Goal: Task Accomplishment & Management: Complete application form

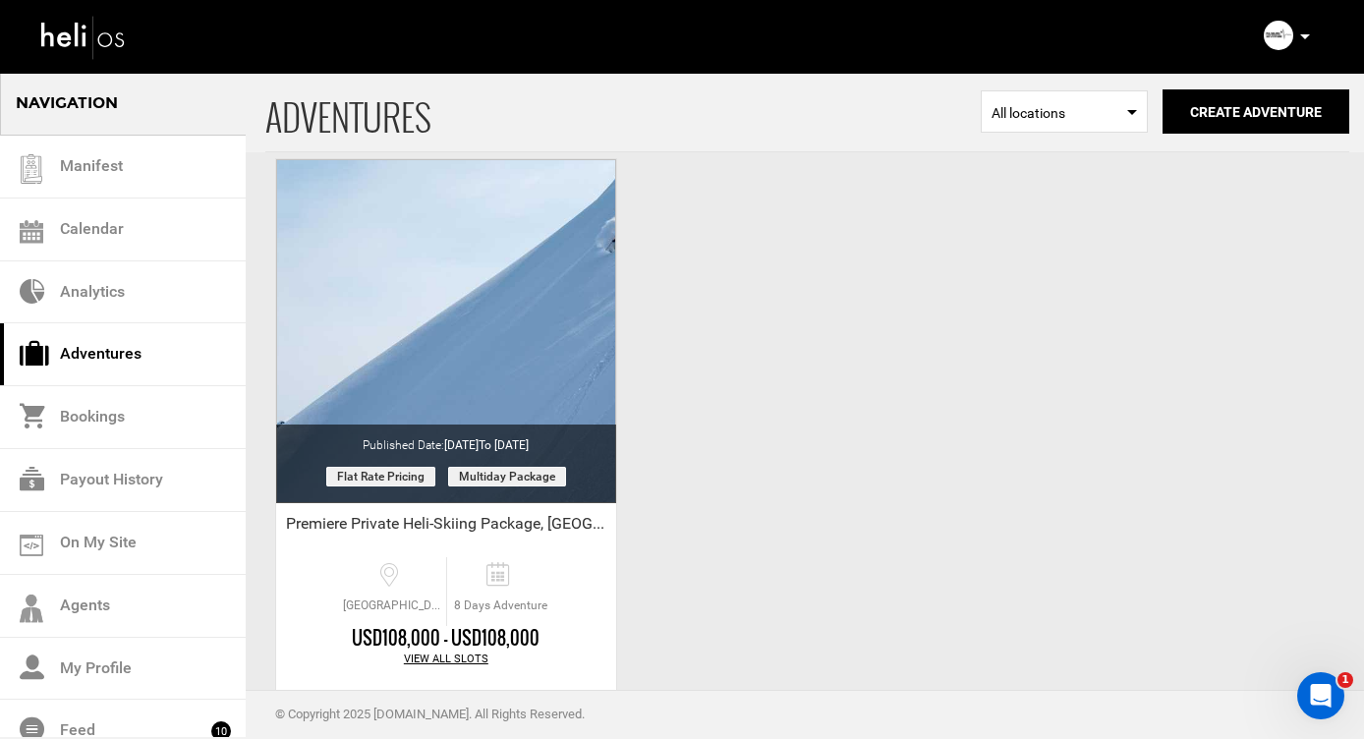
scroll to position [3133, 0]
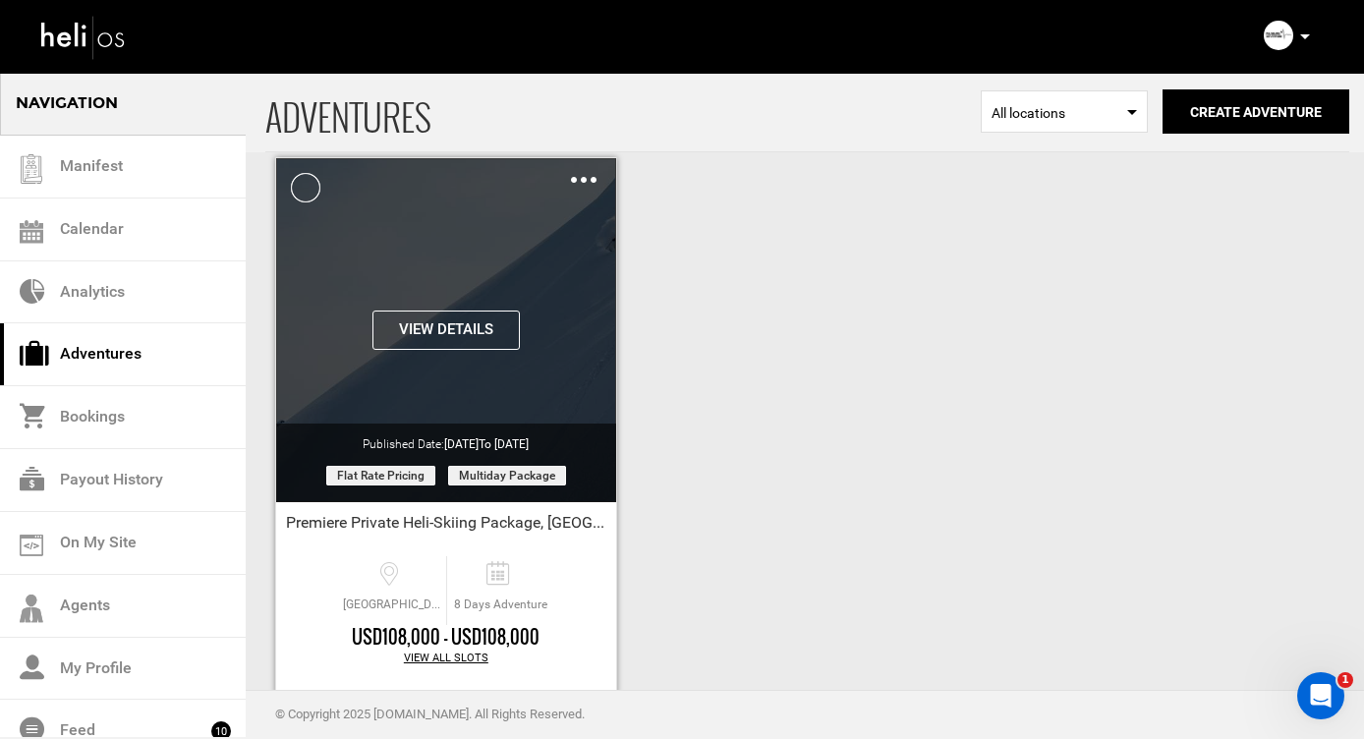
click at [580, 177] on img at bounding box center [584, 180] width 26 height 6
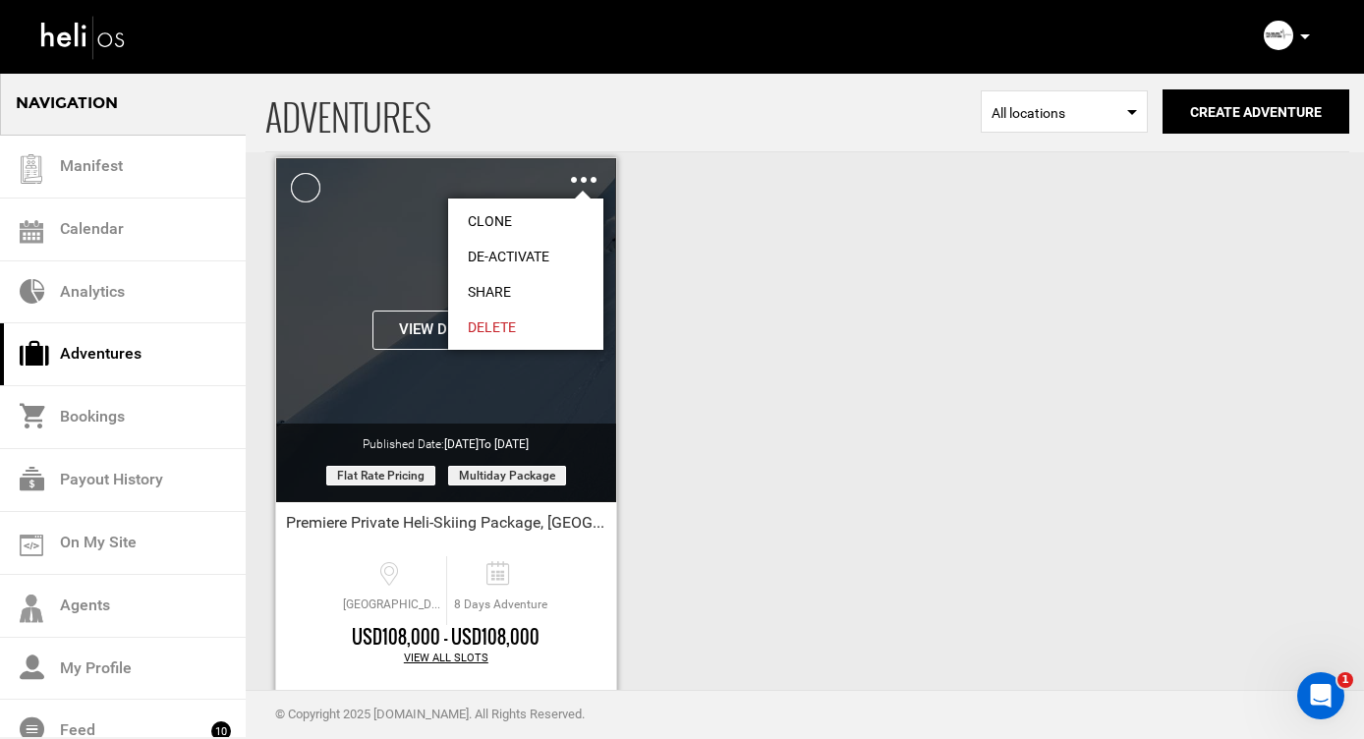
click at [486, 218] on link "Clone" at bounding box center [525, 220] width 155 height 35
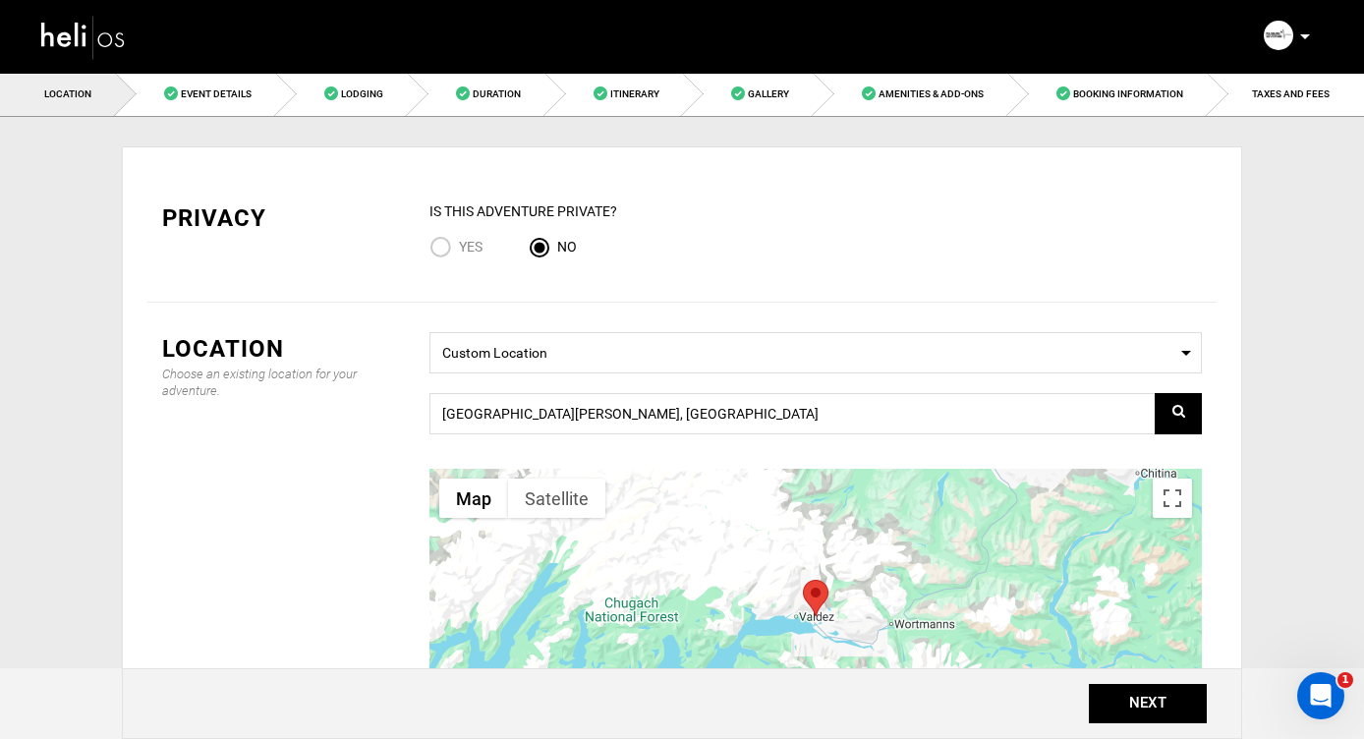
click at [437, 249] on input "Yes" at bounding box center [443, 249] width 29 height 27
radio input "true"
radio input "false"
click at [1135, 705] on button "NEXT" at bounding box center [1148, 703] width 118 height 39
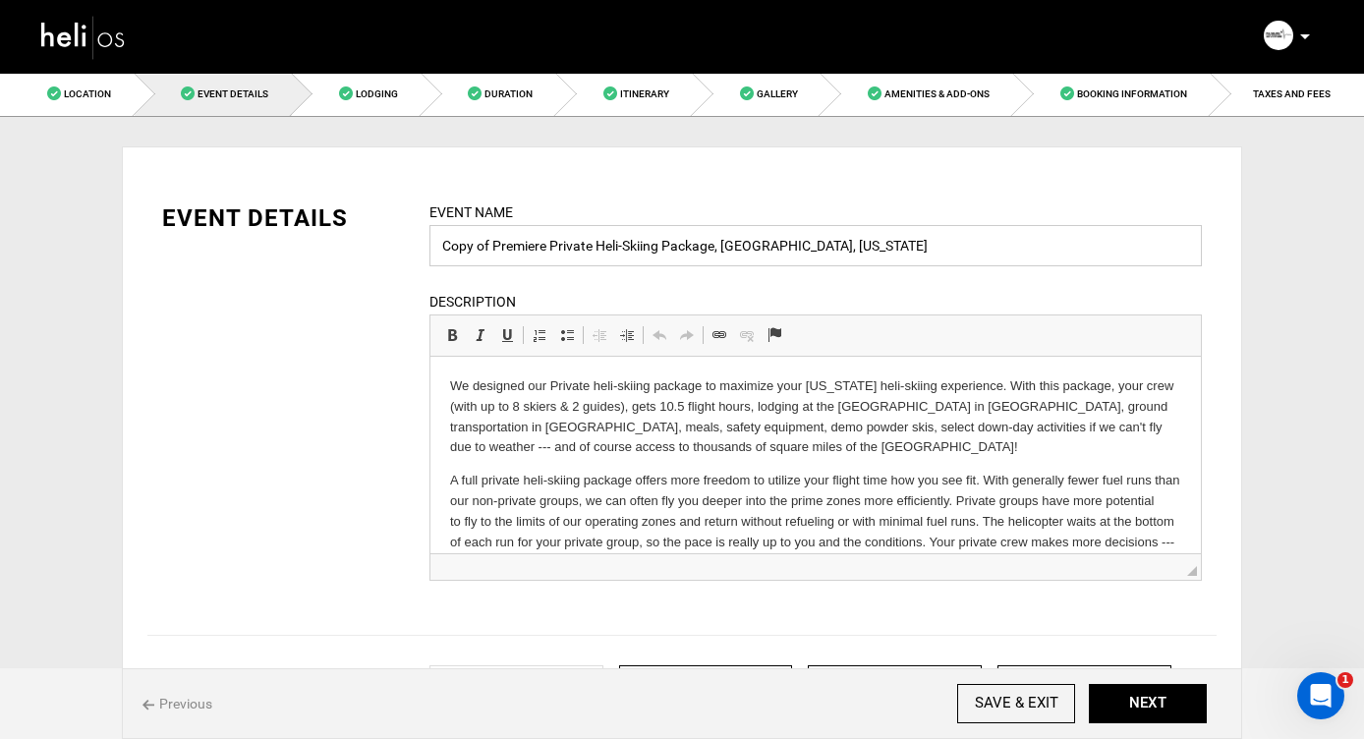
drag, startPoint x: 552, startPoint y: 250, endPoint x: 399, endPoint y: 252, distance: 153.3
click at [397, 252] on div "EVENT DETAILS Event Name Copy of Premiere Private Heli-Skiing Package, [GEOGRAP…" at bounding box center [681, 403] width 1069 height 404
click at [522, 249] on input "Private Heli-Skiing Package, [GEOGRAPHIC_DATA], [US_STATE]" at bounding box center [815, 245] width 772 height 41
click at [751, 219] on div "Event Name Private Heliskiing Package, [GEOGRAPHIC_DATA], [US_STATE] Event name…" at bounding box center [815, 233] width 772 height 65
click at [731, 251] on input "Private Heliskiing Package, [GEOGRAPHIC_DATA], [US_STATE]" at bounding box center [815, 245] width 772 height 41
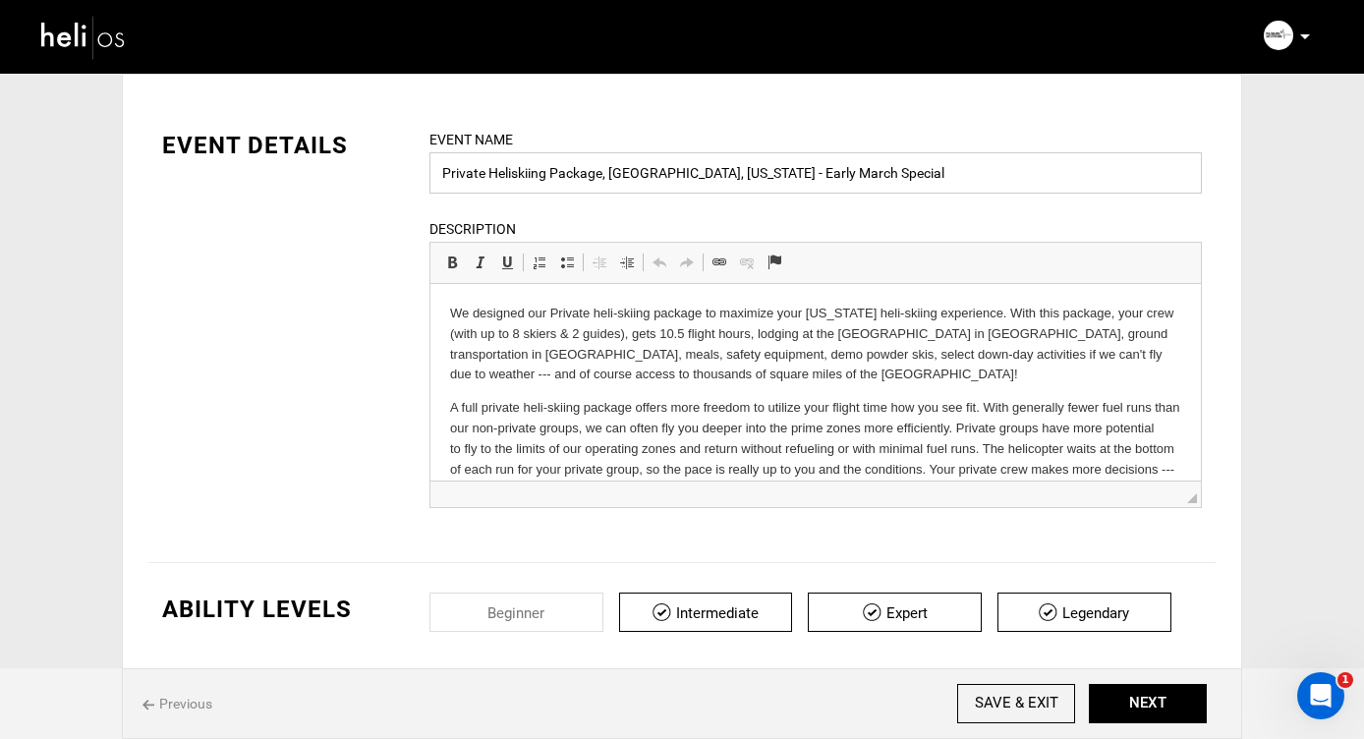
scroll to position [96, 0]
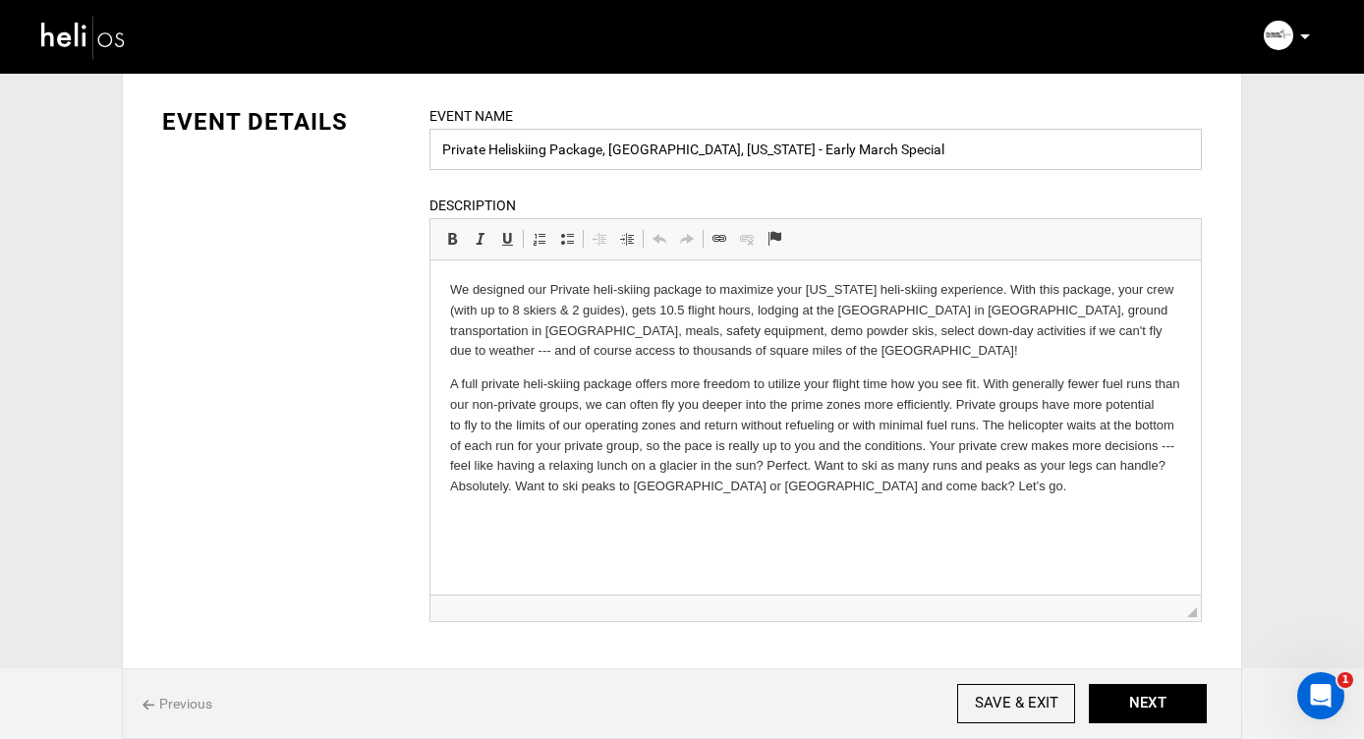
drag, startPoint x: 1622, startPoint y: 736, endPoint x: 1178, endPoint y: 585, distance: 469.2
type input "Private Heliskiing Package, [GEOGRAPHIC_DATA], [US_STATE] - Early March Special"
click at [451, 313] on p "We designed our Private heli-skiing package to maximize your [US_STATE] heli-sk…" at bounding box center [815, 321] width 731 height 82
click at [557, 310] on p "We designed our Private heli-skiing package to maximize your [US_STATE] heli-sk…" at bounding box center [815, 321] width 731 height 82
click at [558, 311] on p "We designed our Private heli-skiing package to maximize your [US_STATE] heli-sk…" at bounding box center [815, 321] width 731 height 82
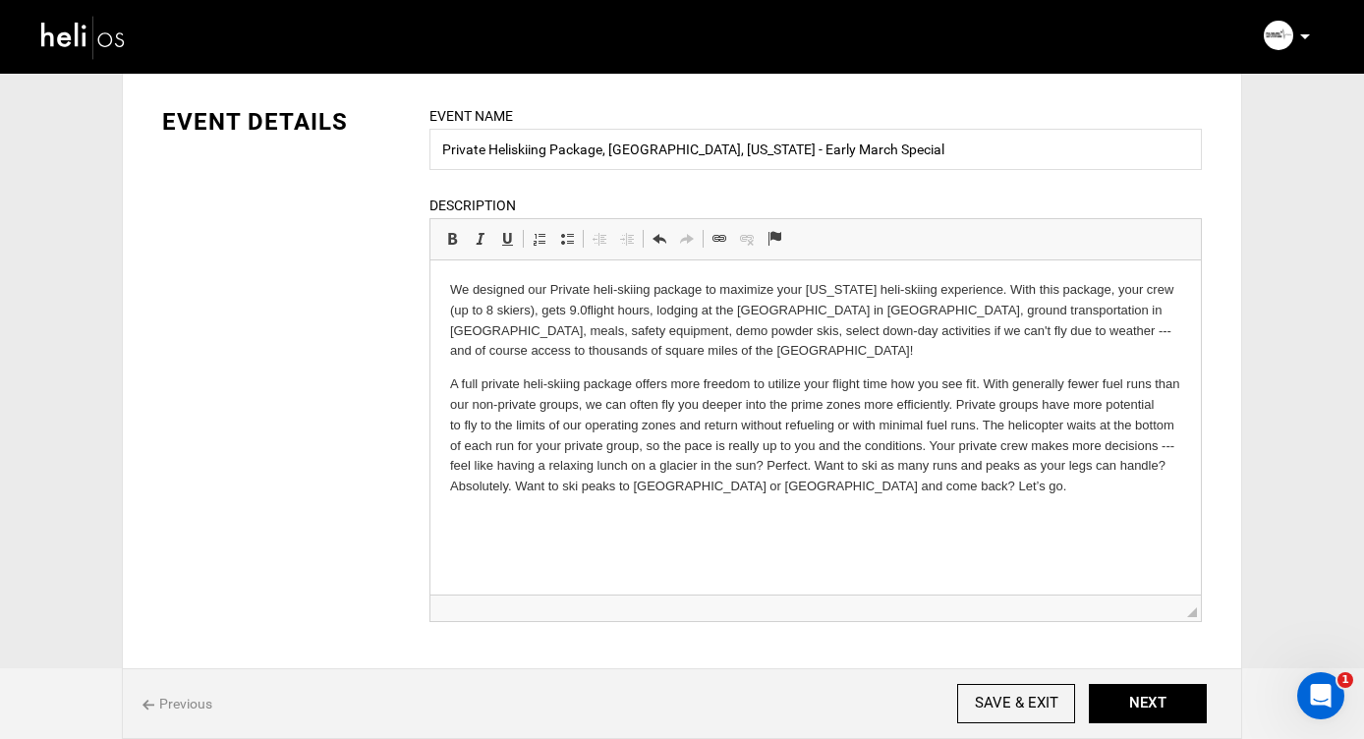
click at [587, 311] on p "We designed our Private heli-skiing package to maximize your [US_STATE] heli-sk…" at bounding box center [815, 321] width 731 height 82
click at [632, 315] on p "We designed our Private heli-skiing package to maximize your [US_STATE] heli-sk…" at bounding box center [815, 321] width 731 height 82
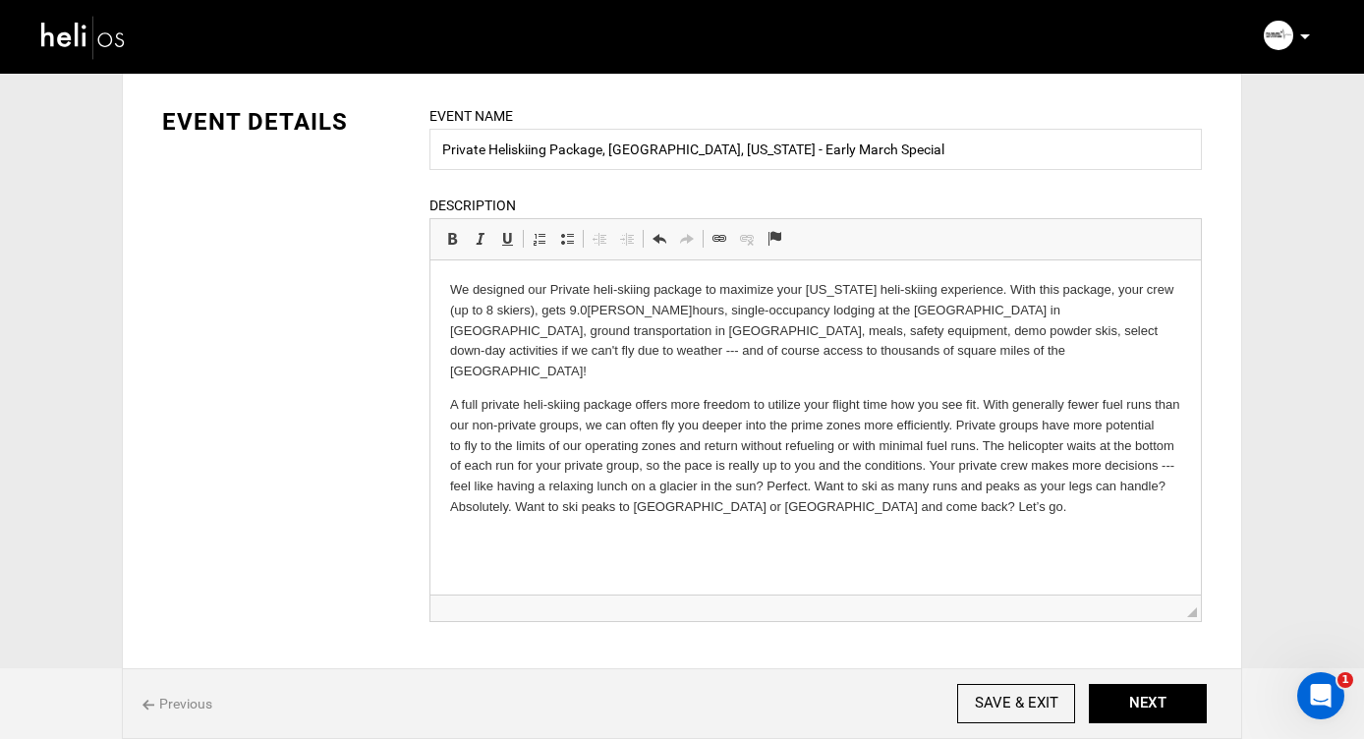
click at [703, 332] on p "We designed our Private heli-skiing package to maximize your [US_STATE] heli-sk…" at bounding box center [815, 331] width 731 height 102
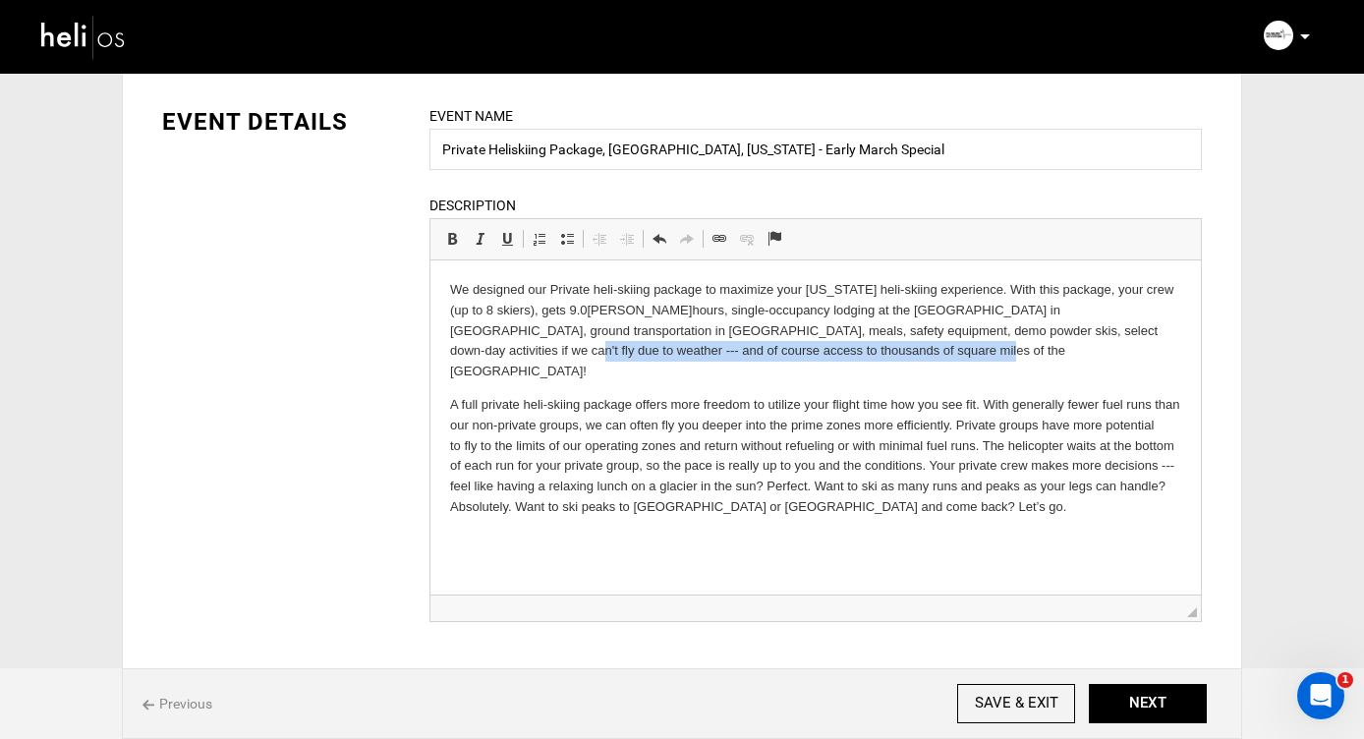
drag, startPoint x: 763, startPoint y: 349, endPoint x: 1000, endPoint y: 327, distance: 237.8
click at [1000, 327] on p "We designed our Private heli-skiing package to maximize your [US_STATE] heli-sk…" at bounding box center [815, 331] width 731 height 102
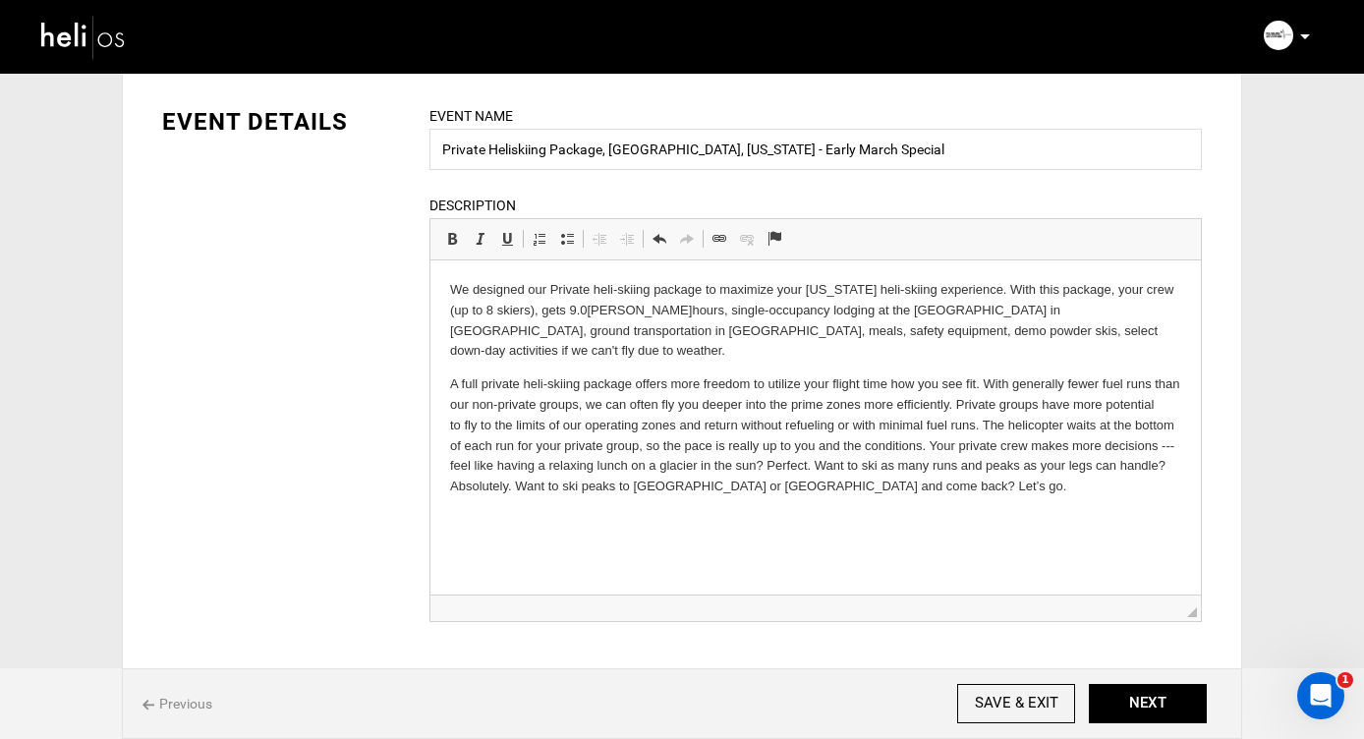
click at [704, 327] on p "We designed our Private heli-skiing package to maximize your [US_STATE] heli-sk…" at bounding box center [815, 321] width 731 height 82
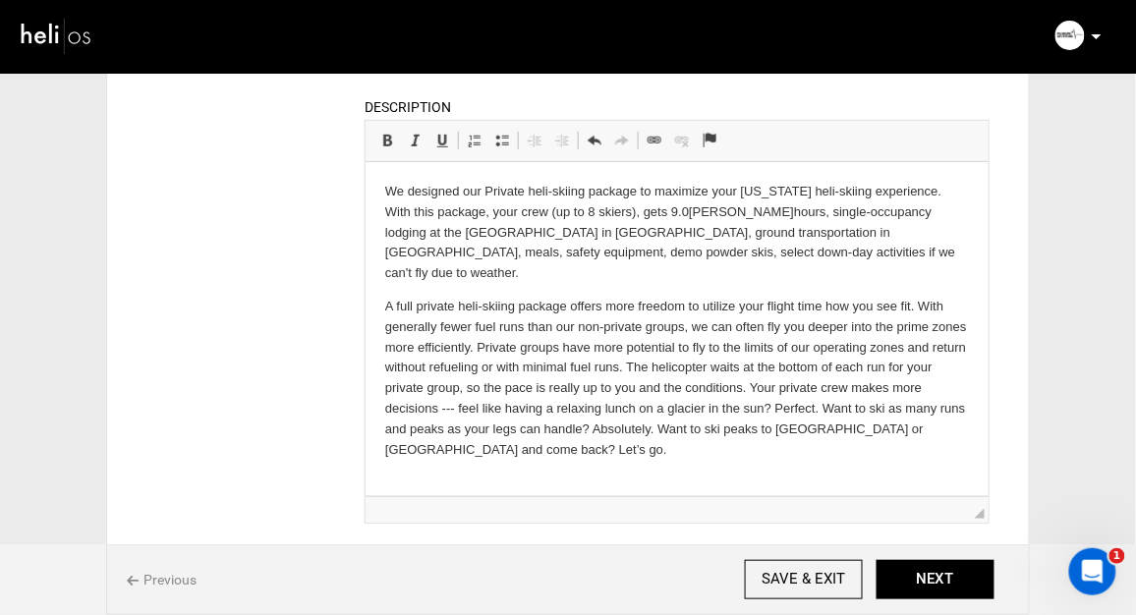
scroll to position [198, 0]
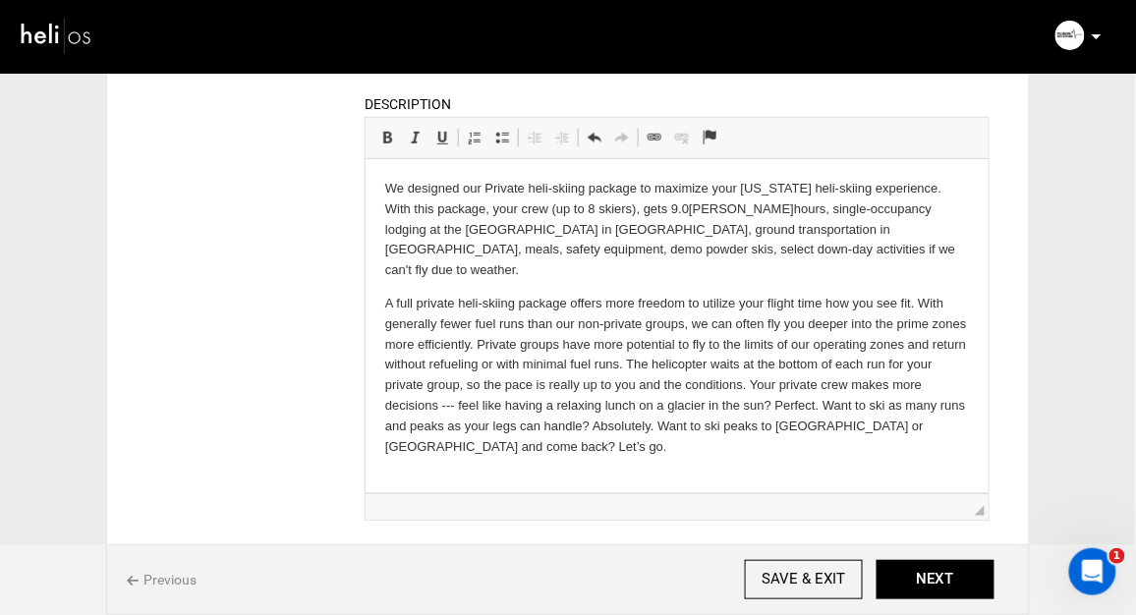
click at [551, 189] on p "We designed our Private heli-skiing package to maximize your [US_STATE] heli-sk…" at bounding box center [676, 229] width 584 height 102
click at [540, 257] on p "We designed our Private heli skiing package to maximize your [US_STATE] heli-sk…" at bounding box center [676, 229] width 584 height 102
click at [490, 185] on p "We designed our Private heli skiing package to maximize your [US_STATE] heli-sk…" at bounding box center [676, 229] width 584 height 102
click at [448, 208] on p "We designed this early-season p rivate heli skiing package to maximize your [US…" at bounding box center [676, 229] width 584 height 102
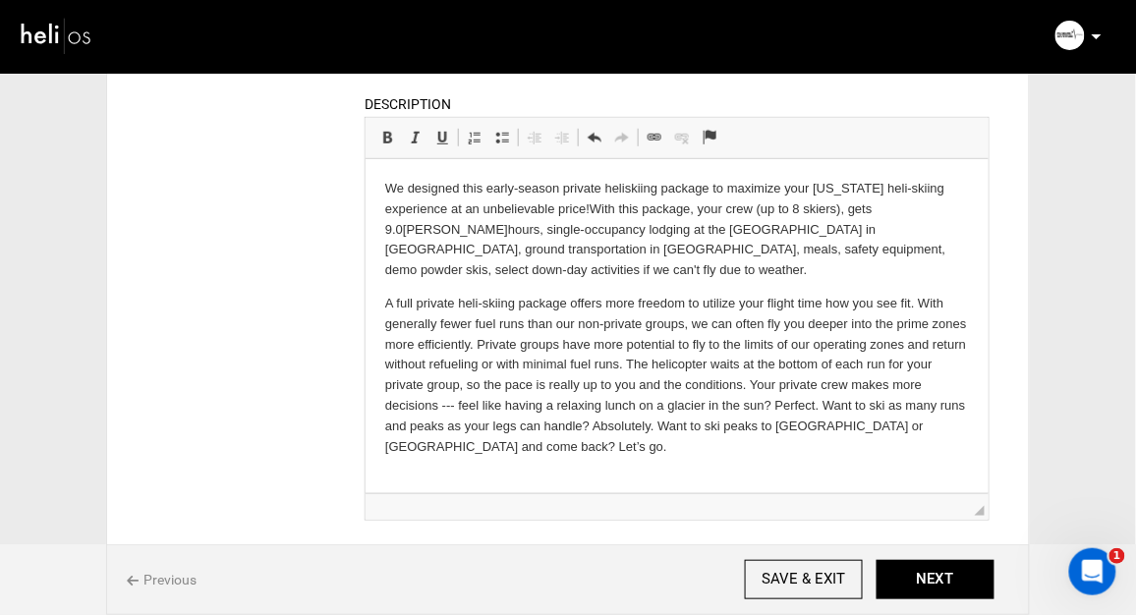
click at [883, 205] on p "We designed this early-season p rivate heli skiing package to maximize your [US…" at bounding box center [676, 229] width 584 height 102
click at [772, 305] on p "A full private heli-skiing package offers more freedom to utilize your flight t…" at bounding box center [676, 374] width 584 height 163
click at [415, 229] on p "We designed this early-season p rivate heli skiing package to maximize your [US…" at bounding box center [676, 229] width 584 height 102
click at [424, 231] on p "We designed this early-season p rivate heli skiing package to maximize your [US…" at bounding box center [676, 229] width 584 height 102
click at [465, 282] on body "We designed this early-season p rivate heli skiing package to maximize your [US…" at bounding box center [676, 317] width 584 height 278
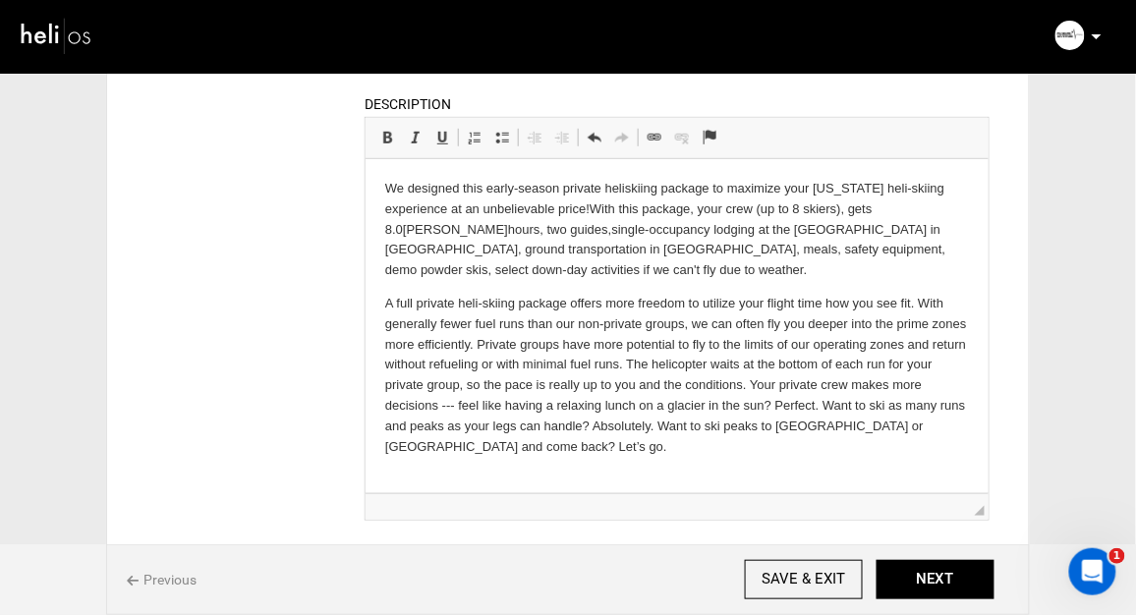
click at [448, 229] on p "We designed this early-season p rivate heli skiing package to maximize your [US…" at bounding box center [676, 229] width 584 height 102
click at [473, 322] on p "A full private heli-skiing package offers more freedom to utilize your flight t…" at bounding box center [676, 374] width 584 height 163
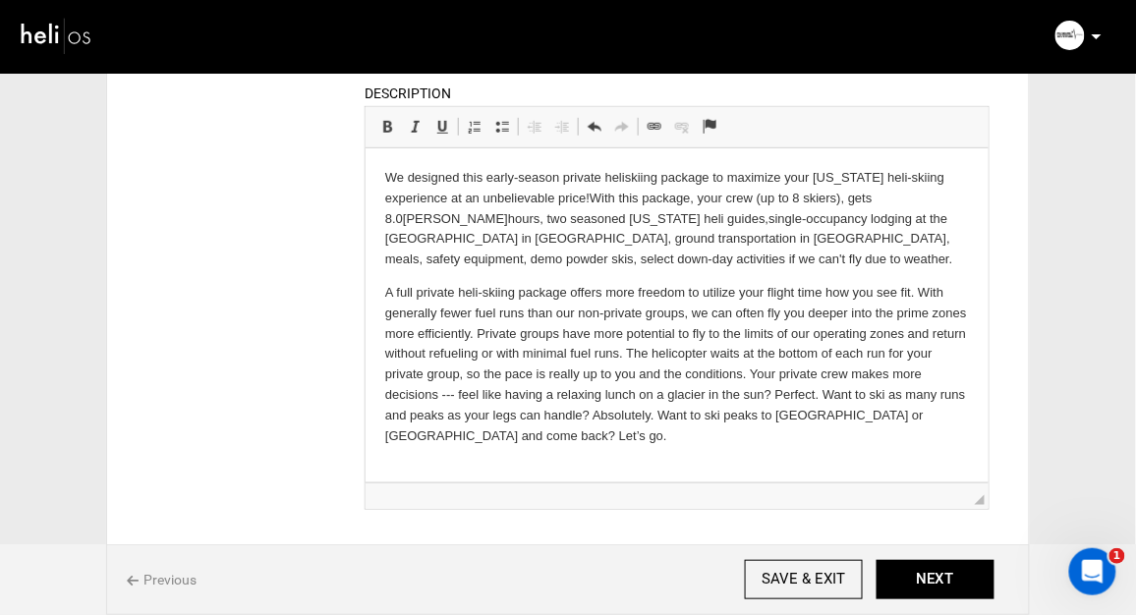
scroll to position [207, 0]
click at [484, 296] on p "A full private heli-skiing package offers more freedom to utilize your flight t…" at bounding box center [676, 364] width 584 height 163
click at [417, 295] on p "A full private heli skiing package offers more freedom to utilize your flight t…" at bounding box center [676, 364] width 584 height 163
click at [386, 290] on p "A private heli skiing package offers more freedom to utilize your flight time h…" at bounding box center [676, 364] width 584 height 163
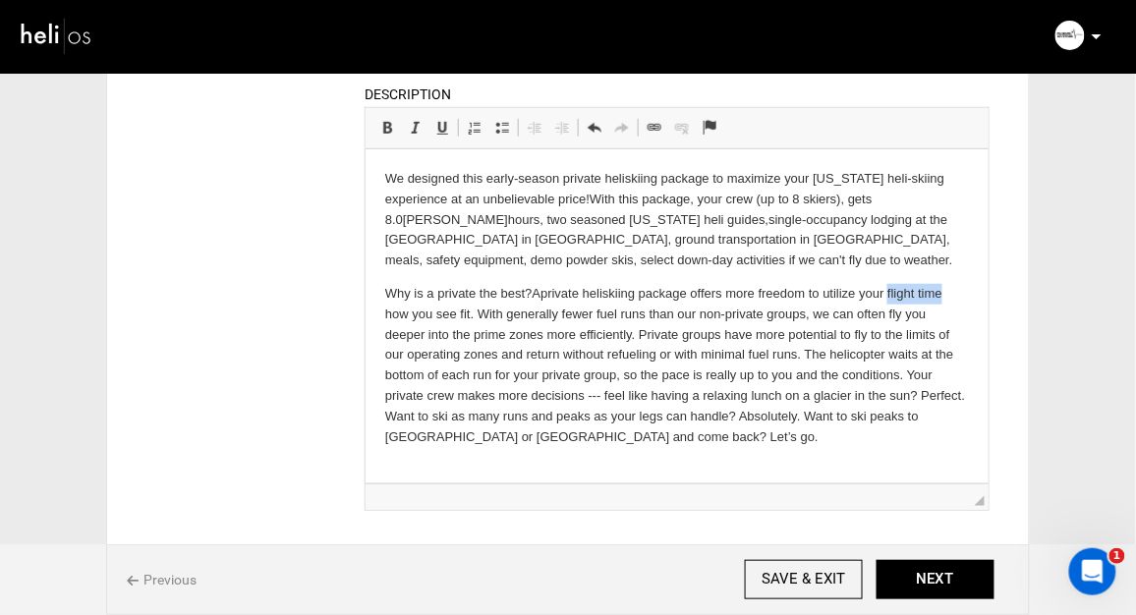
drag, startPoint x: 947, startPoint y: 291, endPoint x: 893, endPoint y: 292, distance: 54.1
click at [893, 292] on p "Why is a private the best? A private heli skiing package offers more freedom to…" at bounding box center [676, 364] width 584 height 163
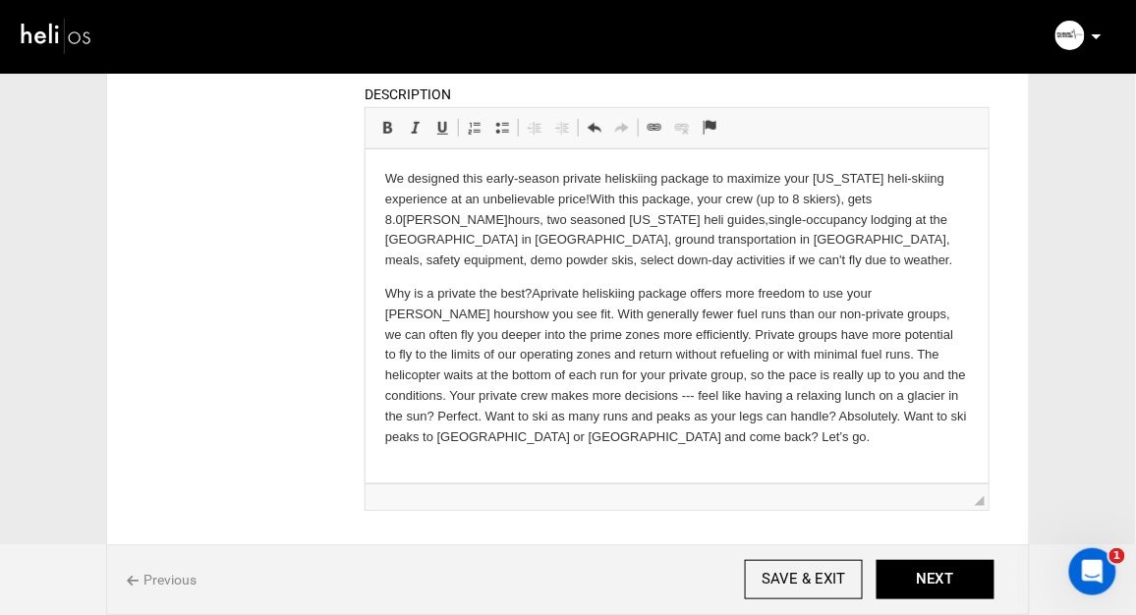
click at [505, 316] on p "Why is a private the best? A private heli skiing package offers more freedom to…" at bounding box center [676, 364] width 584 height 163
click at [808, 295] on p "Why is a private the best? A private heli skiing package offers more freedom to…" at bounding box center [676, 364] width 584 height 163
click at [955, 295] on p "Why is a private the best? A private heli skiing package offers more freedom fo…" at bounding box center [676, 364] width 584 height 163
click at [385, 311] on p "Why is a private the best? A private heli skiing package offers more freedom fo…" at bounding box center [676, 364] width 584 height 163
click at [736, 437] on p "Why is a private the best? A private heli skiing package offers more freedom fo…" at bounding box center [676, 364] width 584 height 163
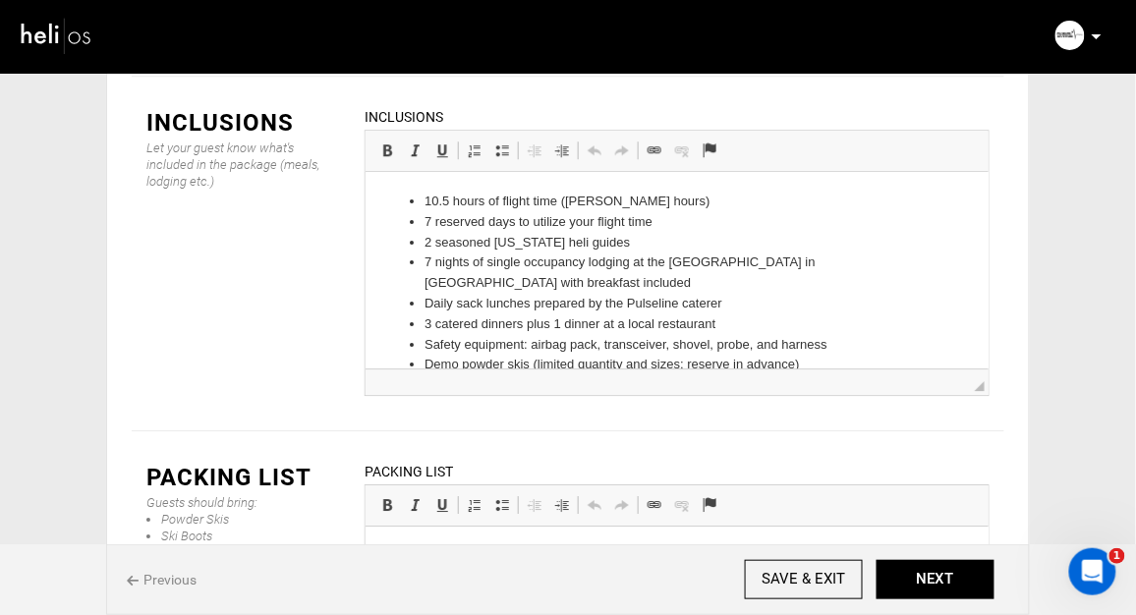
scroll to position [2846, 0]
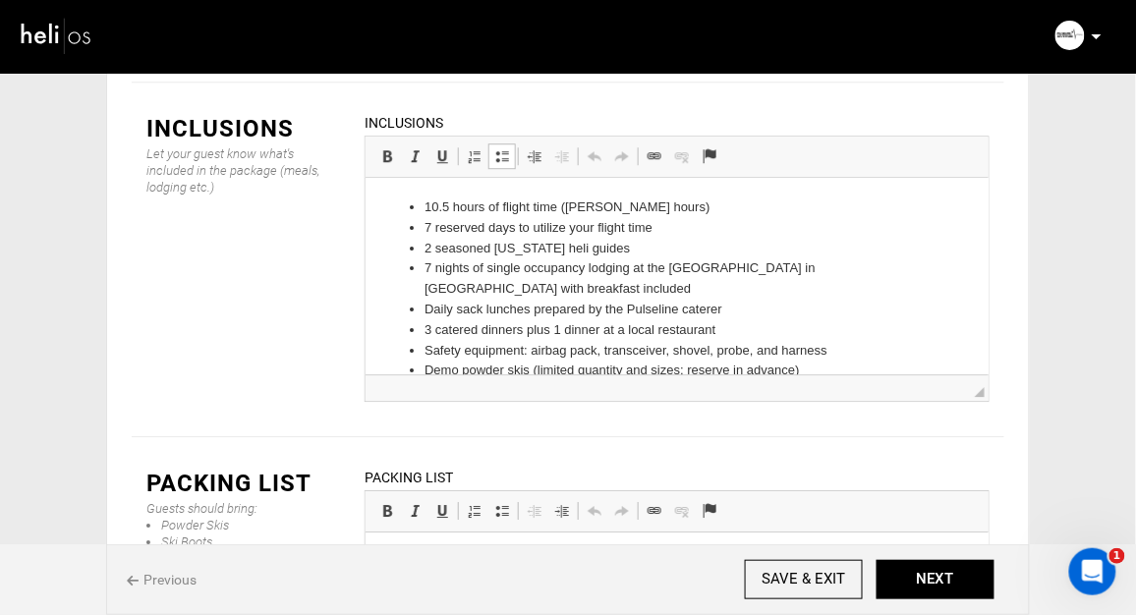
click at [446, 206] on li "10.5 hours of flight time ([PERSON_NAME] hours)" at bounding box center [676, 207] width 505 height 21
drag, startPoint x: 685, startPoint y: 203, endPoint x: 521, endPoint y: 208, distance: 164.2
click at [521, 208] on li "8.0 [PERSON_NAME] hours of flight time ([PERSON_NAME] hours)" at bounding box center [676, 207] width 505 height 21
drag, startPoint x: 668, startPoint y: 226, endPoint x: 609, endPoint y: 227, distance: 59.0
click at [609, 227] on li "7 reserved days to utilize your flight time" at bounding box center [676, 227] width 505 height 21
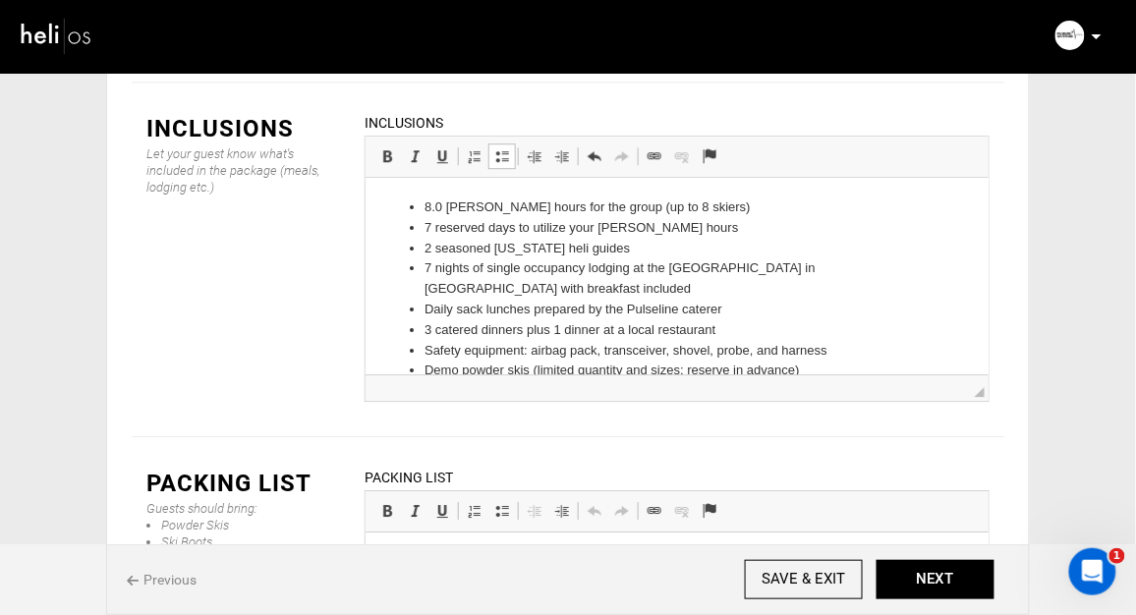
click at [624, 249] on li "2 seasoned [US_STATE] heli guides" at bounding box center [676, 248] width 505 height 21
click at [760, 299] on li "Daily sack lunches prepared by the Pulseline caterer" at bounding box center [676, 309] width 505 height 21
click at [553, 319] on li "3 catered dinners plus 1 dinner at a local restaurant" at bounding box center [676, 329] width 505 height 21
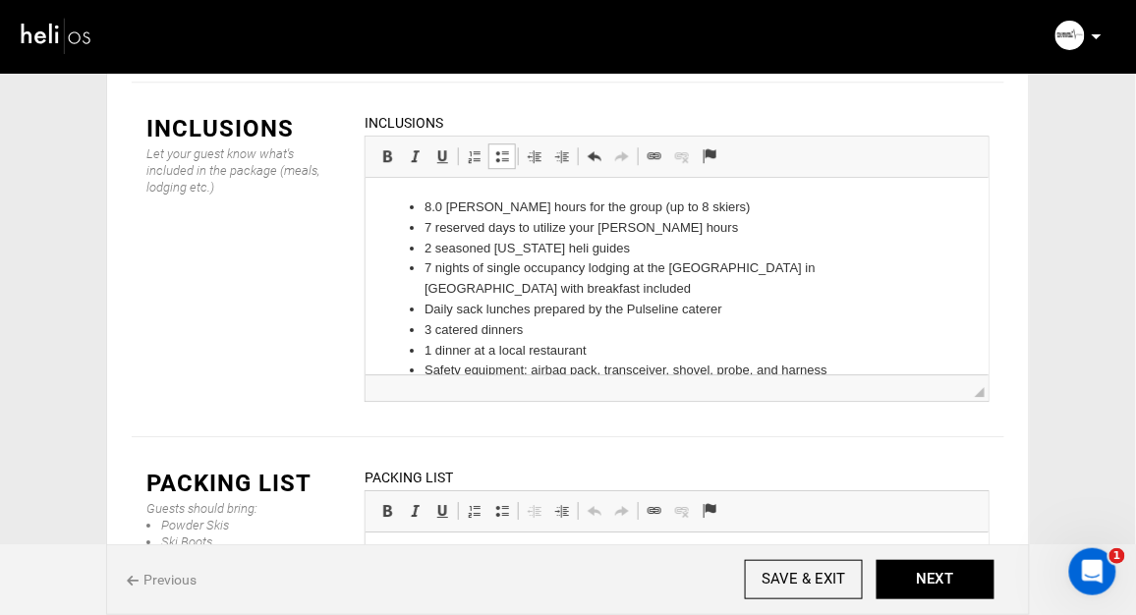
click at [589, 319] on li "3 catered dinners" at bounding box center [676, 329] width 505 height 21
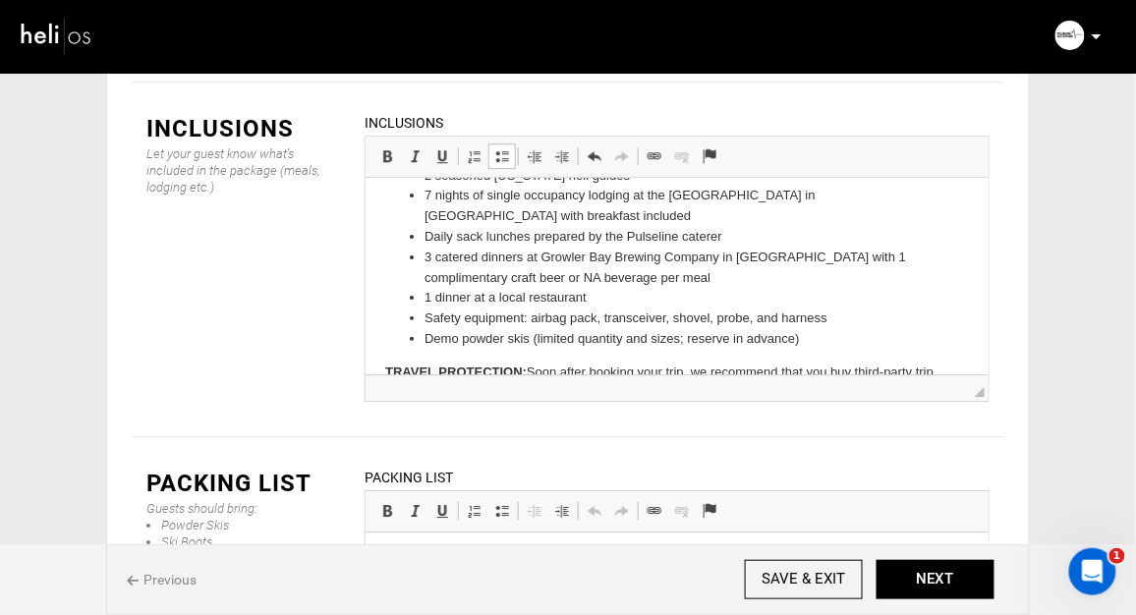
scroll to position [73, 0]
click at [615, 287] on li "1 dinner at a local restaurant" at bounding box center [676, 297] width 505 height 21
click at [530, 308] on li "Safety equipment: airbag pack, transceiver, shovel, probe, and harness" at bounding box center [676, 318] width 505 height 21
click at [607, 308] on li "Safety equipment: ARVA airbag pack, transceiver, shovel, probe, and harness" at bounding box center [676, 318] width 505 height 21
click at [604, 248] on li "3 catered dinners at Growler Bay Brewing Company in [GEOGRAPHIC_DATA] with 1 co…" at bounding box center [676, 267] width 505 height 41
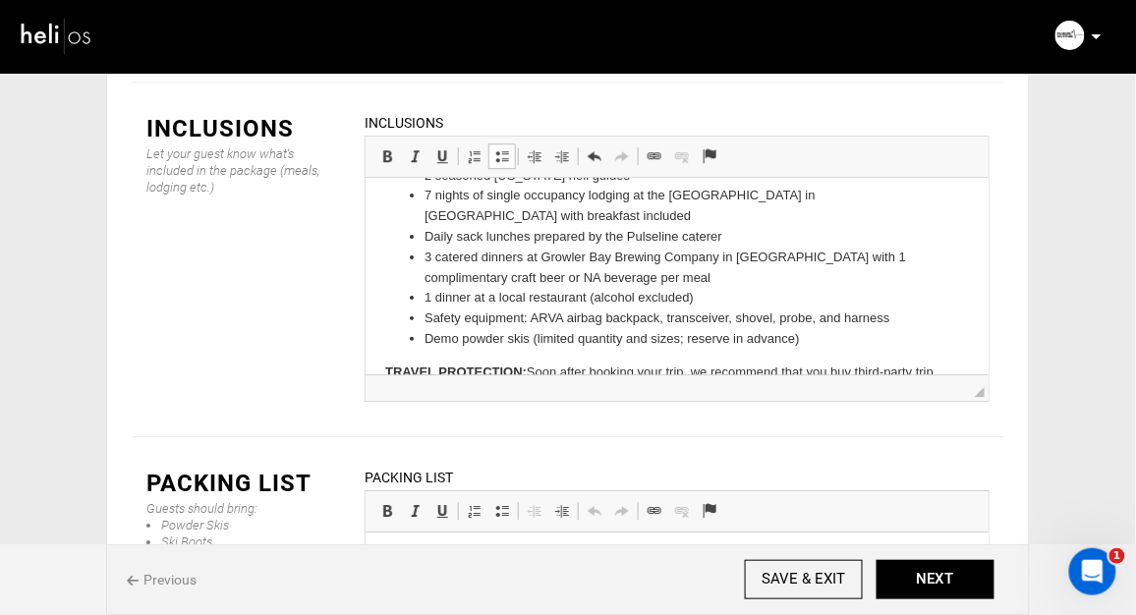
click at [430, 328] on li "Demo powder skis (limited quantity and sizes; reserve in advance)" at bounding box center [676, 338] width 505 height 21
click at [878, 328] on li "DPS Lotus demo powder skis (limited quantity and sizes; reserve in advance)" at bounding box center [676, 338] width 505 height 21
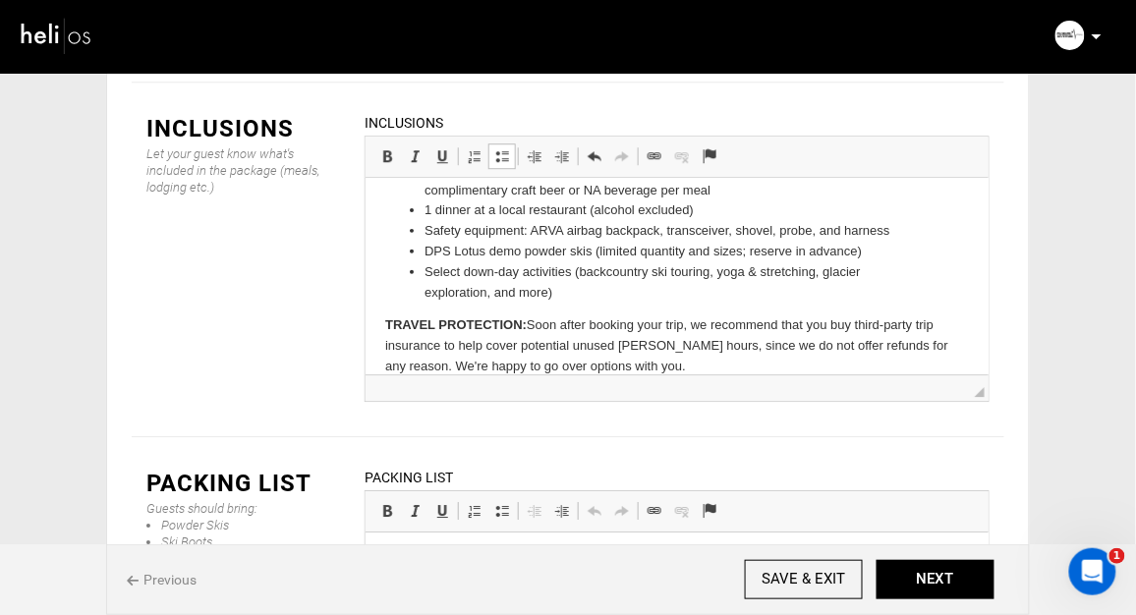
scroll to position [162, 0]
click at [444, 321] on p "TRAVEL PROTECTION: Soon after booking your trip, we recommend that you buy thir…" at bounding box center [676, 342] width 584 height 61
click at [522, 323] on p "TRAVEL PROTECTION: Soon after booking your trip, we recommend that you buy thir…" at bounding box center [676, 342] width 584 height 61
click at [519, 324] on p "TRAVEL PROTECTION: Soon after booking your trip, we recommend that you buy thir…" at bounding box center [676, 342] width 584 height 61
click at [705, 326] on p "TRAVEL PROTECTION: Soon after booking your trip, we recommend that you buy thir…" at bounding box center [676, 342] width 584 height 61
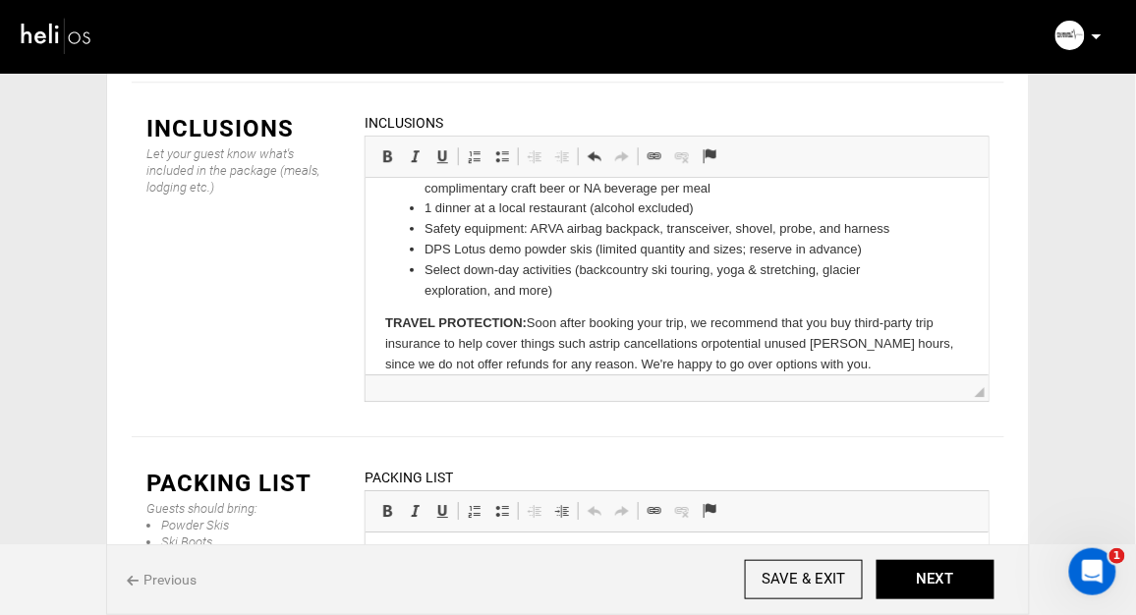
click at [770, 324] on p "TRAVEL PROTECTION: Soon after booking your trip, we recommend that you buy thir…" at bounding box center [676, 342] width 584 height 61
click at [837, 322] on p "TRAVEL PROTECTION: Soon after booking your trip, we recommend that you buy thir…" at bounding box center [676, 342] width 584 height 61
click at [923, 347] on p "TRAVEL PROTECTION: Soon after booking your trip, we recommend that you buy thir…" at bounding box center [676, 353] width 584 height 82
click at [981, 388] on span "◢" at bounding box center [980, 393] width 10 height 10
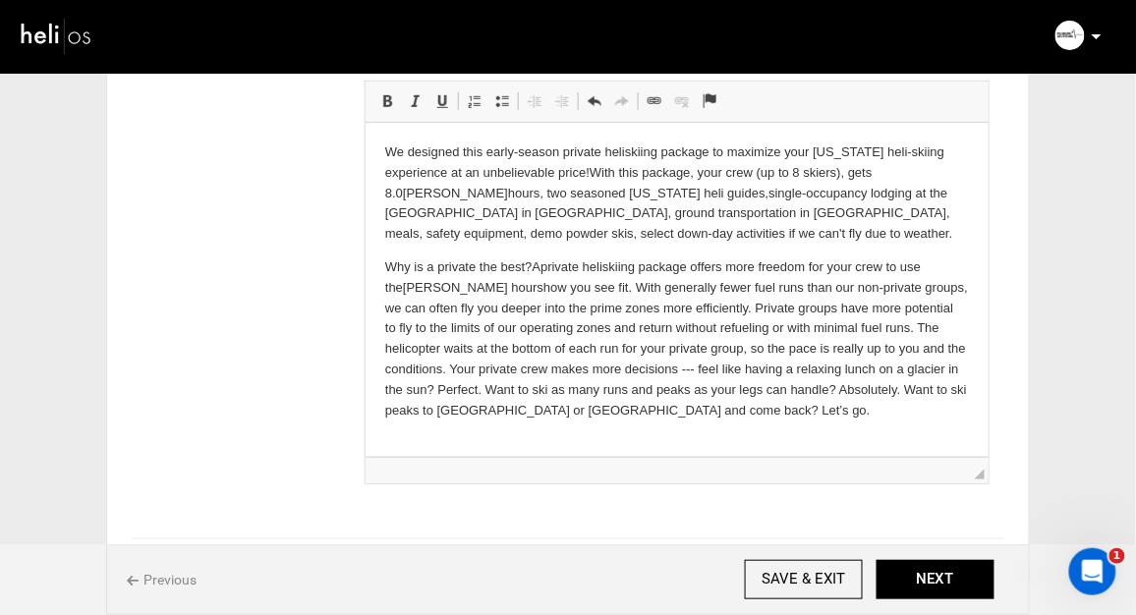
scroll to position [230, 0]
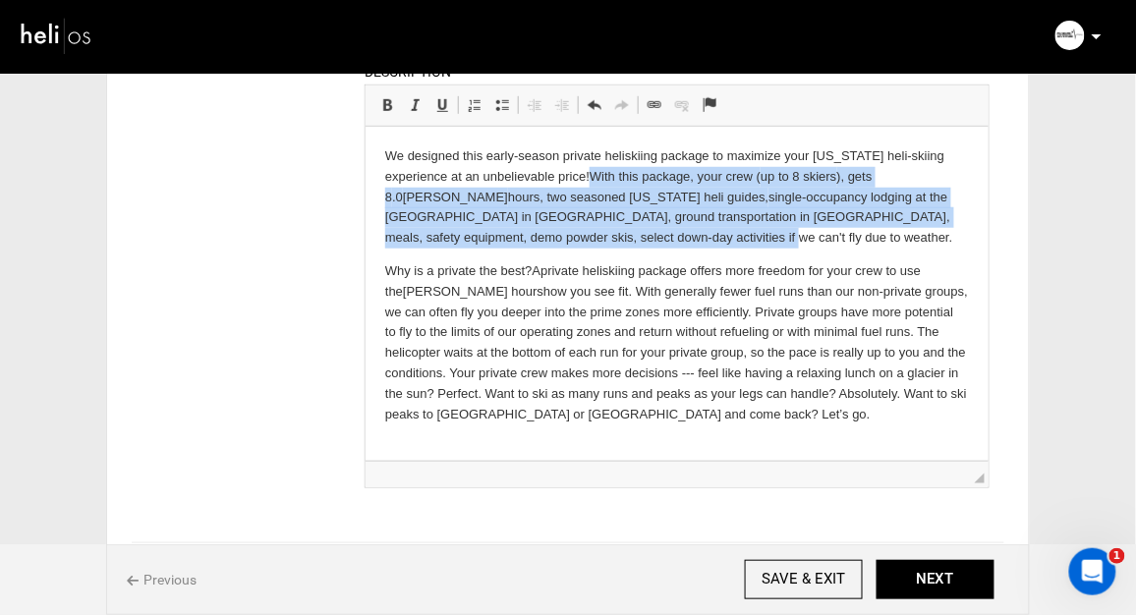
drag, startPoint x: 525, startPoint y: 238, endPoint x: 593, endPoint y: 180, distance: 89.2
click at [593, 180] on p "We designed this early-season p rivate heli skiing package to maximize your [US…" at bounding box center [676, 196] width 584 height 102
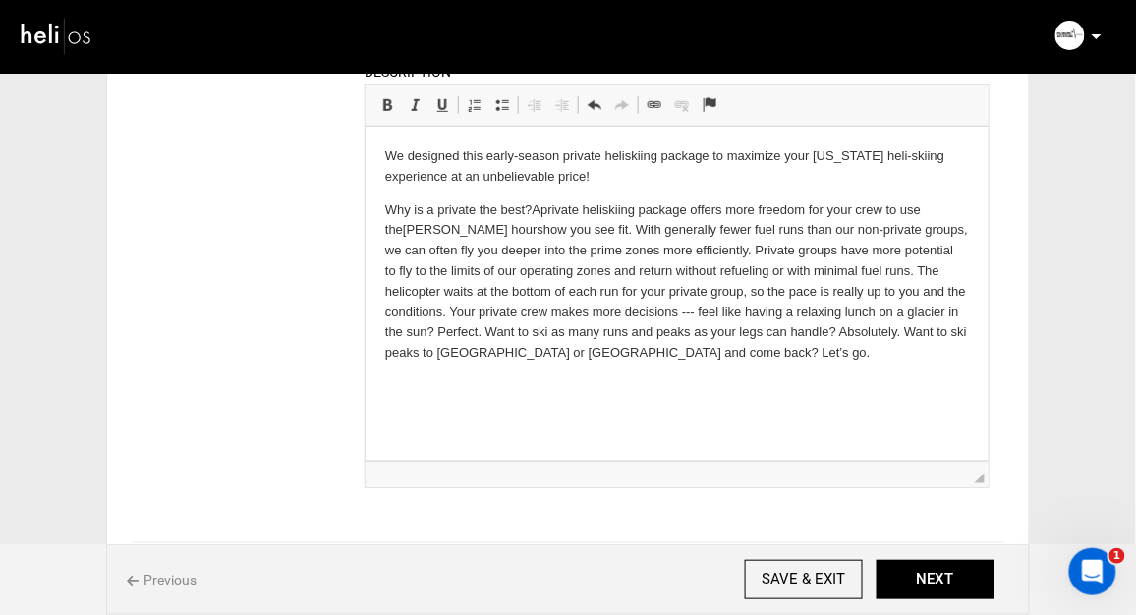
click at [561, 159] on p "We designed this early-season p rivate heli skiing package to maximize your [US…" at bounding box center [676, 165] width 584 height 41
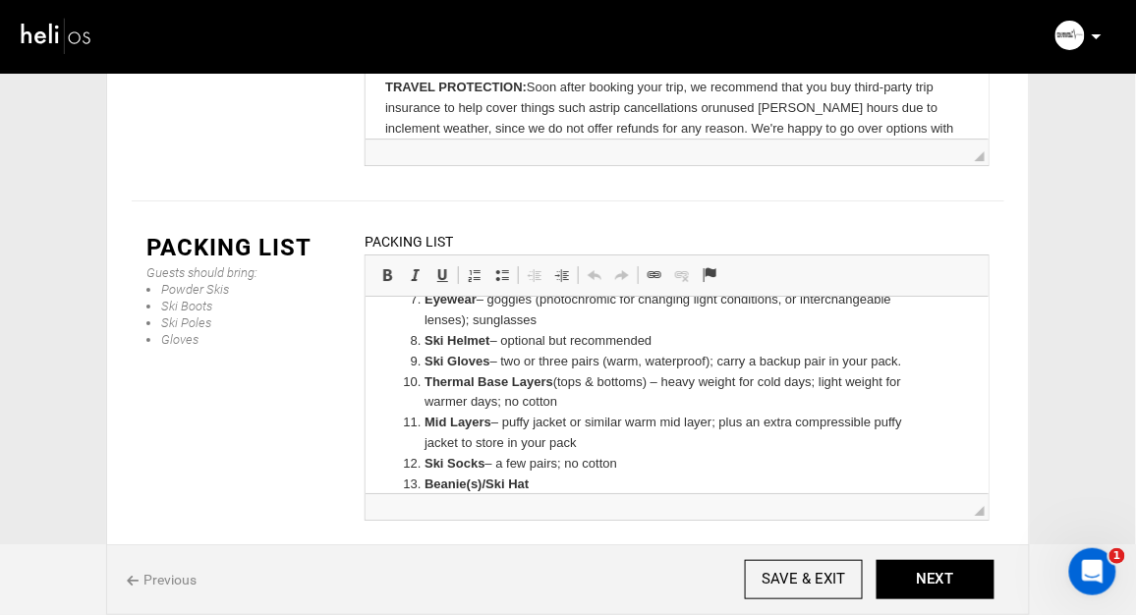
scroll to position [598, 0]
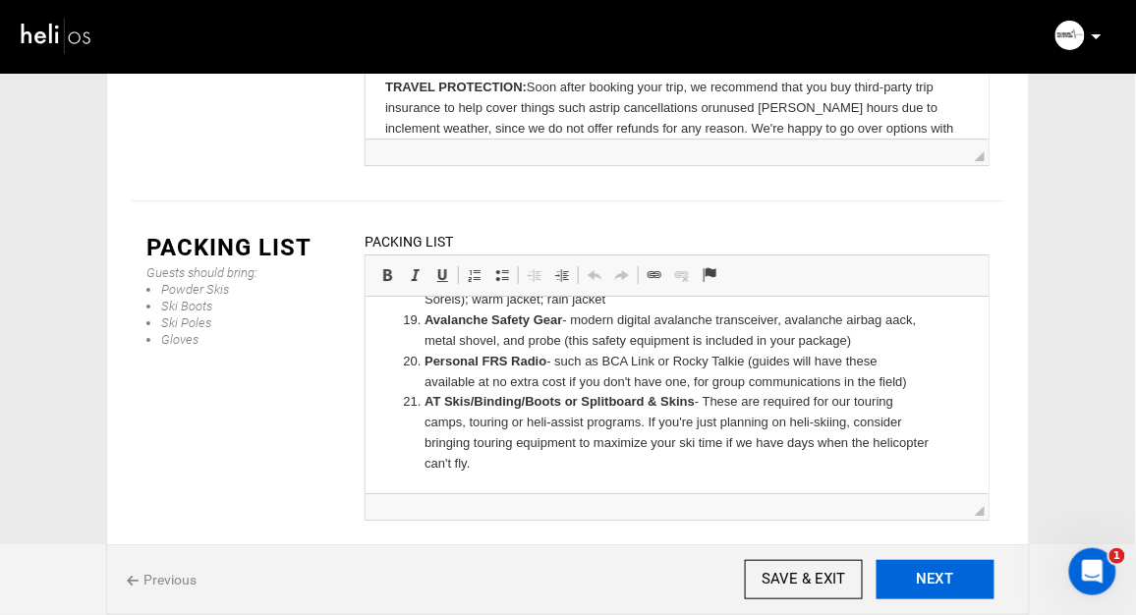
click at [933, 577] on button "NEXT" at bounding box center [936, 579] width 118 height 39
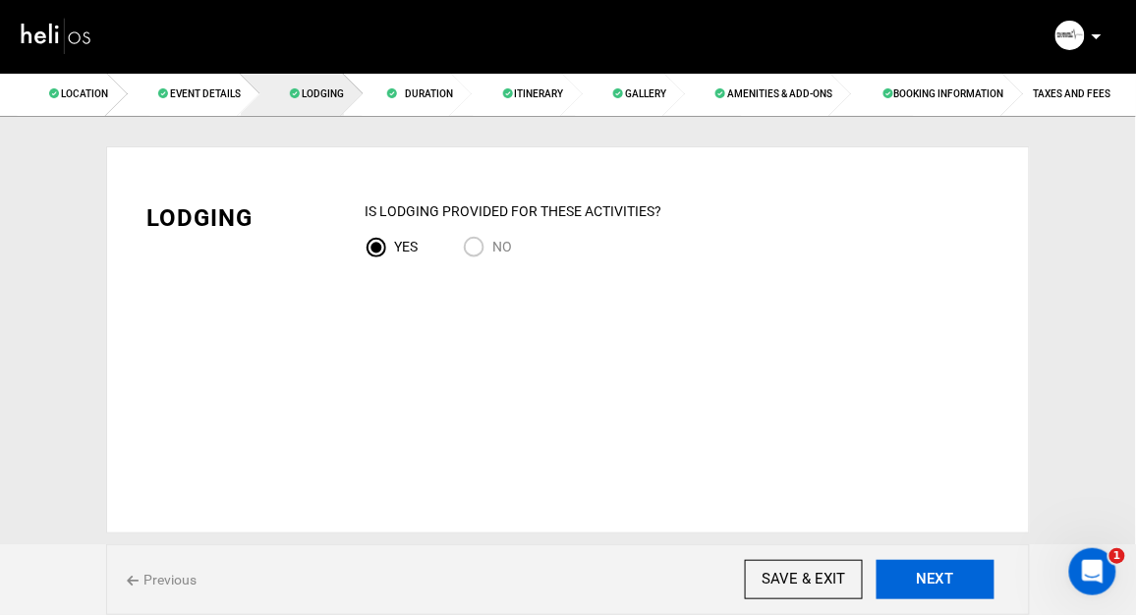
click at [931, 578] on button "NEXT" at bounding box center [936, 579] width 118 height 39
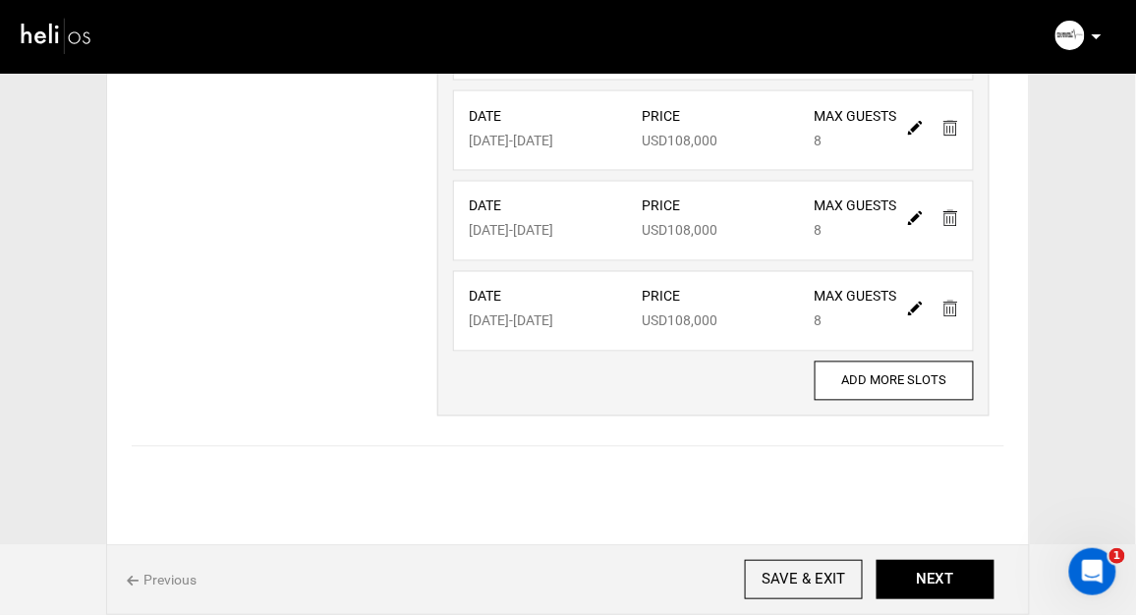
scroll to position [803, 0]
click at [943, 301] on img at bounding box center [950, 309] width 15 height 17
click at [949, 299] on link at bounding box center [950, 308] width 15 height 28
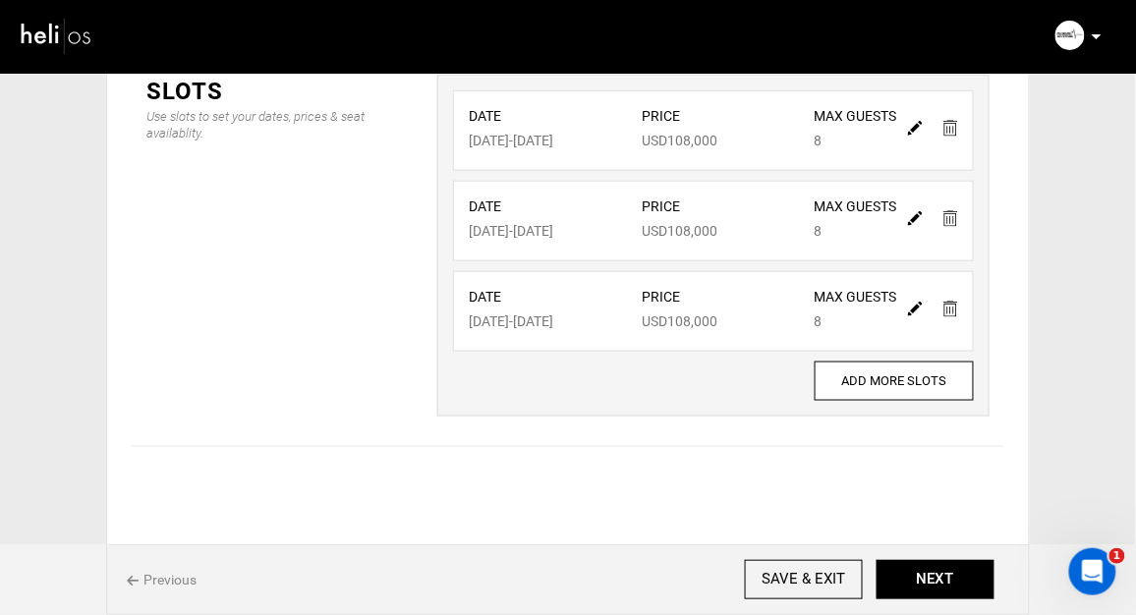
click at [949, 299] on link at bounding box center [950, 308] width 15 height 28
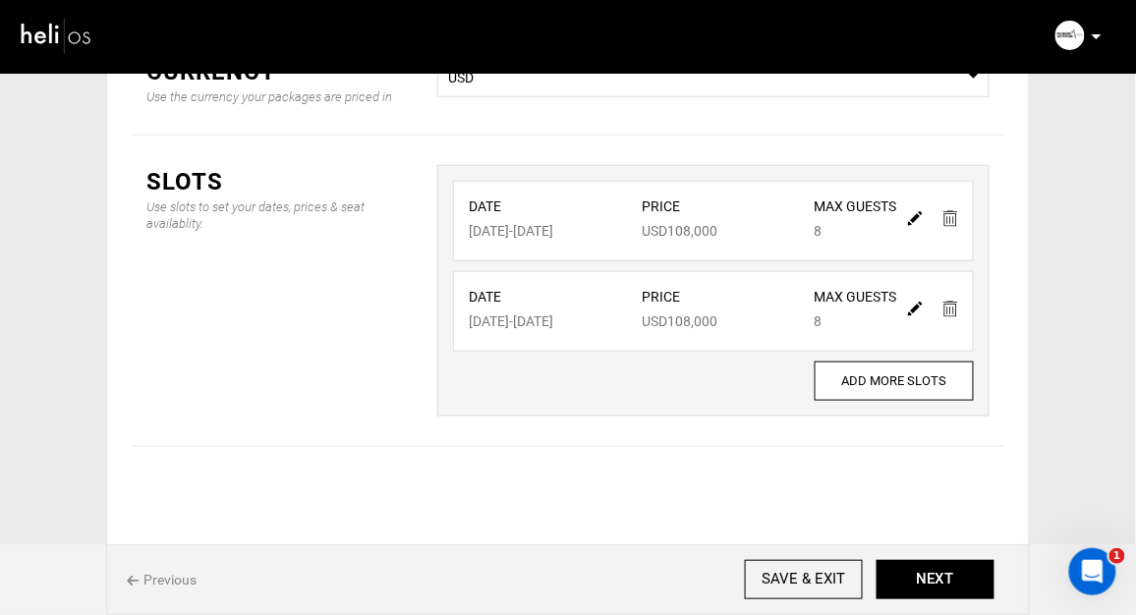
scroll to position [363, 0]
click at [914, 211] on img at bounding box center [915, 218] width 15 height 15
type input "[DATE]"
type input "108000"
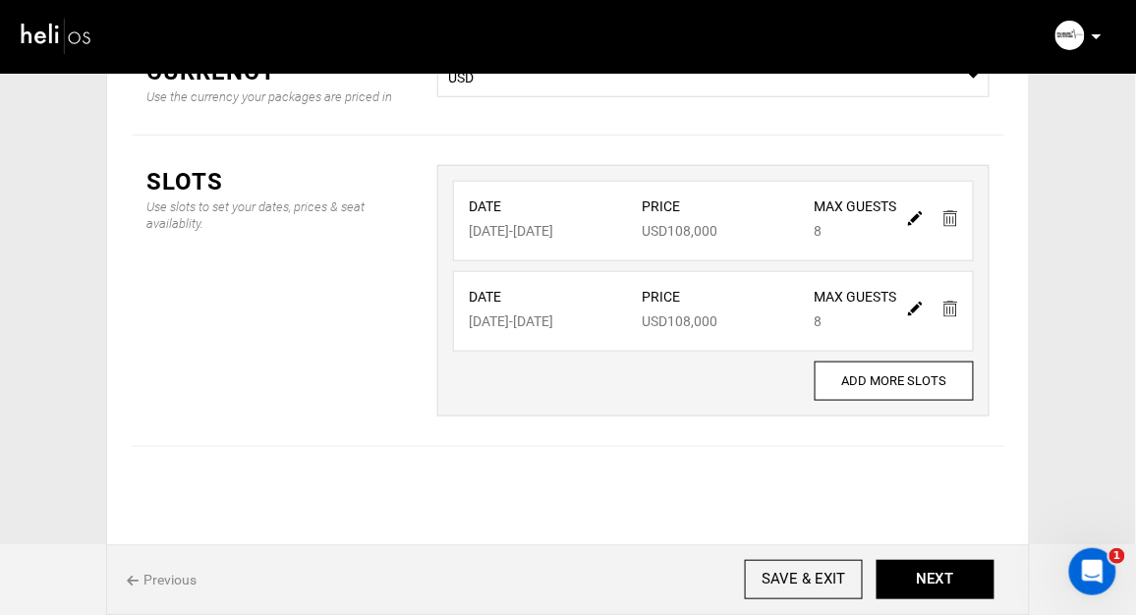
type input "8"
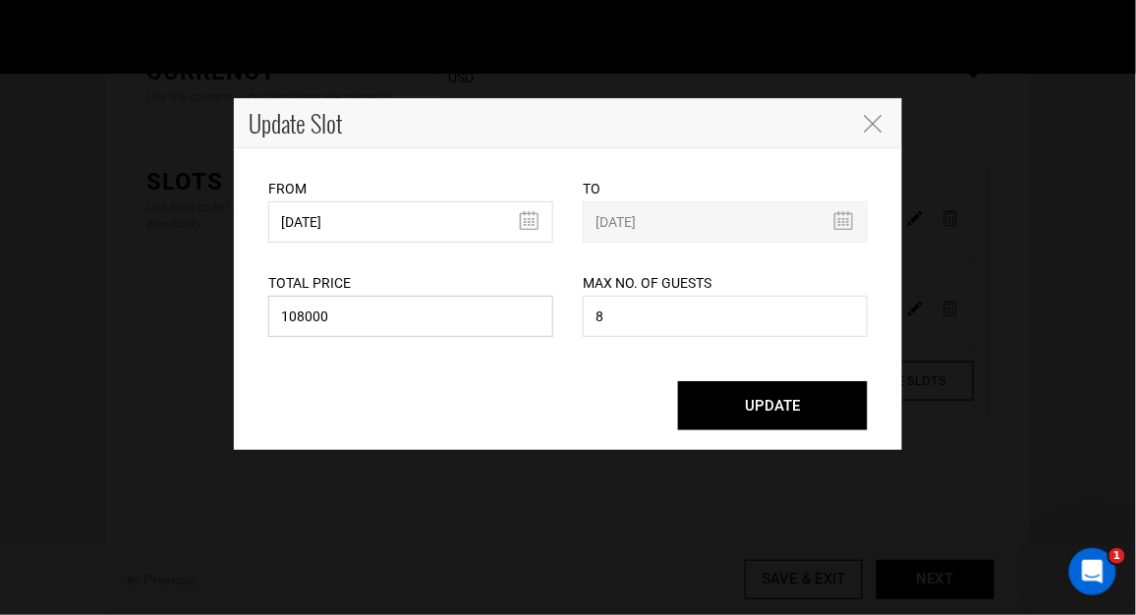
drag, startPoint x: 344, startPoint y: 323, endPoint x: 243, endPoint y: 319, distance: 101.3
click at [243, 319] on div "From [DATE] Please select start date. Start date already exists, please select …" at bounding box center [568, 299] width 668 height 302
type input "88000"
click at [765, 402] on button "UPDATE" at bounding box center [773, 405] width 190 height 49
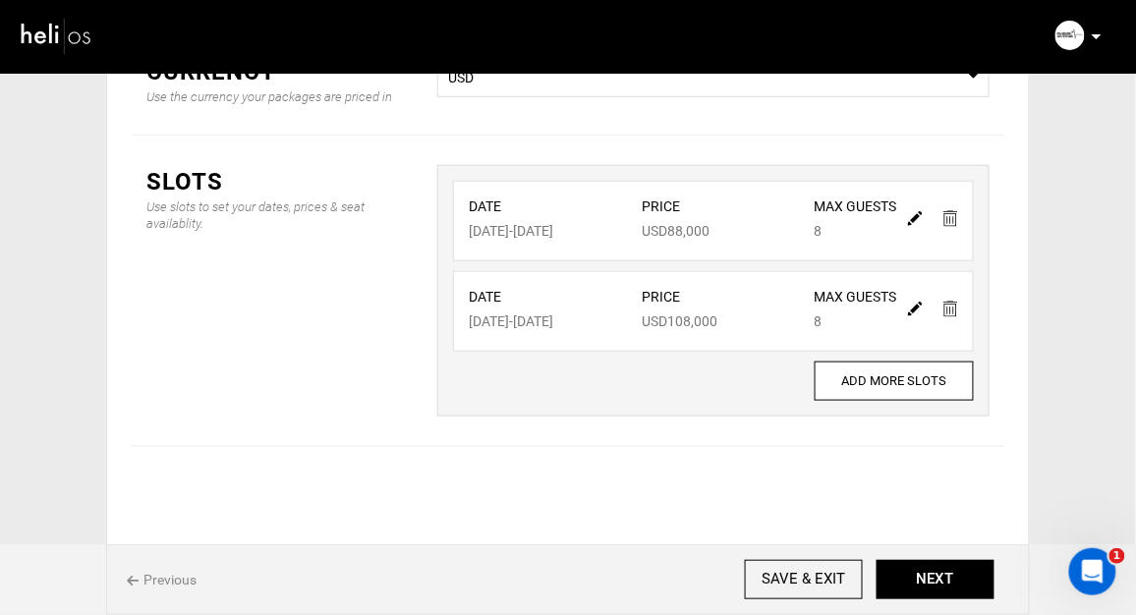
click at [912, 302] on img at bounding box center [915, 309] width 15 height 15
type input "[DATE]"
type input "108000"
type input "8"
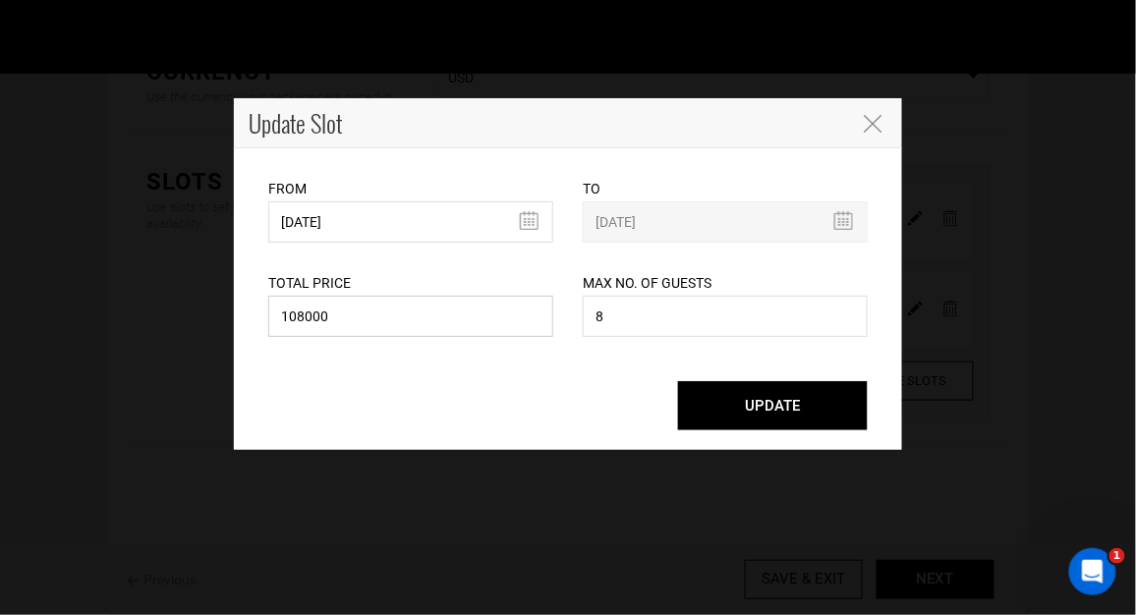
drag, startPoint x: 400, startPoint y: 317, endPoint x: 231, endPoint y: 320, distance: 169.0
click at [231, 320] on div "Update Slot From [DATE] Please select start date. Start date already exists, pl…" at bounding box center [568, 307] width 1136 height 615
type input "88000"
click at [789, 406] on button "UPDATE" at bounding box center [773, 405] width 190 height 49
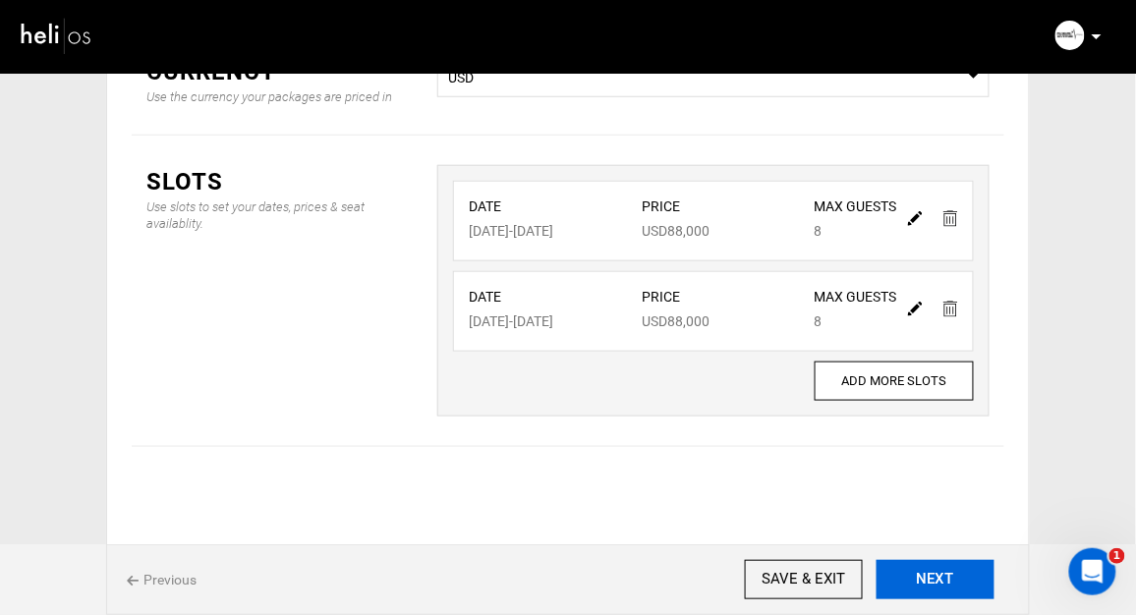
click at [929, 595] on button "NEXT" at bounding box center [936, 579] width 118 height 39
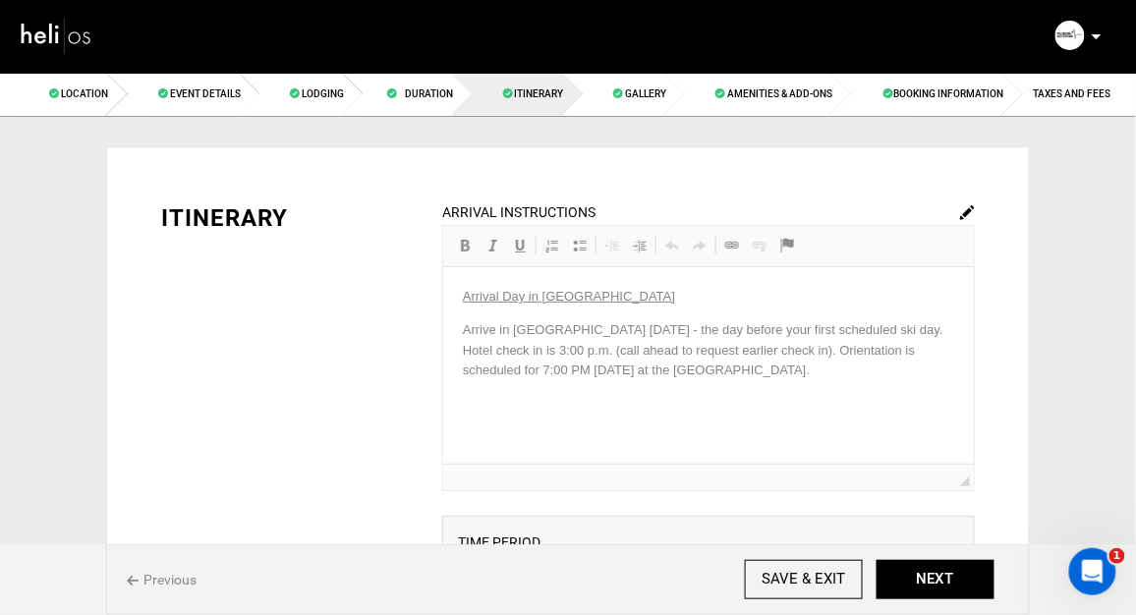
click at [972, 209] on img at bounding box center [967, 212] width 15 height 15
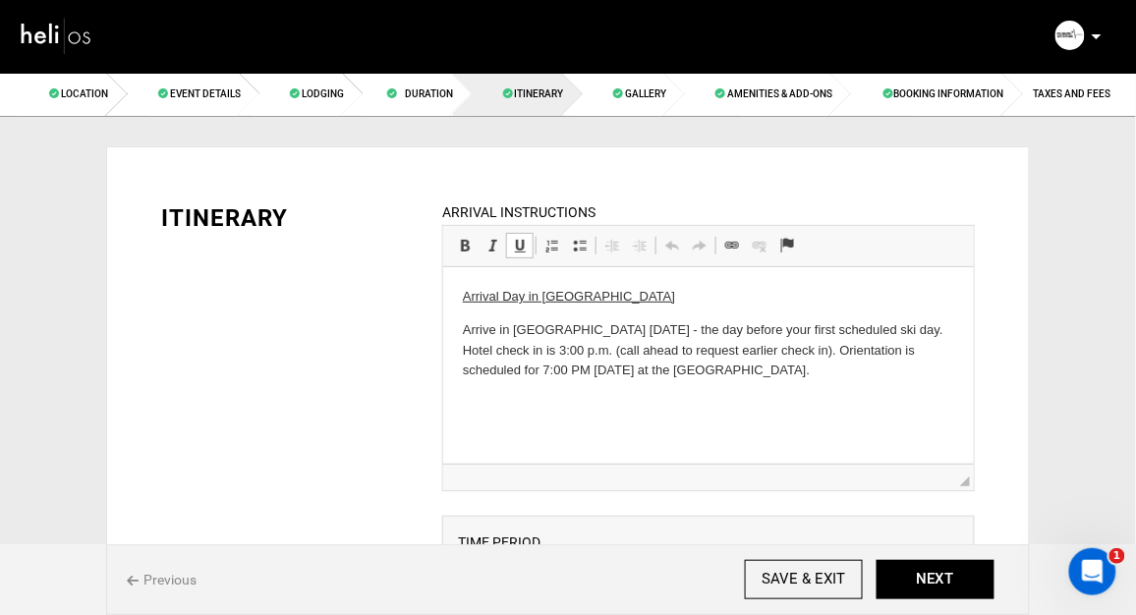
click at [622, 329] on p "Arrive in [GEOGRAPHIC_DATA] [DATE] - the day before your first scheduled ski da…" at bounding box center [707, 349] width 491 height 61
click at [623, 332] on p "Arrive in [GEOGRAPHIC_DATA] [DATE] - the day before your first scheduled ski da…" at bounding box center [707, 349] width 491 height 61
click at [576, 326] on p "Arrive in [GEOGRAPHIC_DATA] [DATE] - the day before your first scheduled ski da…" at bounding box center [707, 349] width 491 height 61
drag, startPoint x: 881, startPoint y: 325, endPoint x: 646, endPoint y: 328, distance: 235.8
click at [646, 328] on p "Arrive in [GEOGRAPHIC_DATA] [DATE] - the day before your first scheduled ski da…" at bounding box center [707, 349] width 491 height 61
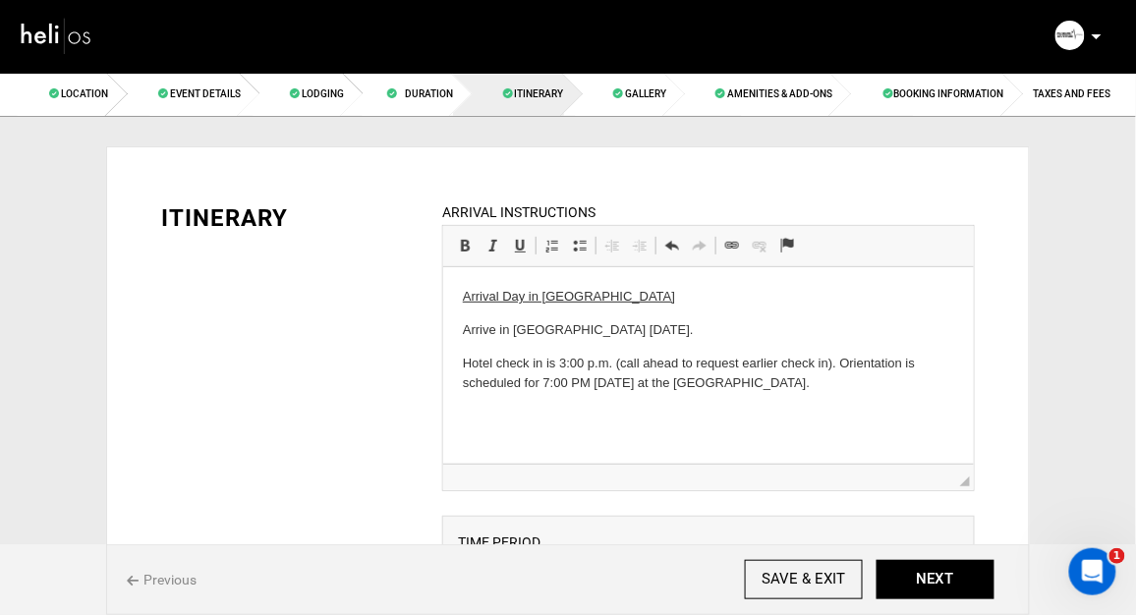
click at [502, 363] on p "Hotel check in is 3:00 p.m. (call ahead to request earlier check in). Orientati…" at bounding box center [707, 373] width 491 height 41
click at [582, 366] on p "Check in is 3:00 p.m. (call ahead to request earlier check in). Orientation is …" at bounding box center [707, 373] width 491 height 41
click at [483, 384] on p "Check in is 3:00 p.m. at the [GEOGRAPHIC_DATA] in [GEOGRAPHIC_DATA] (call ahead…" at bounding box center [707, 383] width 491 height 61
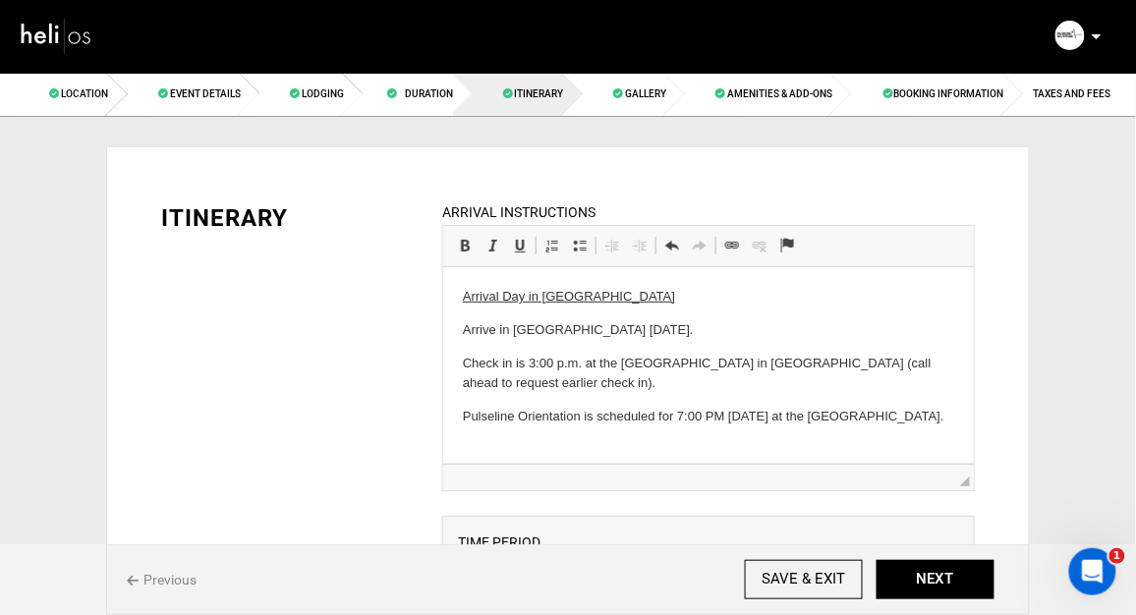
click at [915, 419] on p "Pulseline Orientation is scheduled for 7:00 PM [DATE] at the [GEOGRAPHIC_DATA]." at bounding box center [707, 416] width 491 height 21
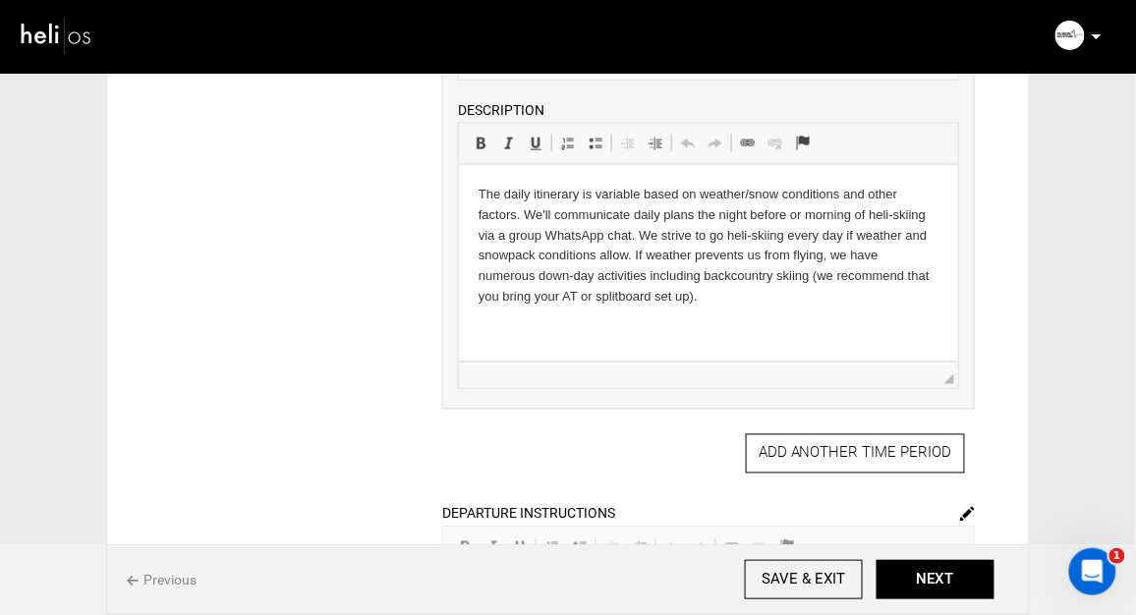
scroll to position [517, 0]
click at [893, 212] on p "The daily itinerary is variable based on weather/snow conditions and other fact…" at bounding box center [708, 244] width 460 height 123
click at [511, 234] on p "The daily itinerary is variable based on weather/snow conditions and other fact…" at bounding box center [708, 244] width 460 height 123
click at [620, 232] on p "The daily itinerary is variable based on weather/snow conditions and other fact…" at bounding box center [708, 244] width 460 height 123
click at [742, 234] on p "The daily itinerary is variable based on weather/snow conditions and other fact…" at bounding box center [708, 244] width 460 height 123
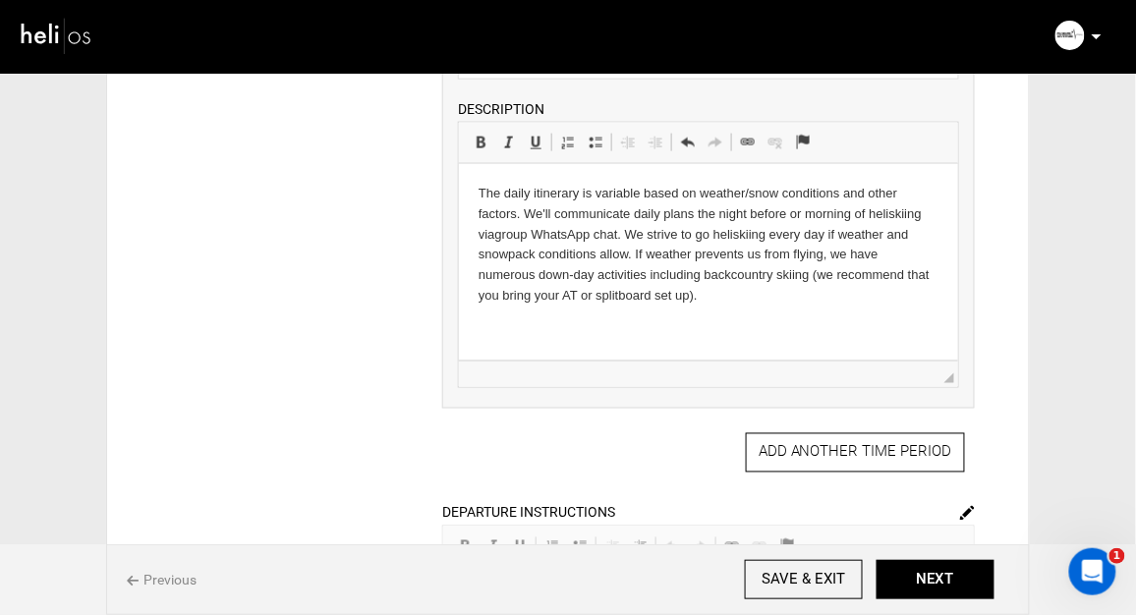
click at [539, 256] on p "The daily itinerary is variable based on weather/snow conditions and other fact…" at bounding box center [708, 244] width 460 height 123
drag, startPoint x: 628, startPoint y: 254, endPoint x: 516, endPoint y: 258, distance: 112.1
click at [516, 258] on p "The daily itinerary is variable based on weather/snow conditions and other fact…" at bounding box center [708, 244] width 460 height 123
click at [688, 303] on p "The daily itinerary is variable based on weather/snow conditions and other fact…" at bounding box center [708, 244] width 460 height 123
drag, startPoint x: 786, startPoint y: 256, endPoint x: 615, endPoint y: 257, distance: 171.0
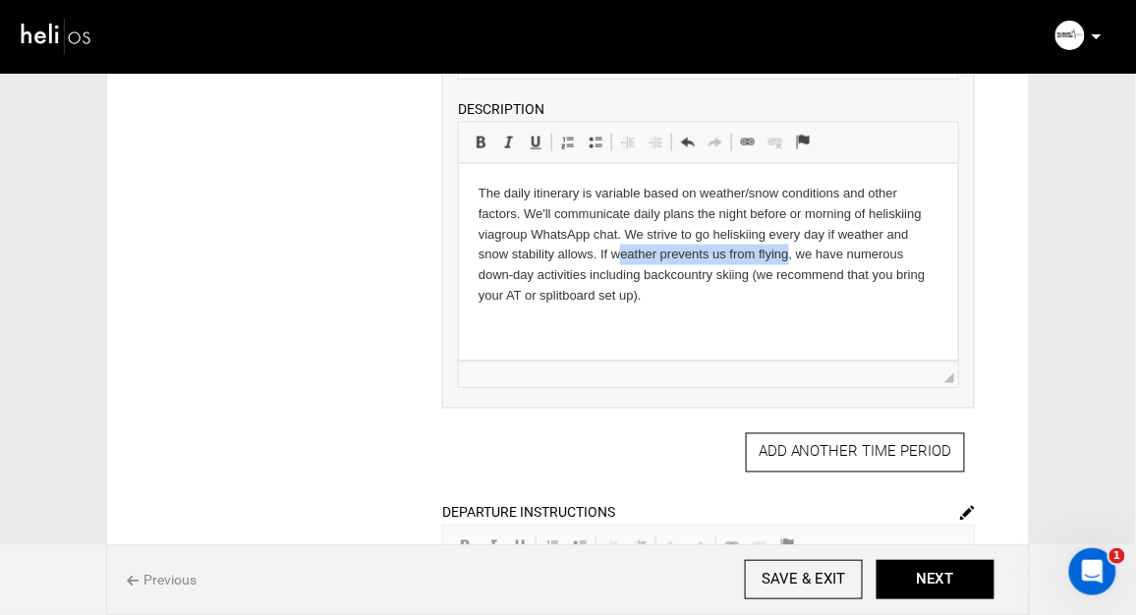
click at [615, 257] on p "The daily itinerary is variable based on weather/snow conditions and other fact…" at bounding box center [708, 244] width 460 height 123
click at [710, 294] on p "The daily itinerary is variable based on weather/snow conditions and other fact…" at bounding box center [708, 244] width 460 height 123
click at [587, 299] on p "The daily itinerary is variable based on weather/snow conditions and other fact…" at bounding box center [708, 244] width 460 height 123
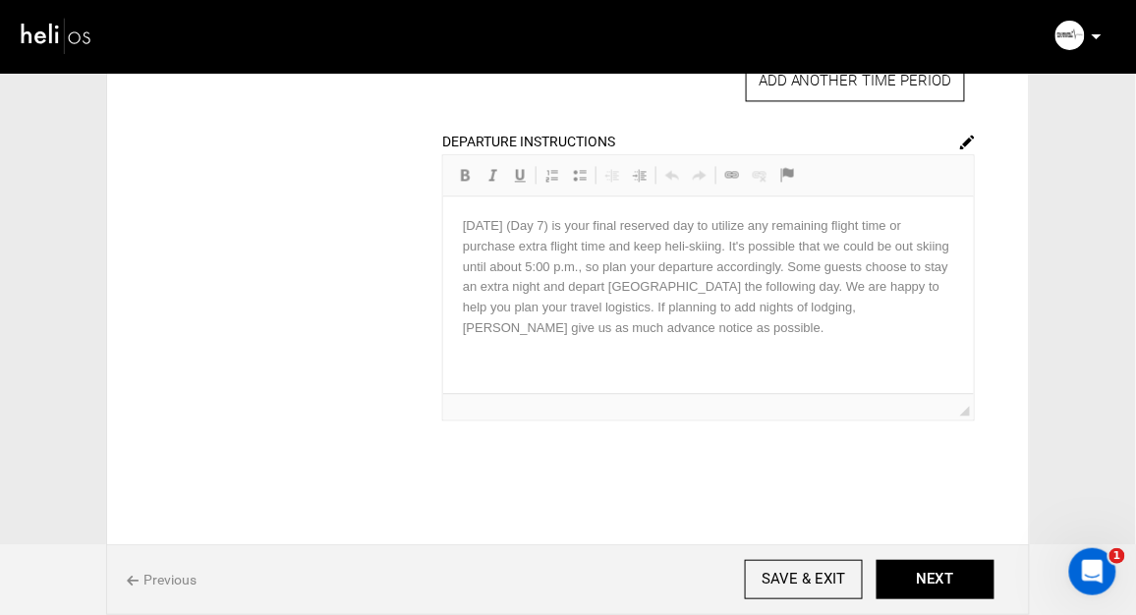
scroll to position [882, 0]
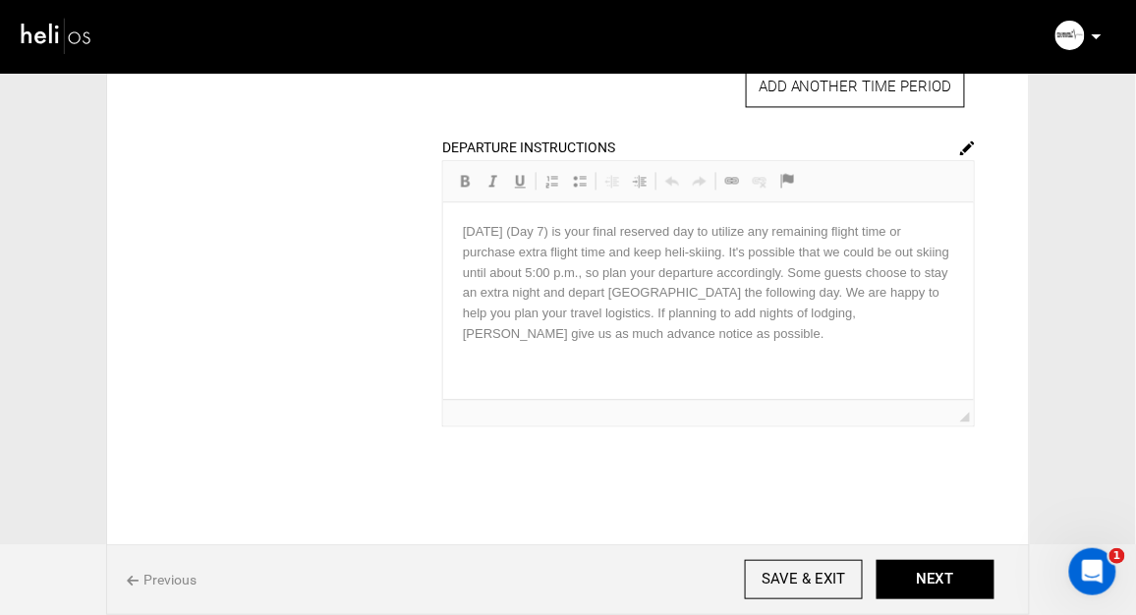
click at [967, 147] on img at bounding box center [967, 148] width 15 height 15
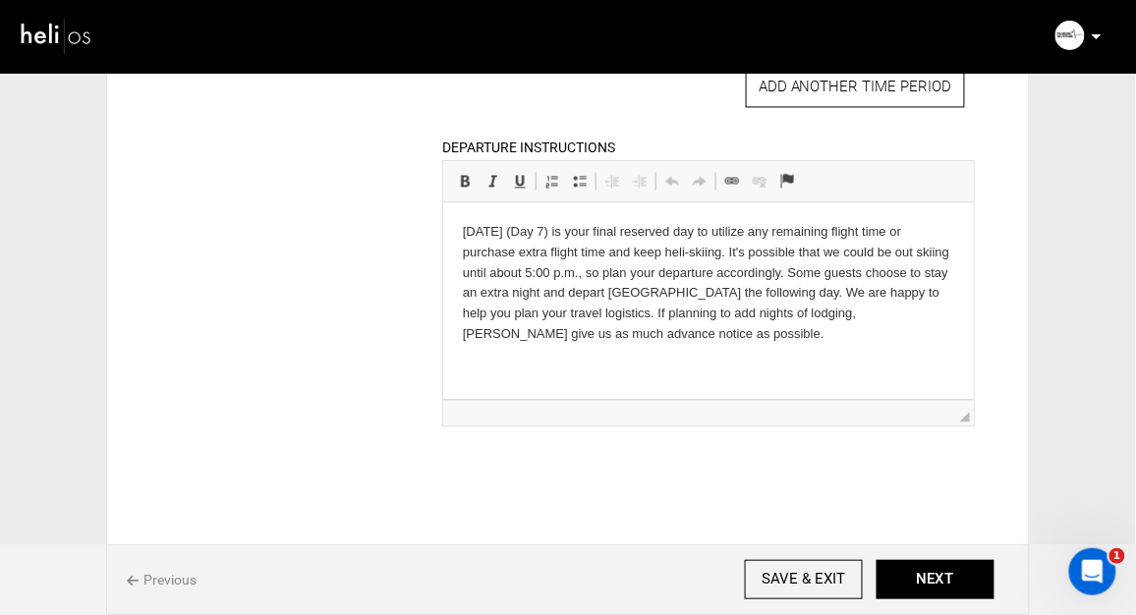
drag, startPoint x: 896, startPoint y: 231, endPoint x: 847, endPoint y: 232, distance: 49.1
drag, startPoint x: 894, startPoint y: 232, endPoint x: 845, endPoint y: 232, distance: 49.1
click at [845, 232] on p "[DATE] (Day 7) is your final reserved day to utilize any remaining flight time …" at bounding box center [707, 282] width 491 height 123
click at [690, 254] on p "[DATE] (Day 7) is your final reserved day to utilize any remaining [PERSON_NAME…" at bounding box center [707, 282] width 491 height 123
click at [568, 335] on p "[DATE] (Day 7) is your final reserved day to utilize any remaining [PERSON_NAME…" at bounding box center [707, 282] width 491 height 123
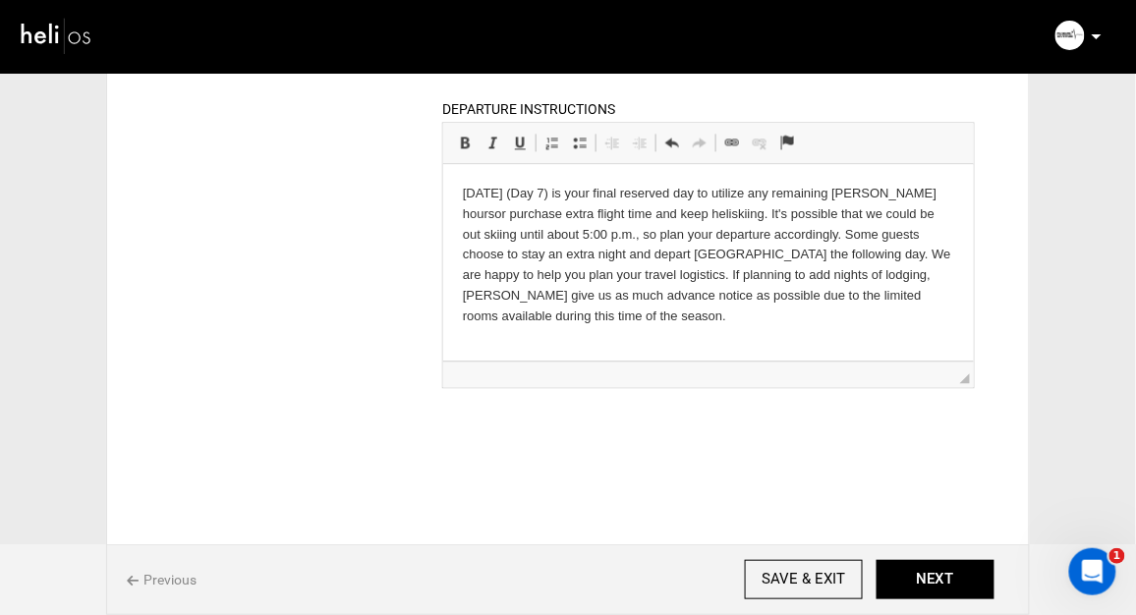
scroll to position [987, 0]
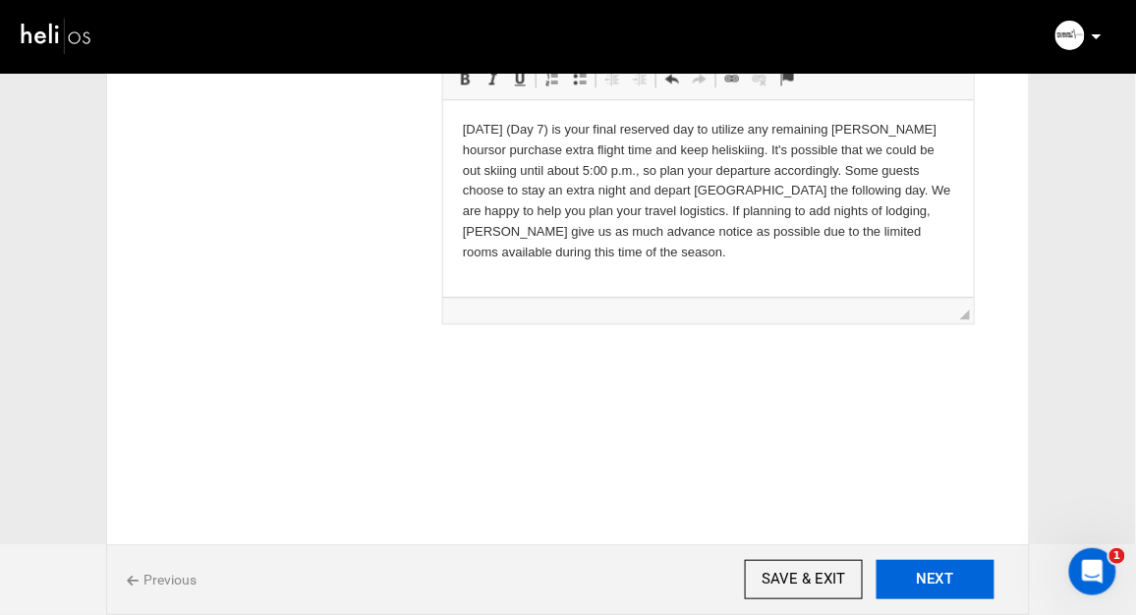
click at [942, 586] on button "NEXT" at bounding box center [936, 579] width 118 height 39
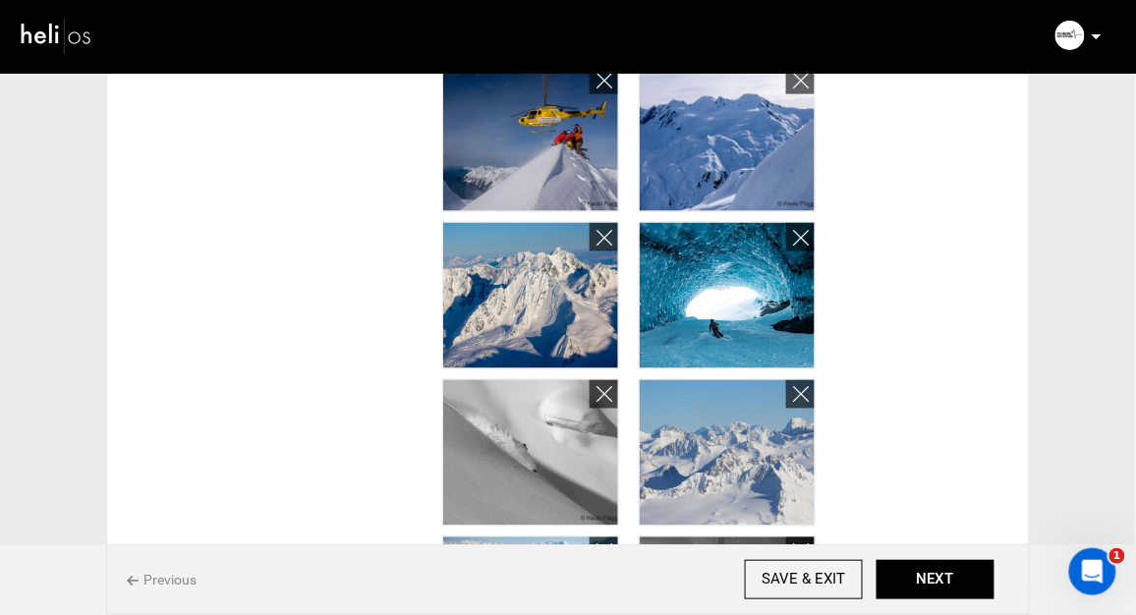
scroll to position [608, 0]
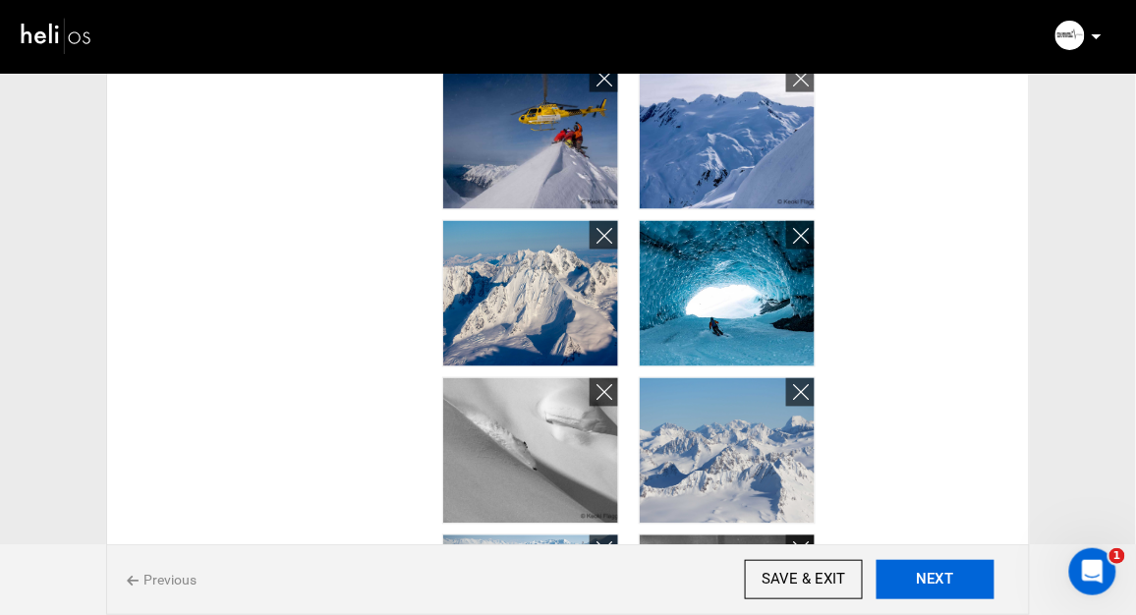
click at [933, 576] on button "NEXT" at bounding box center [936, 579] width 118 height 39
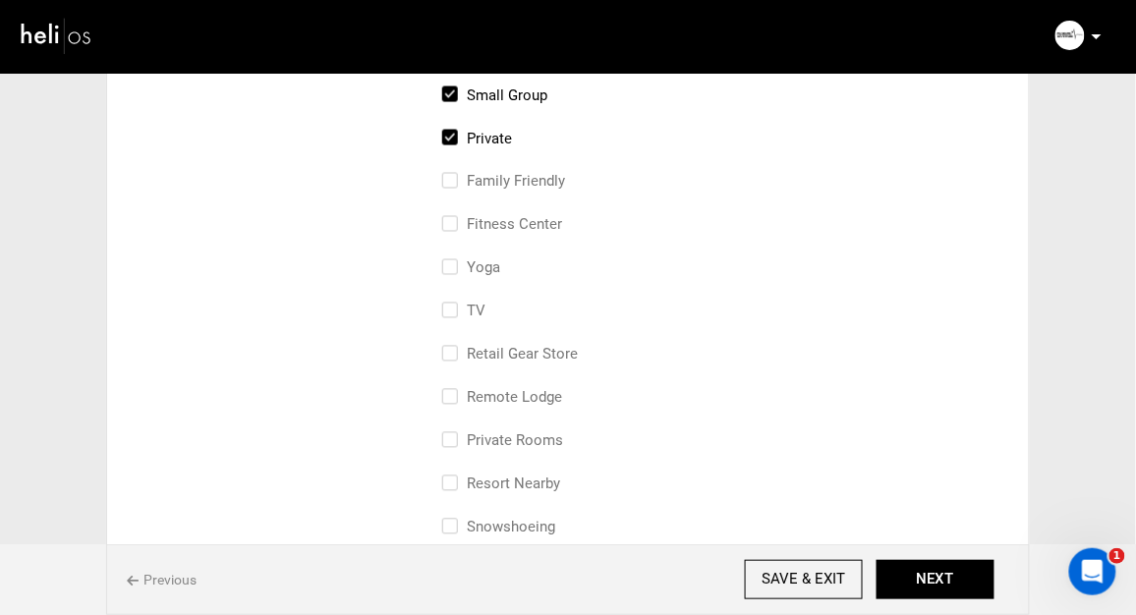
scroll to position [692, 0]
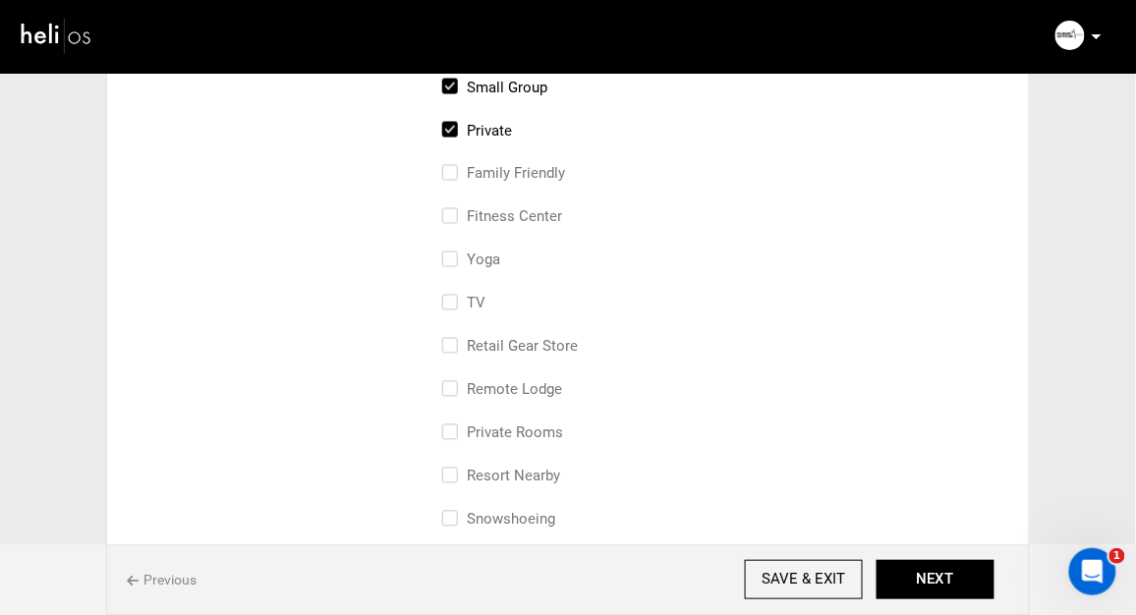
click at [450, 340] on input "retail gear store" at bounding box center [448, 356] width 13 height 43
checkbox input "true"
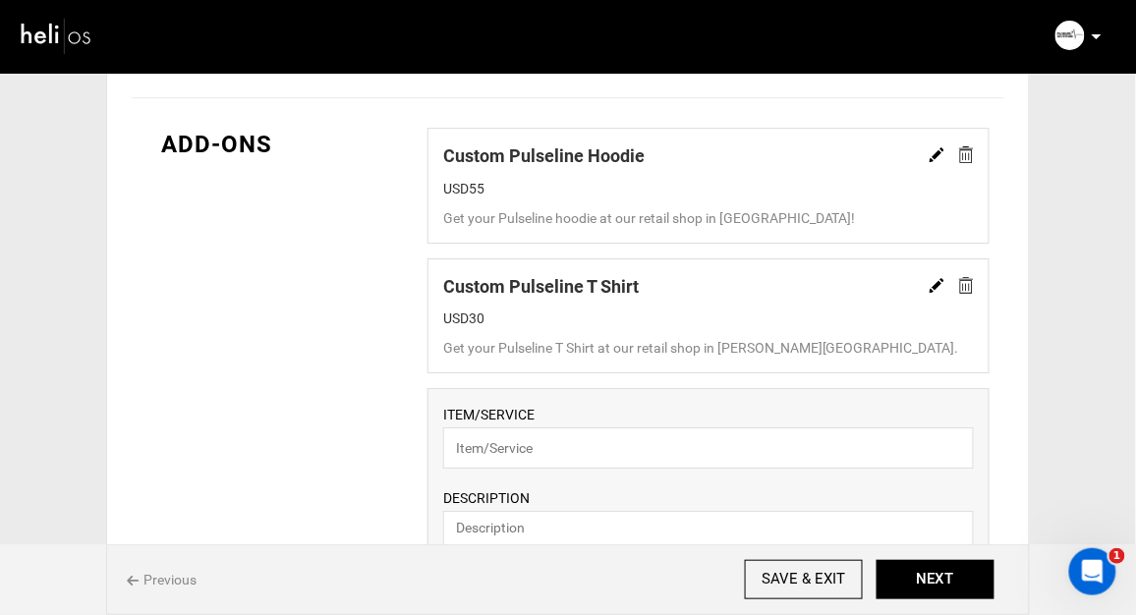
scroll to position [1393, 0]
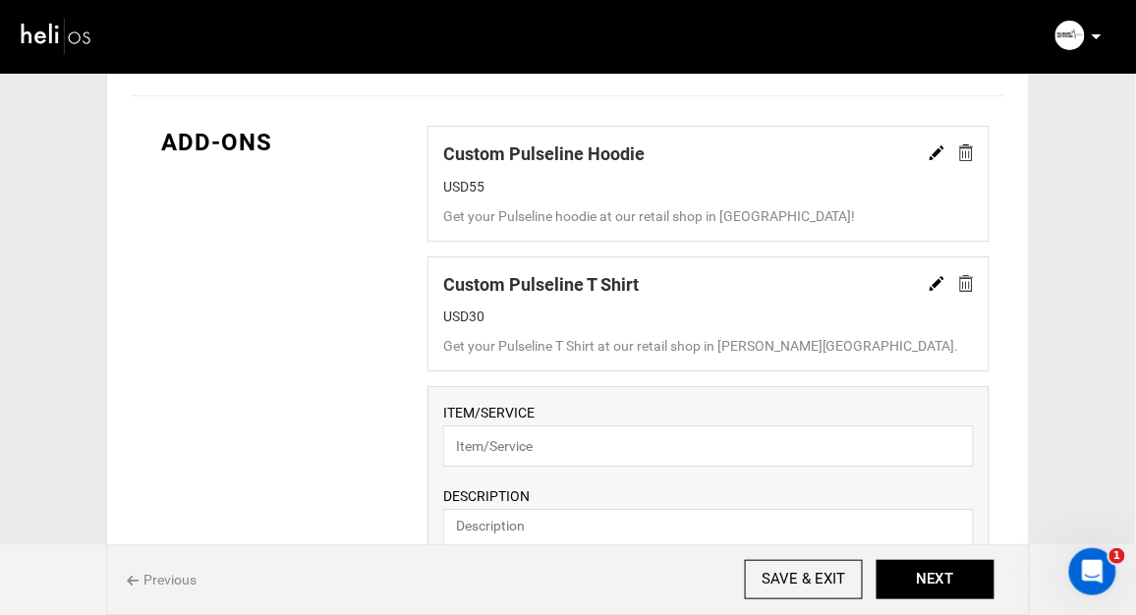
click at [933, 151] on img at bounding box center [937, 152] width 15 height 15
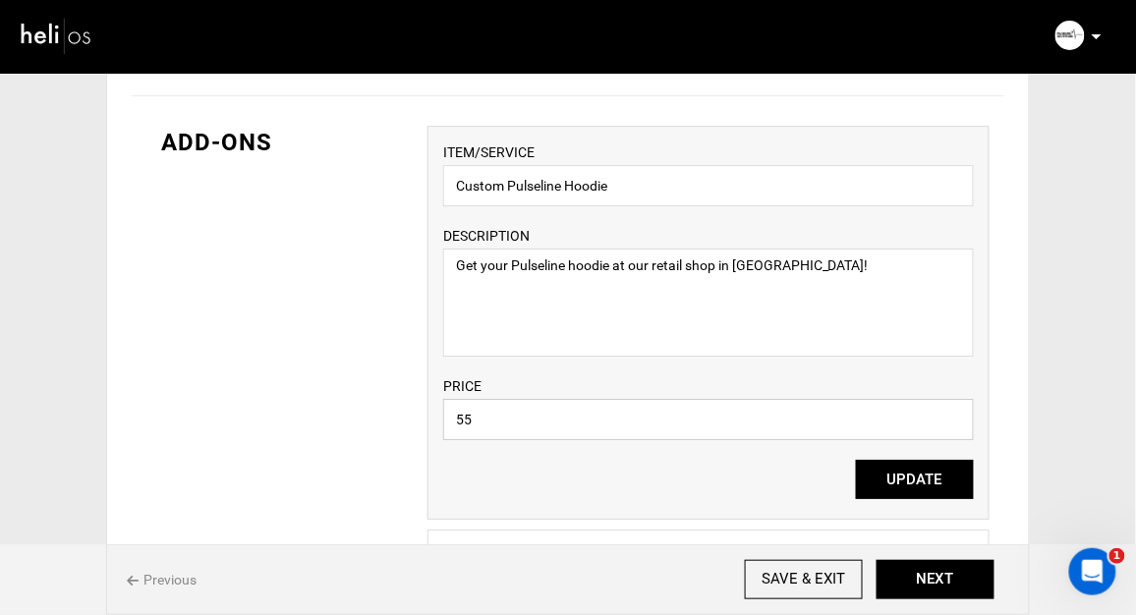
click at [464, 419] on input "55" at bounding box center [708, 419] width 531 height 41
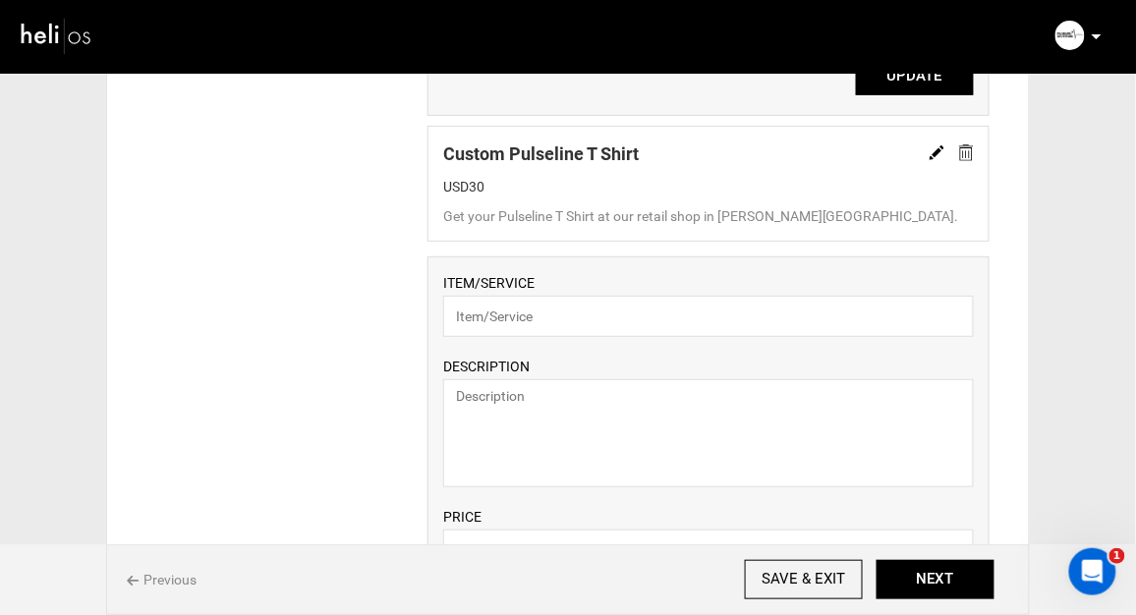
scroll to position [1792, 0]
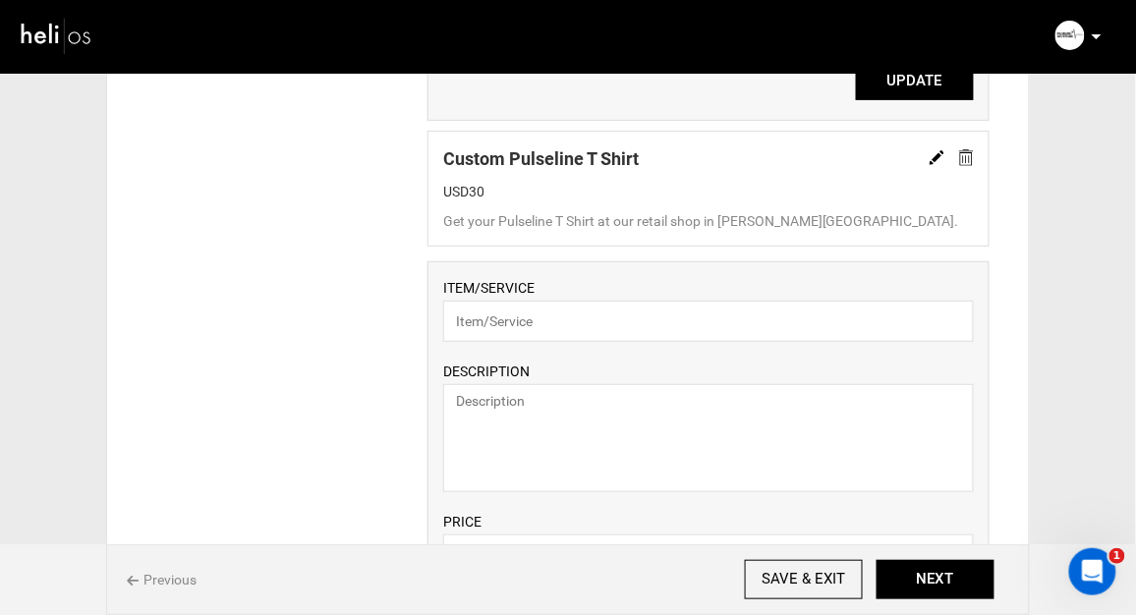
type input "65"
click at [932, 157] on img at bounding box center [937, 157] width 15 height 15
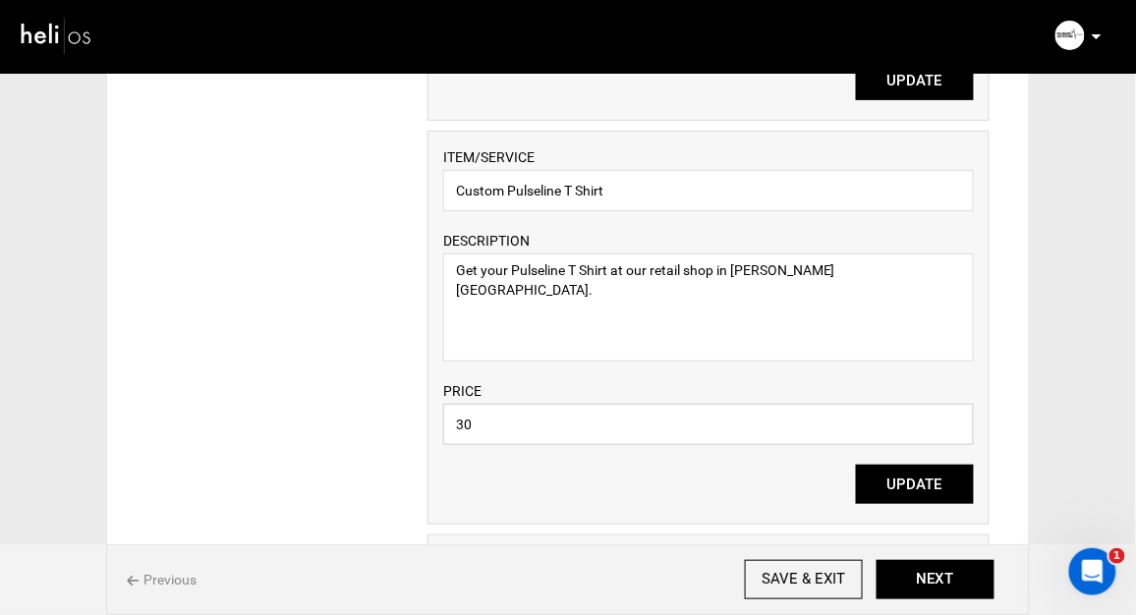
click at [477, 425] on input "30" at bounding box center [708, 424] width 531 height 41
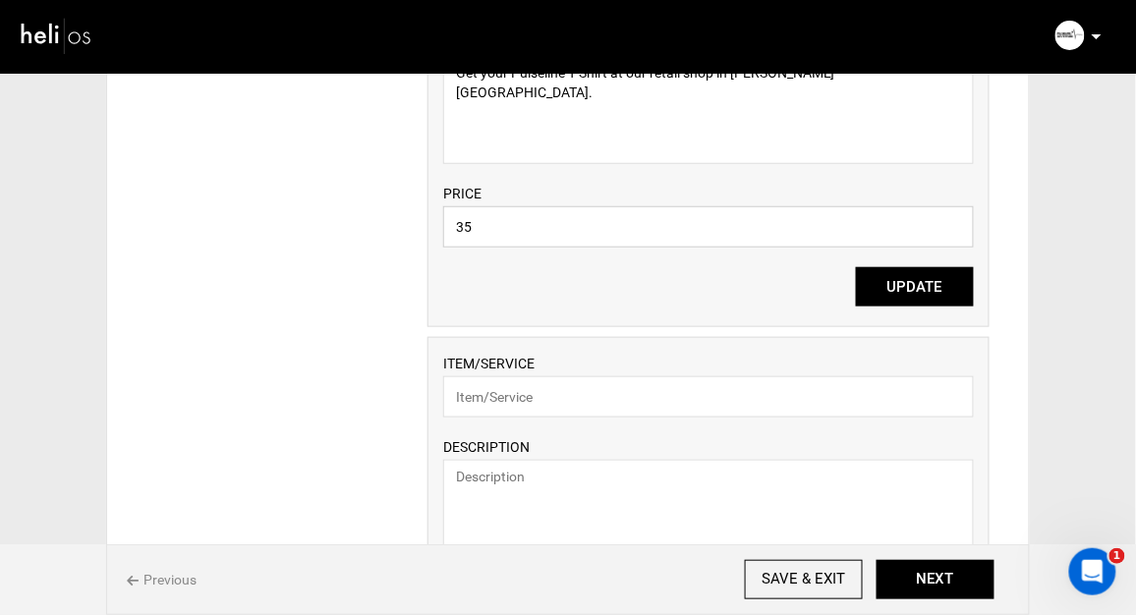
scroll to position [1920, 0]
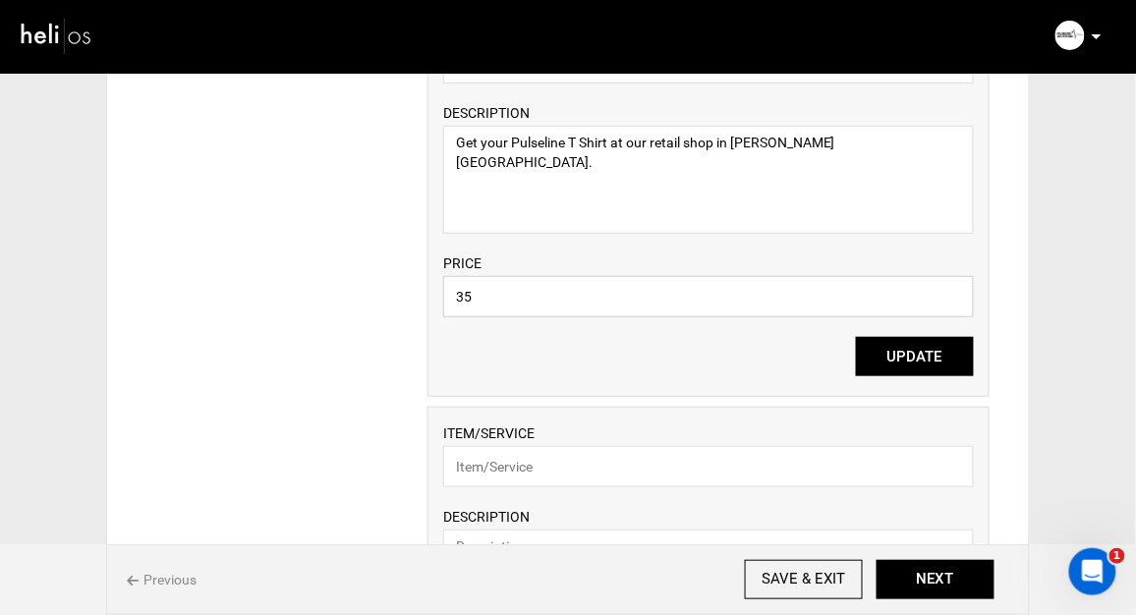
type input "35"
drag, startPoint x: 899, startPoint y: 152, endPoint x: 415, endPoint y: 147, distance: 484.5
click at [415, 147] on div "ADD-ONS ITEM/SERVICE Custom Pulseline Hoodie DESCRIPTION Get your Pulseline hoo…" at bounding box center [568, 239] width 873 height 1339
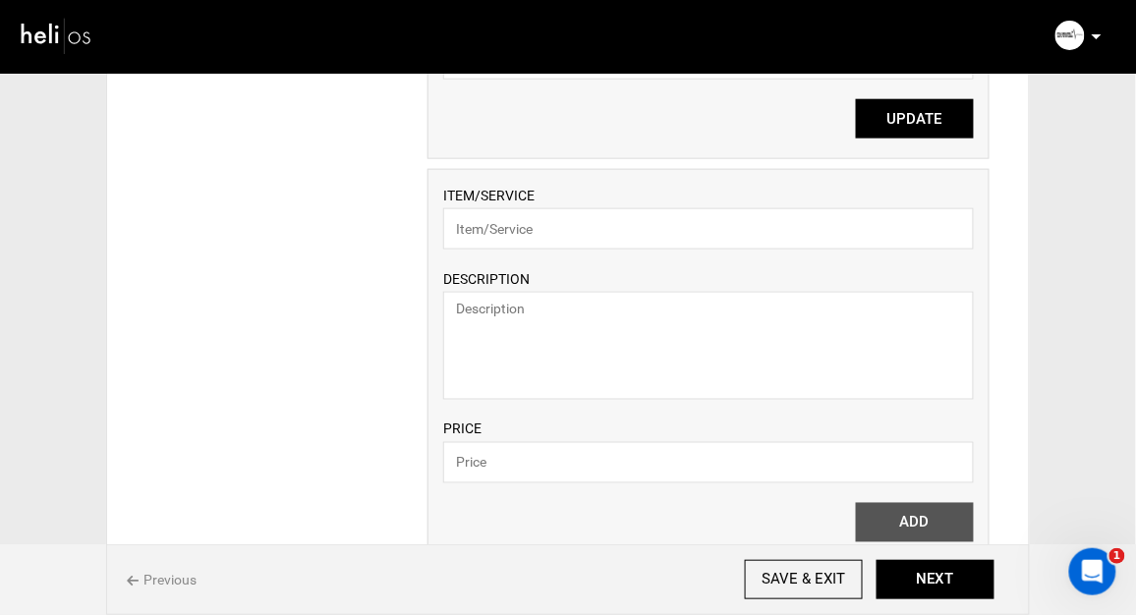
scroll to position [2162, 0]
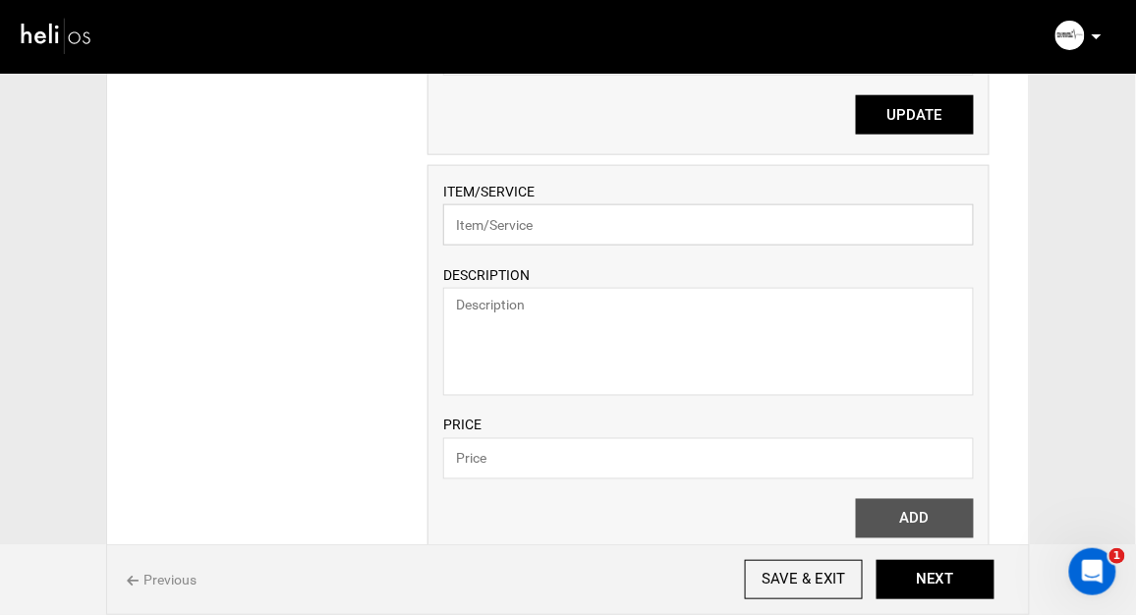
click at [502, 237] on input "text" at bounding box center [708, 224] width 531 height 41
click at [481, 331] on textarea at bounding box center [708, 342] width 531 height 108
paste textarea "Get your Pulseline T Shirt at our retail shop in [PERSON_NAME][GEOGRAPHIC_DATA]."
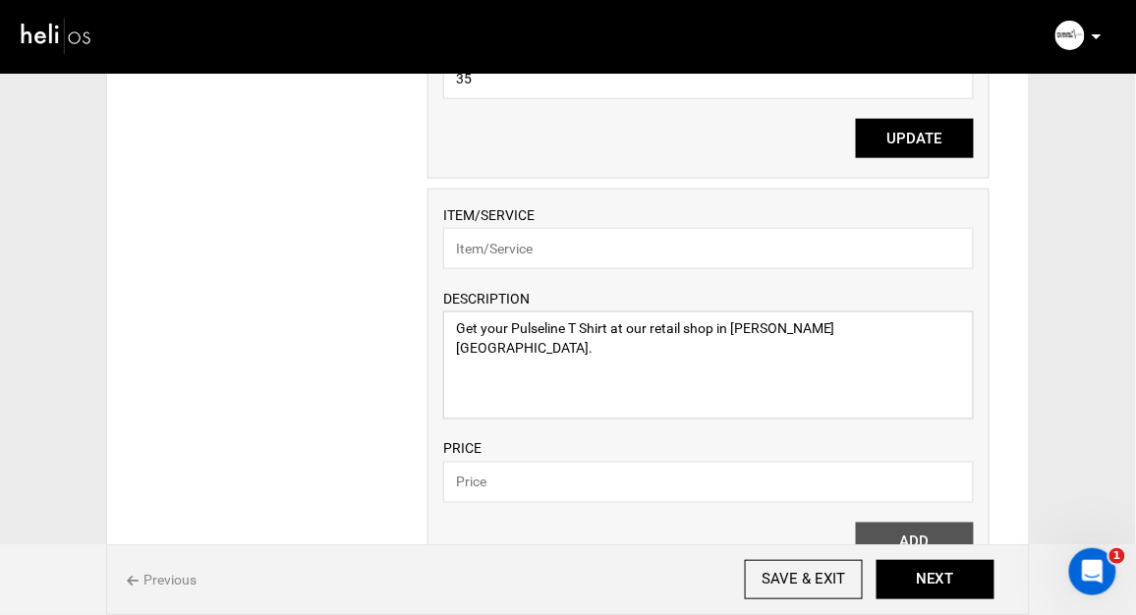
scroll to position [2150, 0]
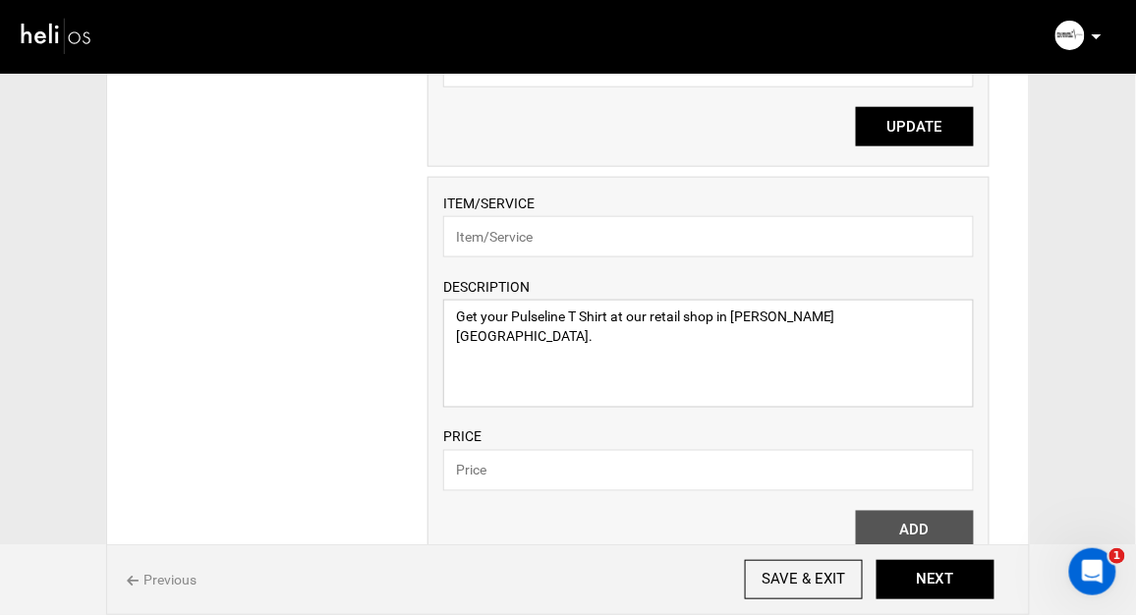
type textarea "Get your Pulseline T Shirt at our retail shop in [PERSON_NAME][GEOGRAPHIC_DATA]."
click at [507, 232] on input "text" at bounding box center [708, 236] width 531 height 41
type input "Custom Pulseline Hat"
click at [609, 317] on textarea "Get your Pulseline T Shirt at our retail shop in [PERSON_NAME][GEOGRAPHIC_DATA]." at bounding box center [708, 354] width 531 height 108
type textarea "Get your Pulseline hat at our retail shop in [PERSON_NAME][GEOGRAPHIC_DATA]."
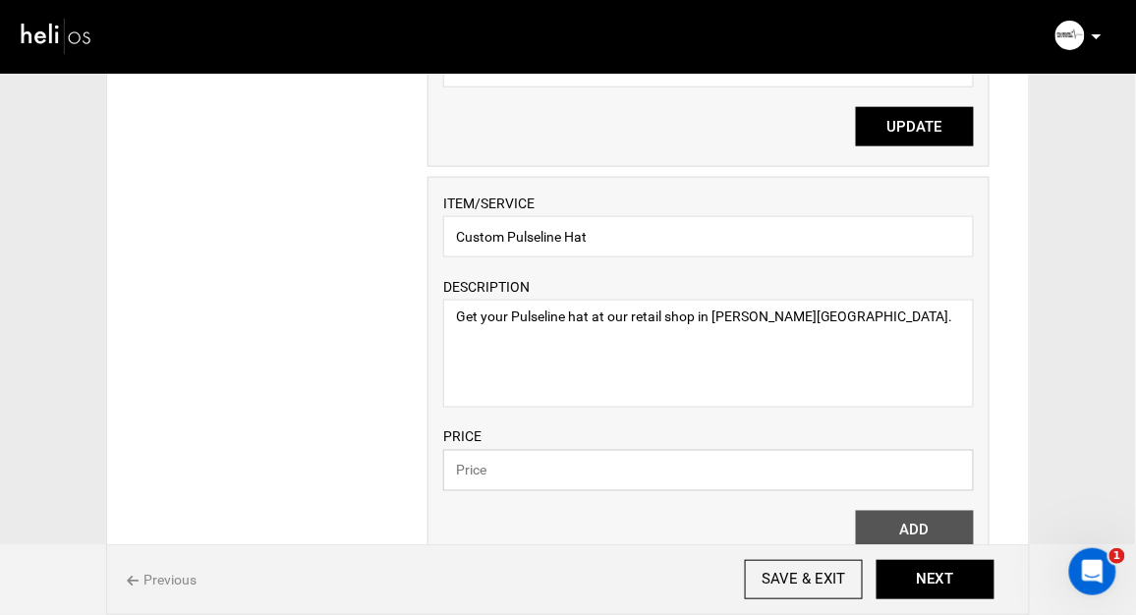
click at [492, 478] on input "text" at bounding box center [708, 470] width 531 height 41
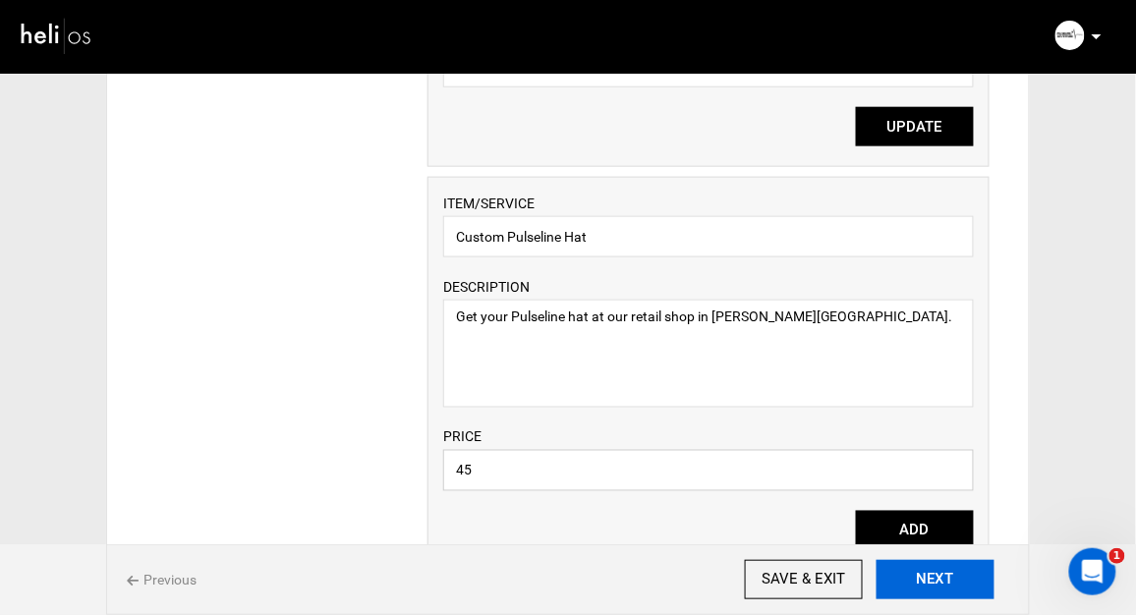
type input "45"
click at [933, 579] on button "NEXT" at bounding box center [936, 579] width 118 height 39
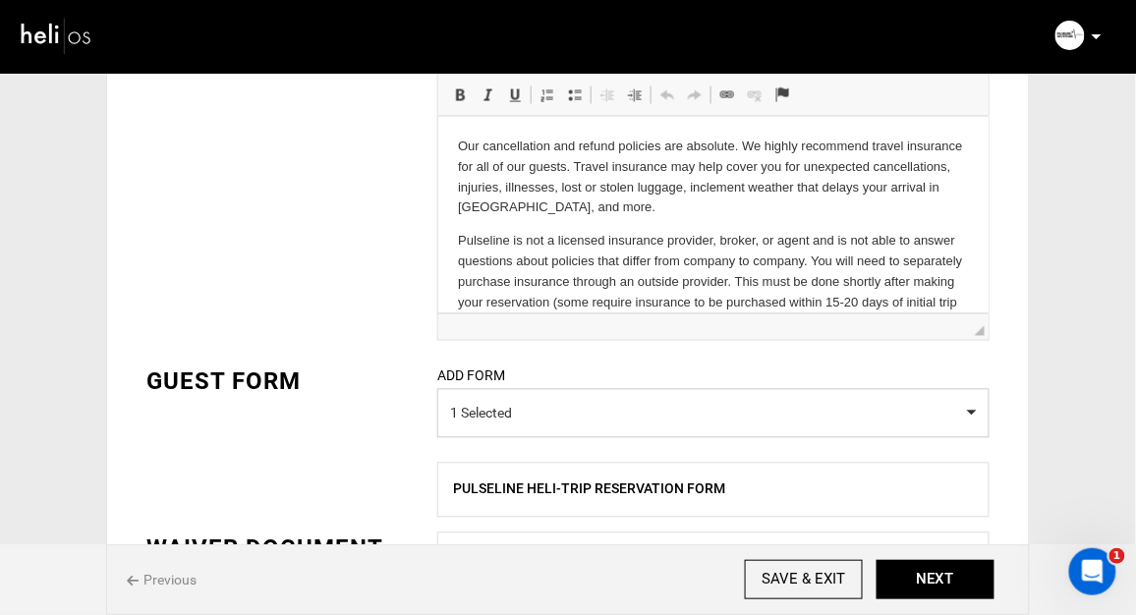
scroll to position [870, 0]
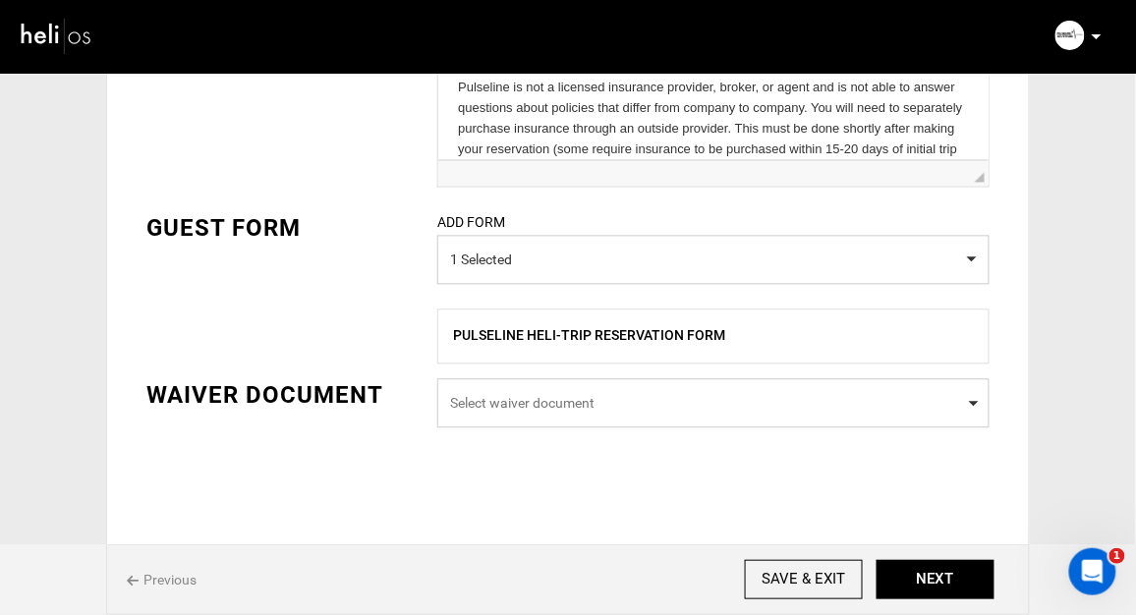
click at [509, 405] on span "Select waiver document" at bounding box center [713, 403] width 527 height 20
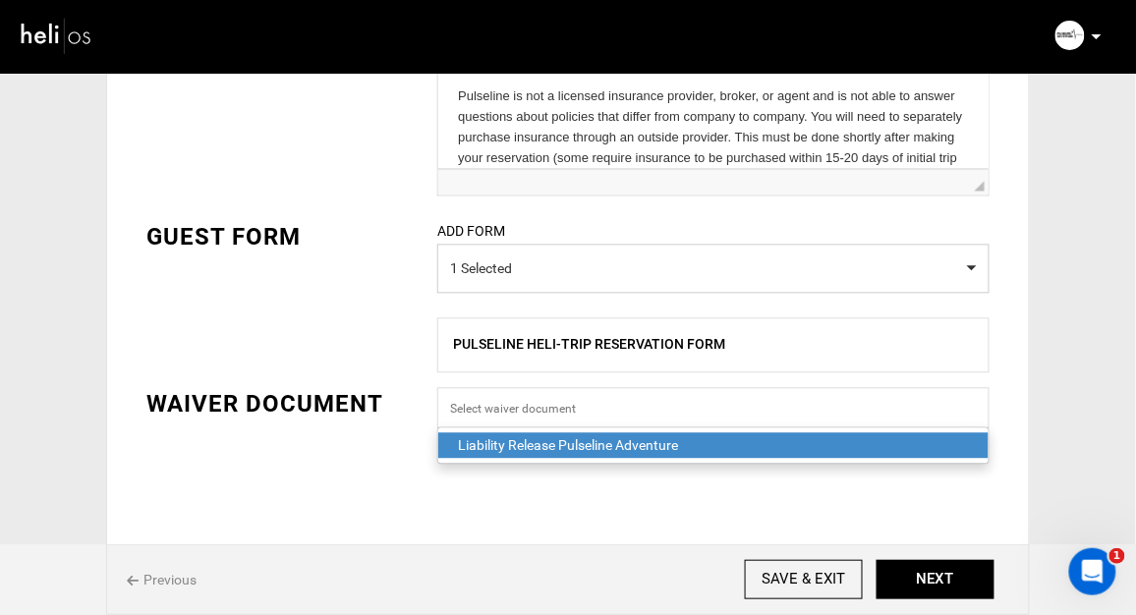
click at [517, 449] on div "Liability Release Pulseline Adventure" at bounding box center [713, 445] width 511 height 20
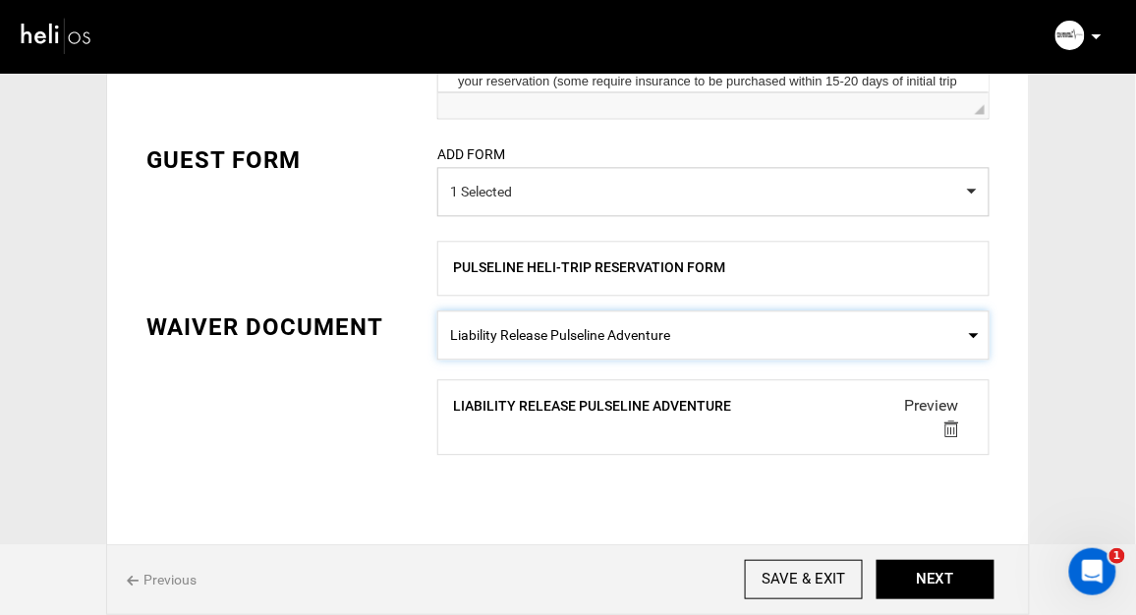
scroll to position [965, 0]
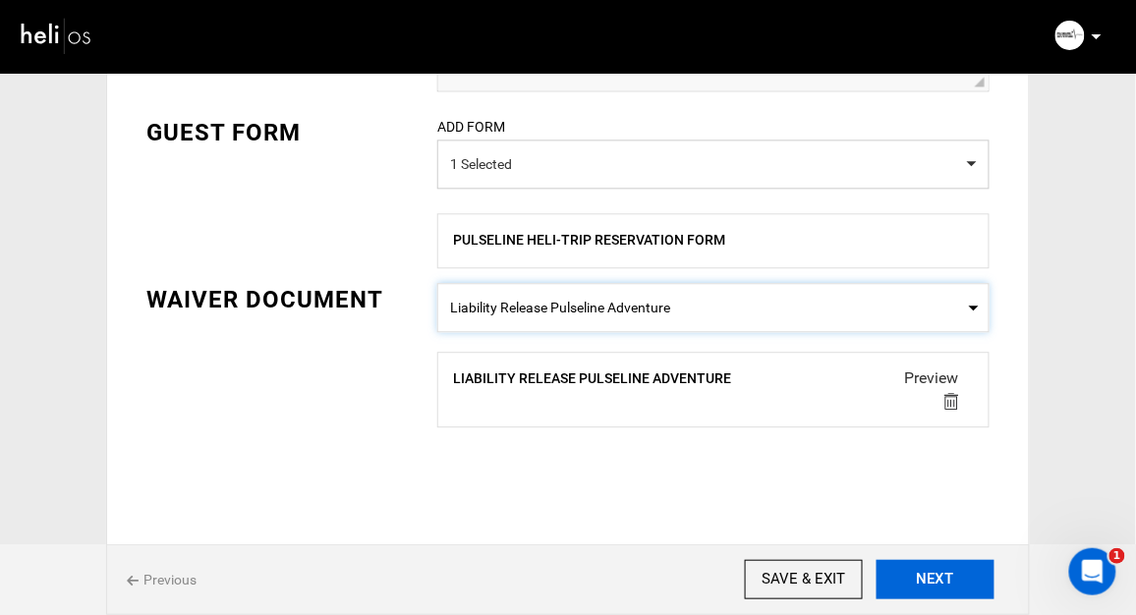
click at [926, 578] on button "NEXT" at bounding box center [936, 579] width 118 height 39
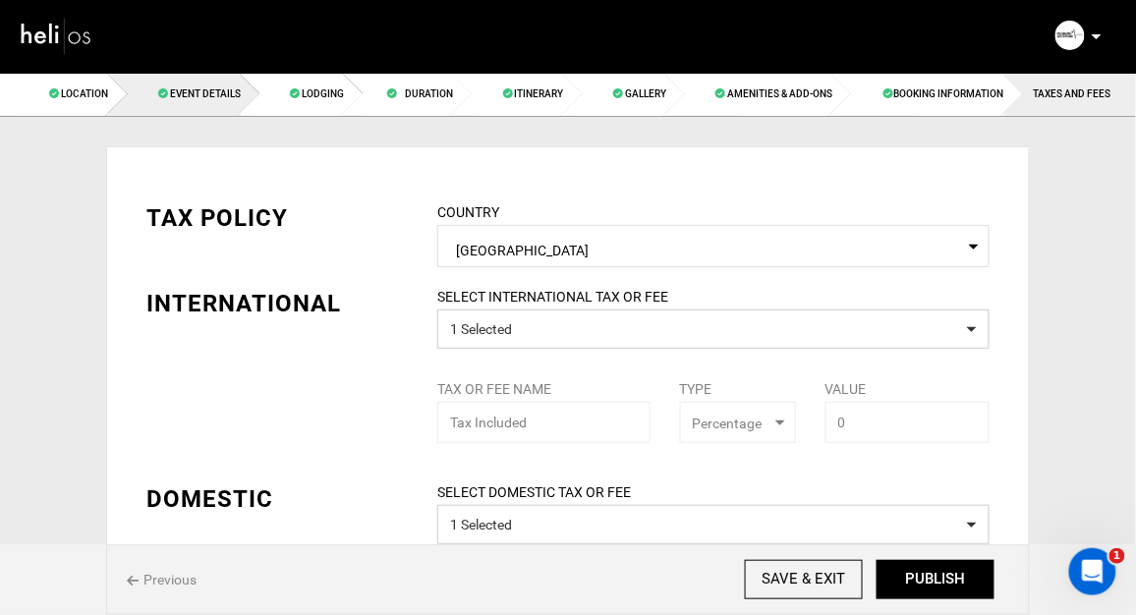
click at [207, 88] on span "Event Details" at bounding box center [205, 93] width 71 height 11
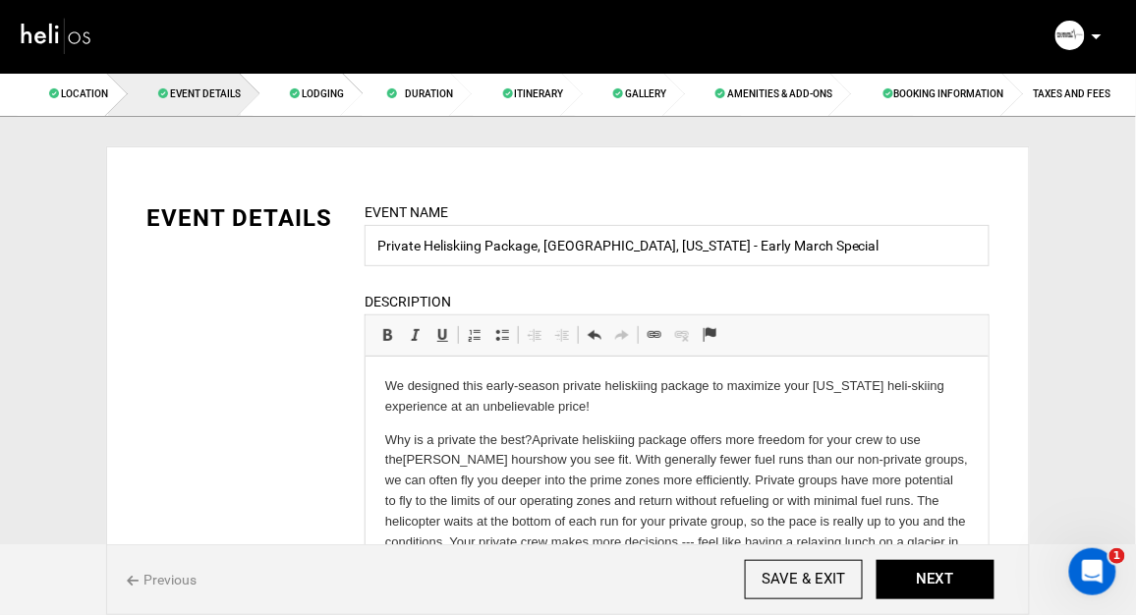
click at [608, 407] on p "We designed this early-season p rivate heli skiing package to maximize your [US…" at bounding box center [676, 395] width 584 height 41
click at [593, 408] on p "We designed this early-season p rivate heli skiing package to maximize your [US…" at bounding box center [676, 395] width 584 height 41
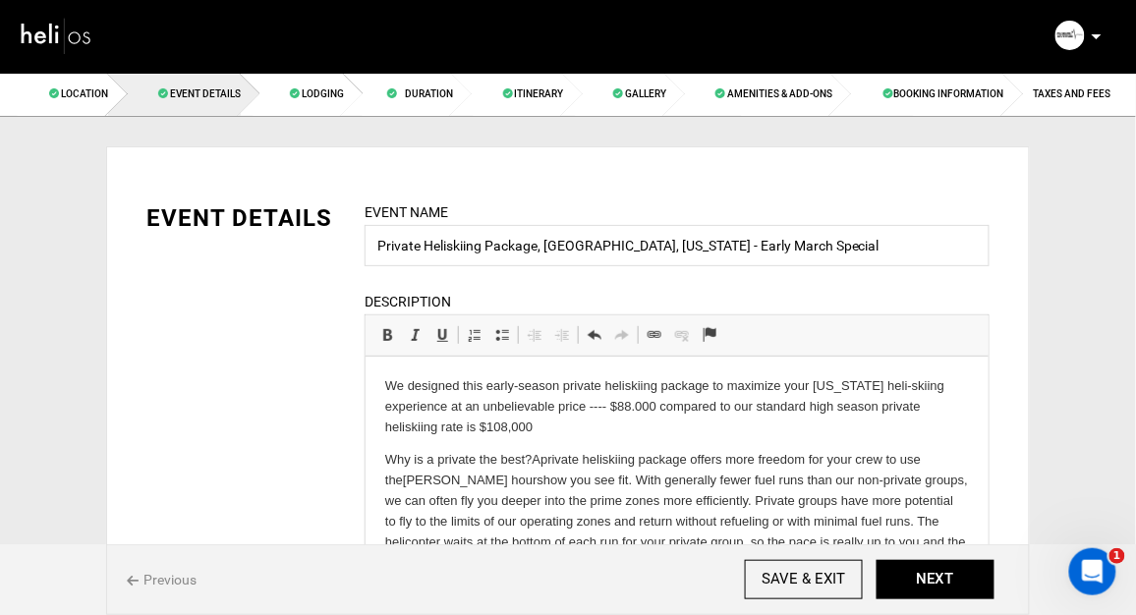
click at [836, 407] on p "We designed this early-season p rivate heli skiing package to maximize your [US…" at bounding box center [676, 405] width 584 height 61
click at [475, 427] on p "We designed this early-season p rivate heli skiing package to maximize your [US…" at bounding box center [676, 405] width 584 height 61
click at [569, 425] on p "We designed this early-season p rivate heli skiing package to maximize your [US…" at bounding box center [676, 405] width 584 height 61
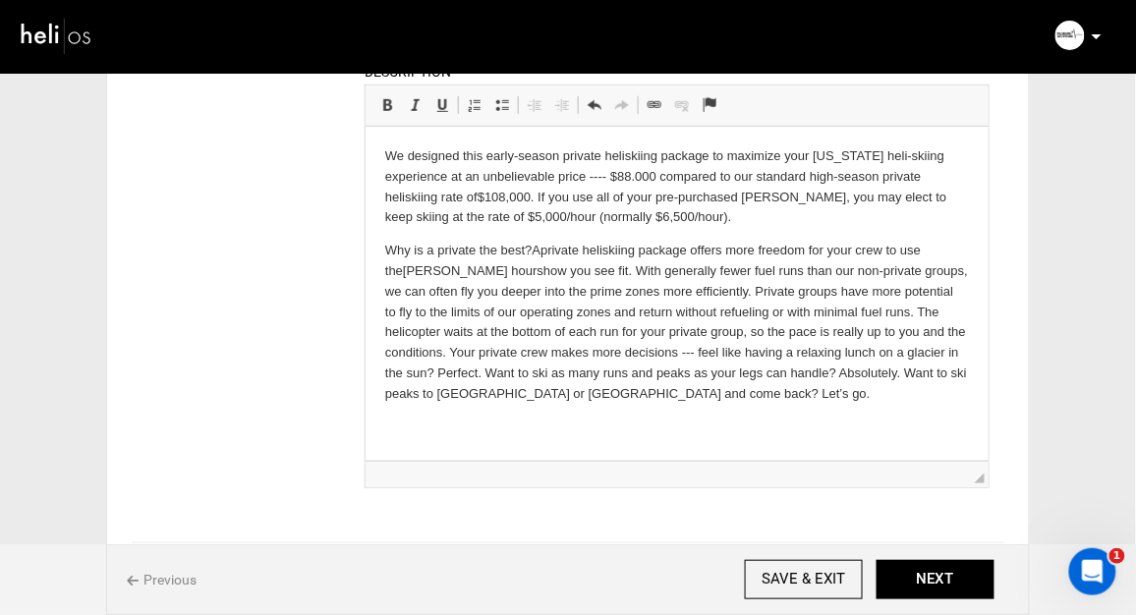
scroll to position [231, 0]
click at [553, 252] on p "Why is a private the best? A private heli skiing package offers more freedom fo…" at bounding box center [676, 320] width 584 height 163
click at [687, 249] on p "Why is a private the best? P rivate heli skiing package offers more freedom for…" at bounding box center [676, 320] width 584 height 163
click at [829, 251] on p "Why is a private the best? P rivate heli skiing offers more freedom for your cr…" at bounding box center [676, 320] width 584 height 163
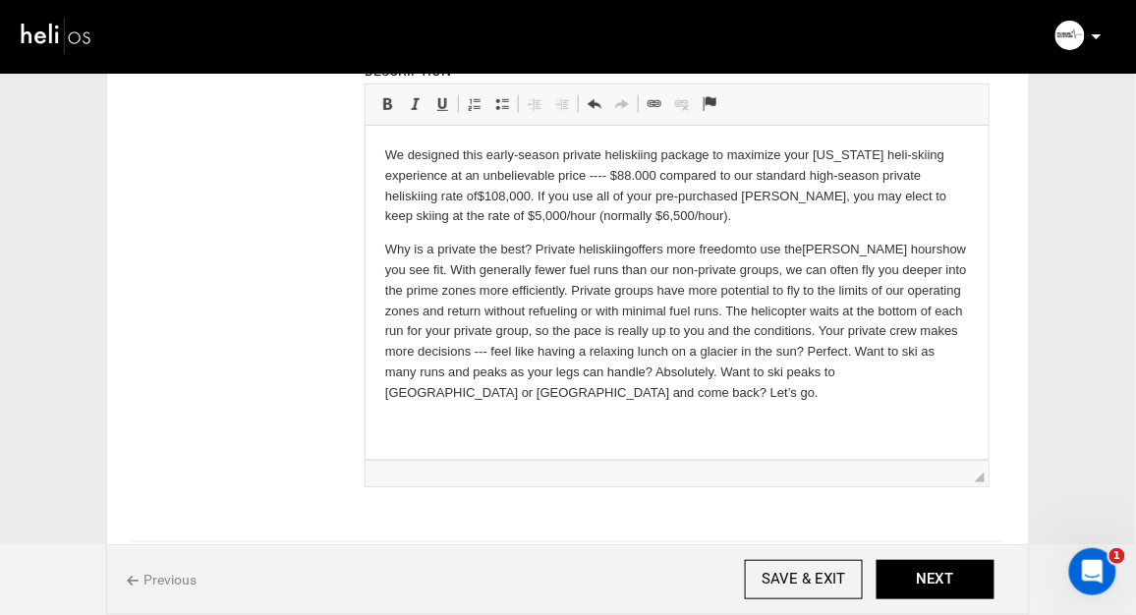
click at [812, 248] on p "Why is a private the best? P rivate heli skiing offers more freedom to use the …" at bounding box center [676, 320] width 584 height 163
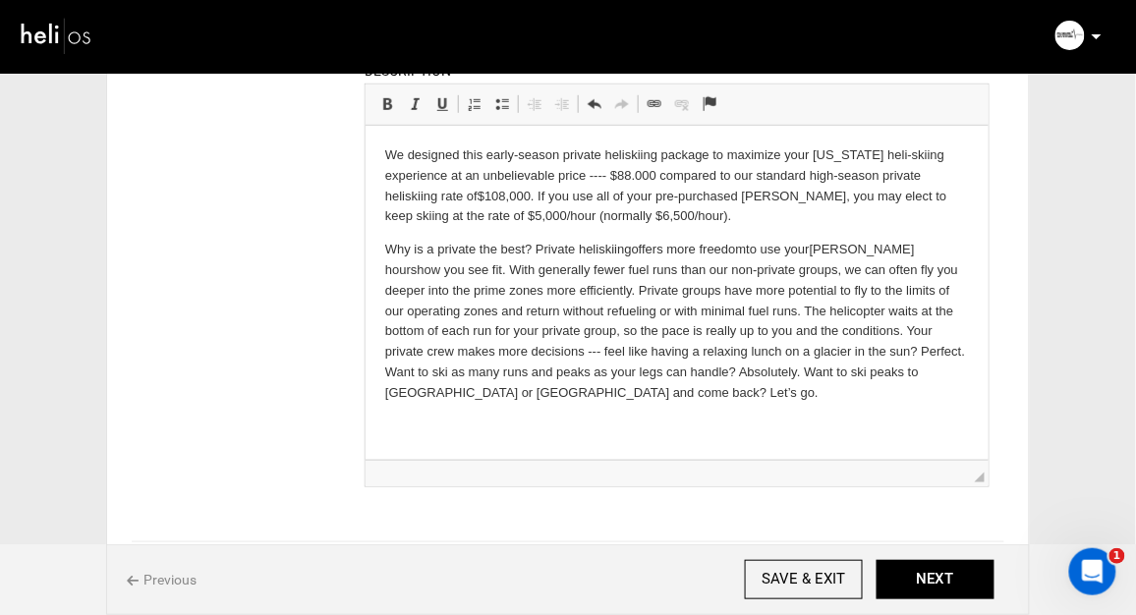
click at [396, 266] on p "Why is a private the best? P rivate heli skiing offers more freedom to use your…" at bounding box center [676, 320] width 584 height 163
click at [730, 268] on p "Why is a private the best? P rivate heli skiing offers more freedom to use your…" at bounding box center [676, 320] width 584 height 163
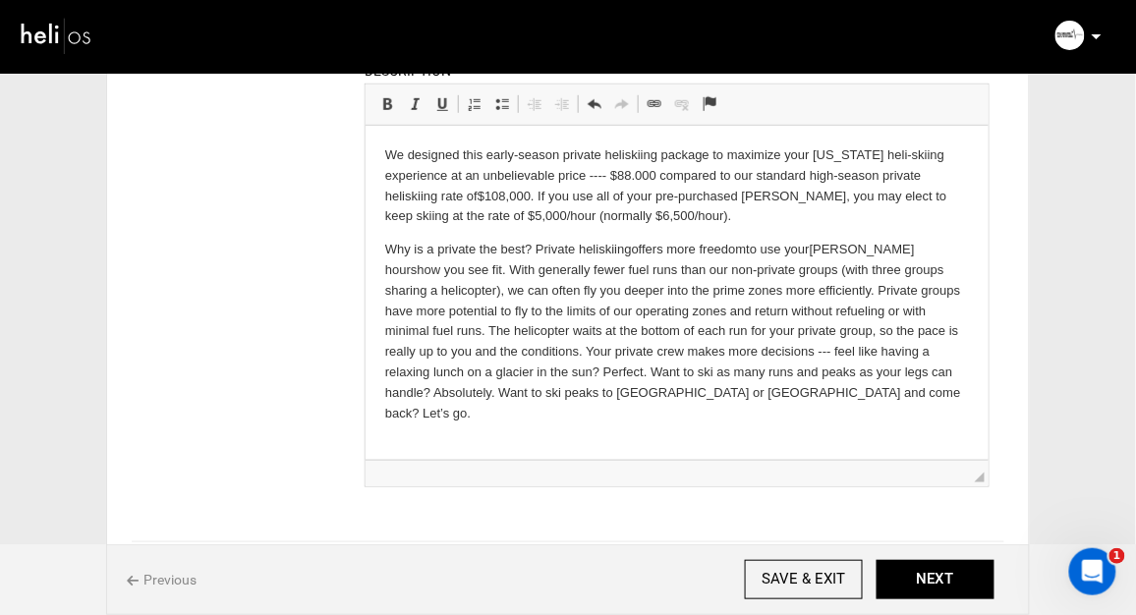
click at [501, 292] on p "Why is a private the best? P rivate heli skiing offers more freedom to use your…" at bounding box center [676, 331] width 584 height 184
click at [757, 289] on p "Why is a private the best? P rivate heli skiing offers more freedom to use your…" at bounding box center [676, 331] width 584 height 184
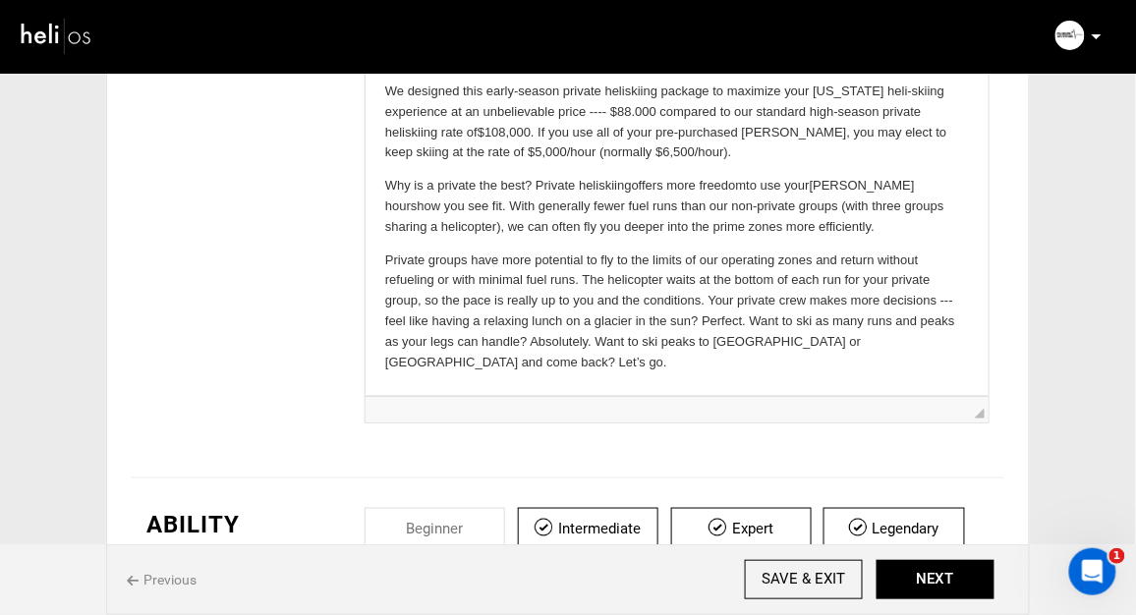
scroll to position [299, 0]
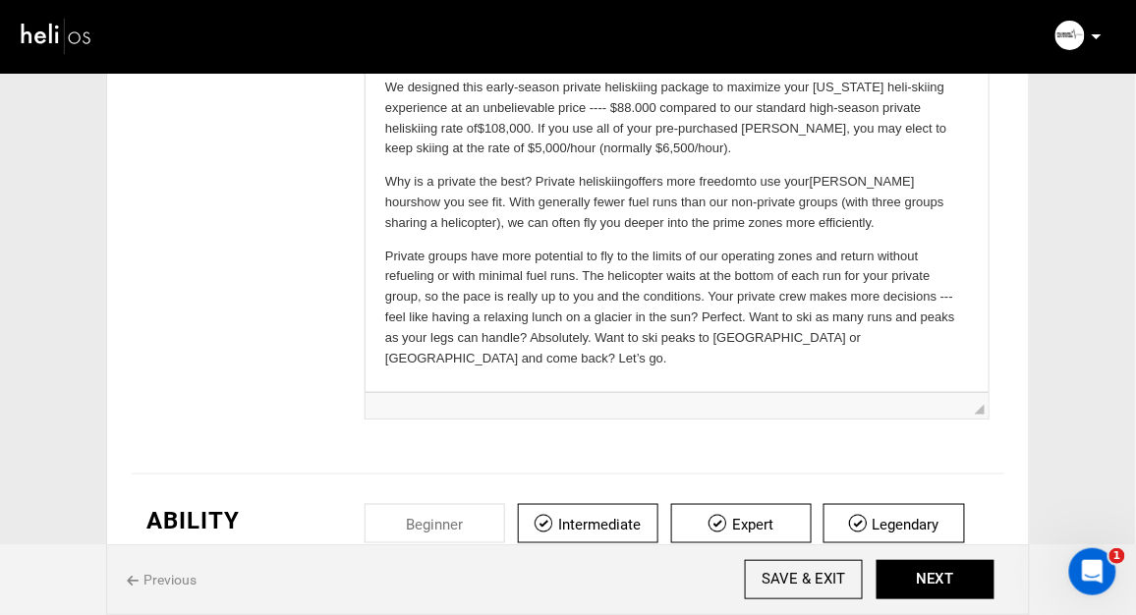
click at [540, 297] on p "Private groups have more potential to fly to the limits of our operating zones …" at bounding box center [676, 307] width 584 height 123
click at [675, 292] on p "Private groups have more potential to fly to the limits of our operating zones …" at bounding box center [676, 307] width 584 height 123
click at [609, 299] on p "Private groups have more potential to fly to the limits of our operating zones …" at bounding box center [676, 307] width 584 height 123
click at [723, 295] on p "Private groups have more potential to fly to the limits of our operating zones …" at bounding box center [676, 307] width 584 height 123
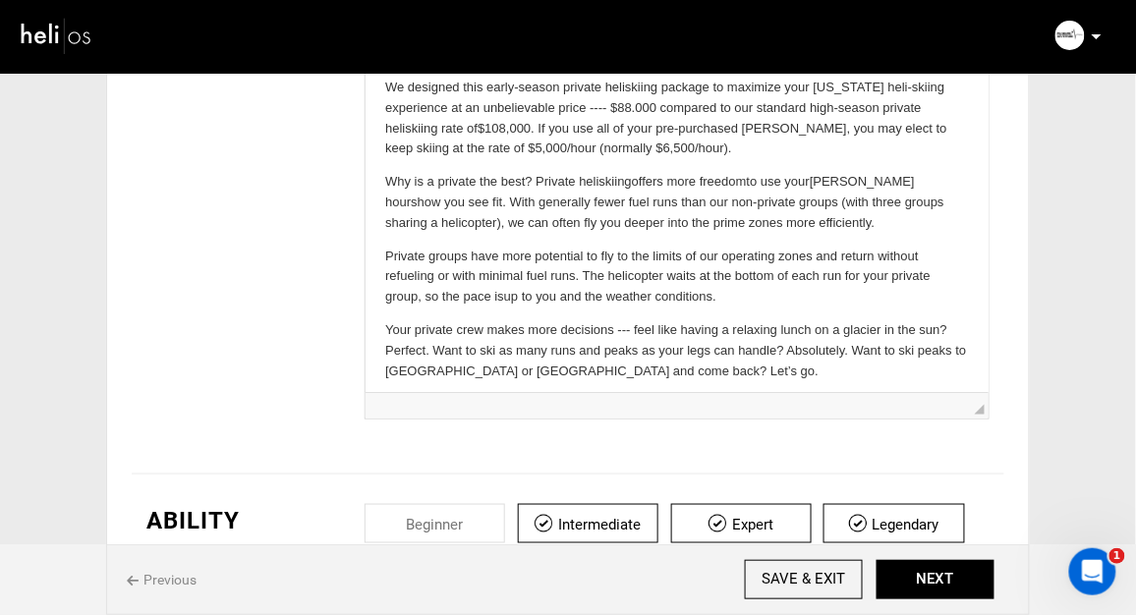
scroll to position [9, 0]
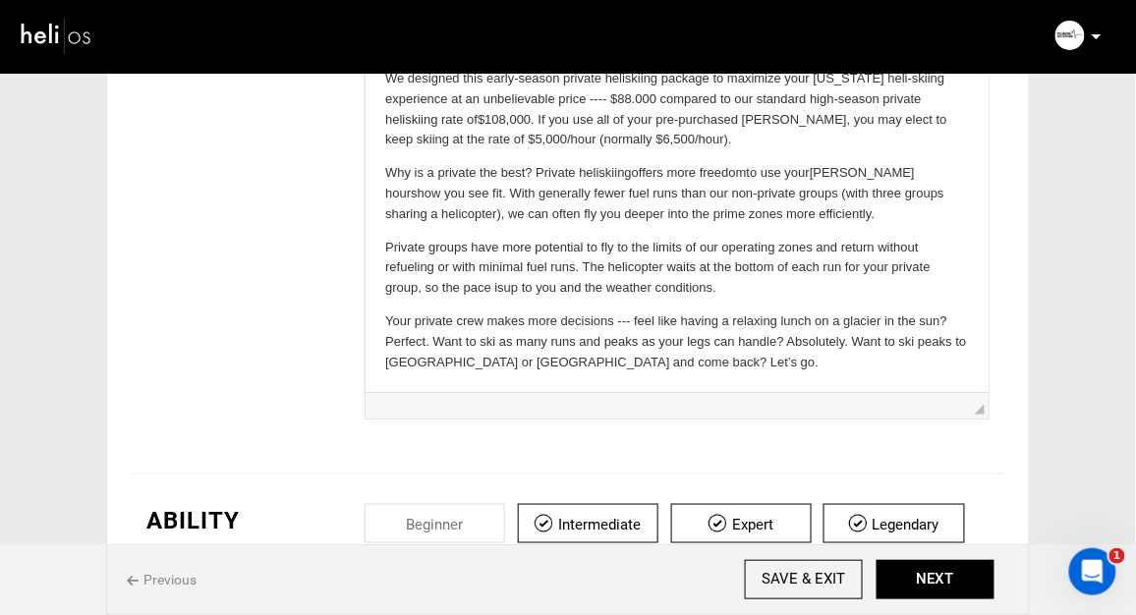
click at [842, 323] on p "Your private crew makes more decisions --- feel like having a relaxing lunch on…" at bounding box center [676, 341] width 584 height 61
click at [930, 340] on p "Your private crew makes more decisions --- feel like having a relaxing lunch on…" at bounding box center [676, 341] width 584 height 61
click at [384, 365] on p "Your private crew makes more decisions --- feel like having a relaxing lunch on…" at bounding box center [676, 341] width 584 height 61
click at [474, 360] on p "Your private crew makes more decisions --- feel like having a relaxing lunch on…" at bounding box center [676, 341] width 584 height 61
click at [729, 361] on p "Your private crew makes more decisions --- feel like having a relaxing lunch on…" at bounding box center [676, 341] width 584 height 61
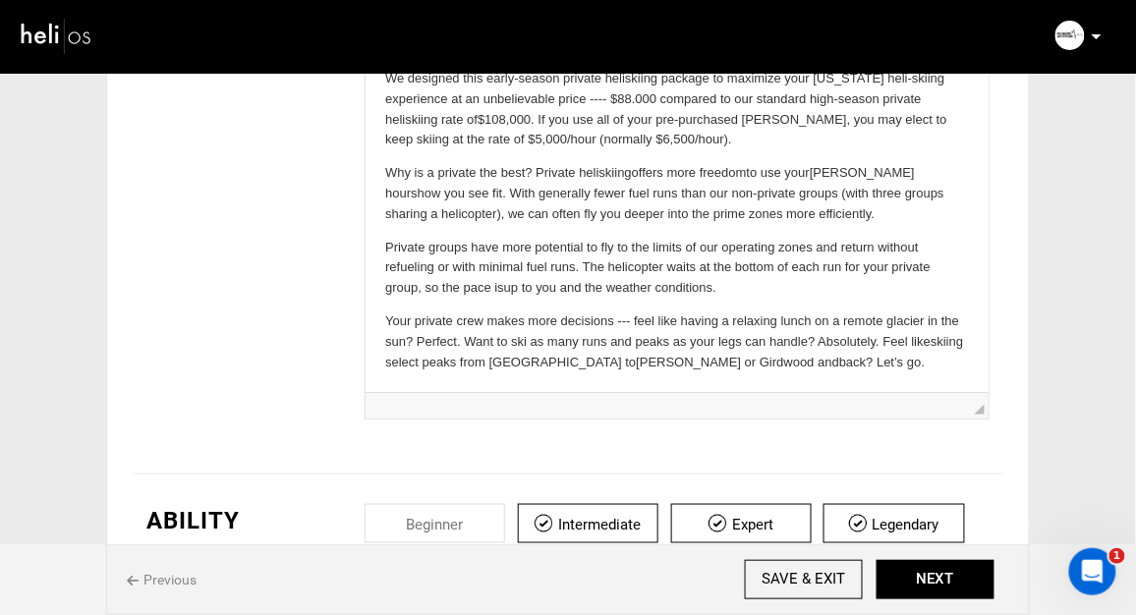
click at [806, 363] on p "Your private crew makes more decisions --- feel like having a relaxing lunch on…" at bounding box center [676, 341] width 584 height 61
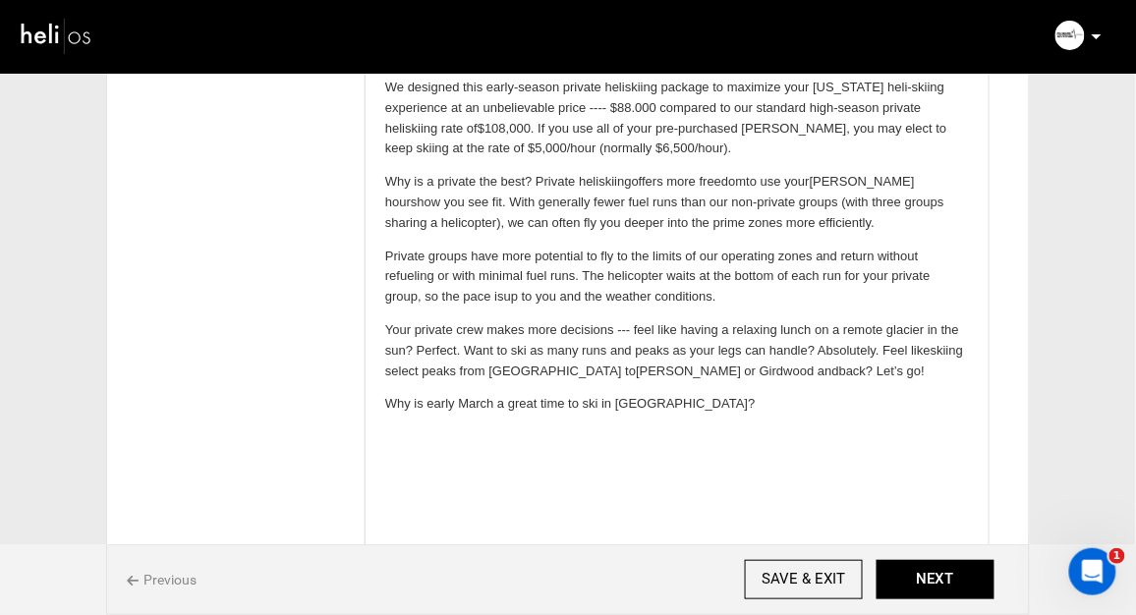
scroll to position [0, 0]
drag, startPoint x: 979, startPoint y: 411, endPoint x: 1013, endPoint y: 642, distance: 233.5
click at [1013, 316] on html "Manifest Calendar Analytics Adventures Bookings Payout History On My Site Agent…" at bounding box center [568, 8] width 1136 height 615
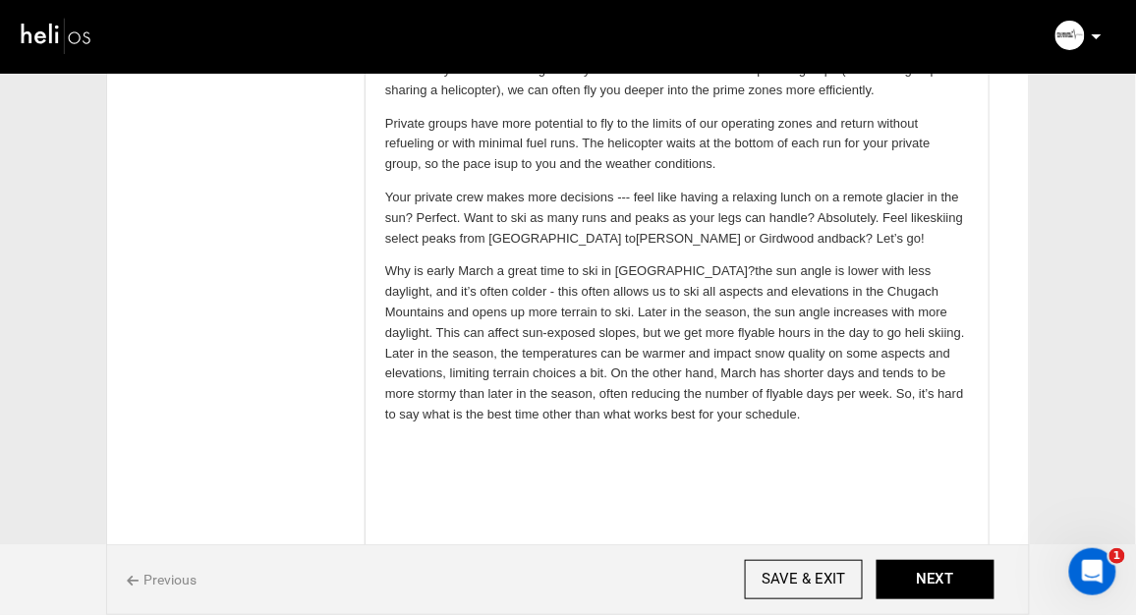
scroll to position [434, 0]
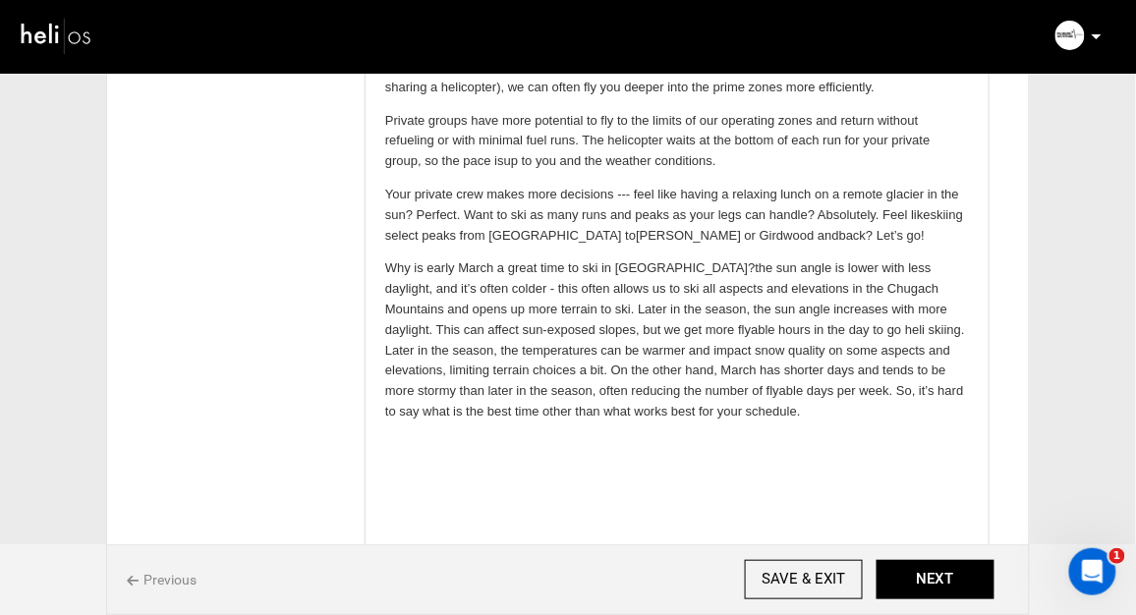
click at [668, 267] on p "Why is early March a great time to ski in [GEOGRAPHIC_DATA]? the sun angle is l…" at bounding box center [676, 340] width 584 height 163
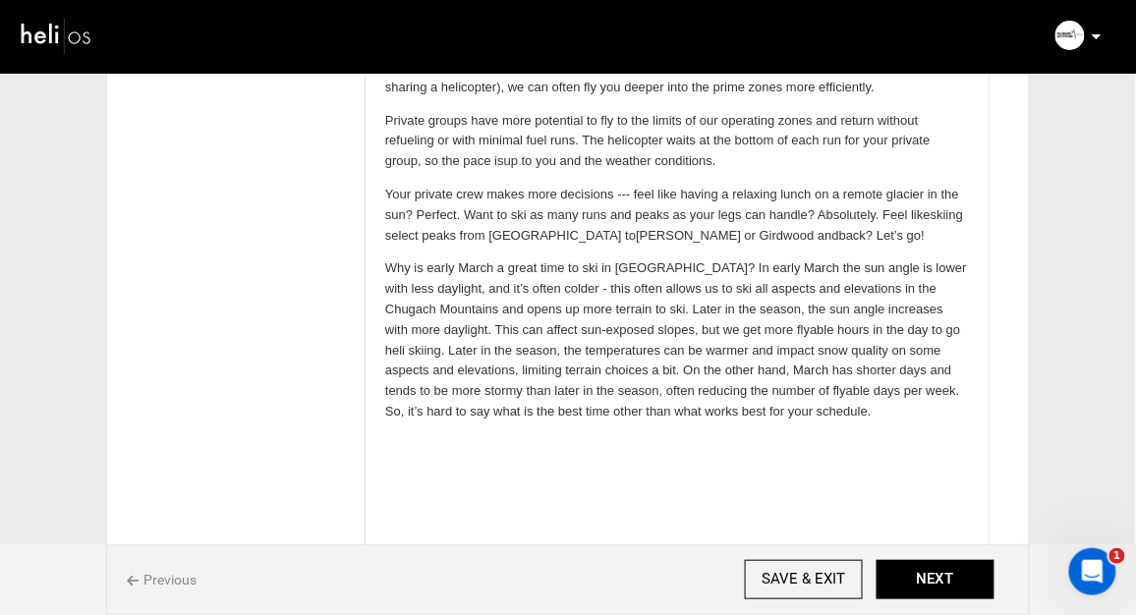
click at [546, 291] on p "Why is early March a great time to ski in [GEOGRAPHIC_DATA]? In early March t h…" at bounding box center [676, 340] width 584 height 163
click at [613, 290] on p "Why is early March a great time to ski in [GEOGRAPHIC_DATA]? In early March t h…" at bounding box center [676, 340] width 584 height 163
click at [555, 309] on p "Why is early March a great time to ski in [GEOGRAPHIC_DATA]? In early March t h…" at bounding box center [676, 340] width 584 height 163
click at [625, 311] on p "Why is early March a great time to ski in [GEOGRAPHIC_DATA]? In early March t h…" at bounding box center [676, 340] width 584 height 163
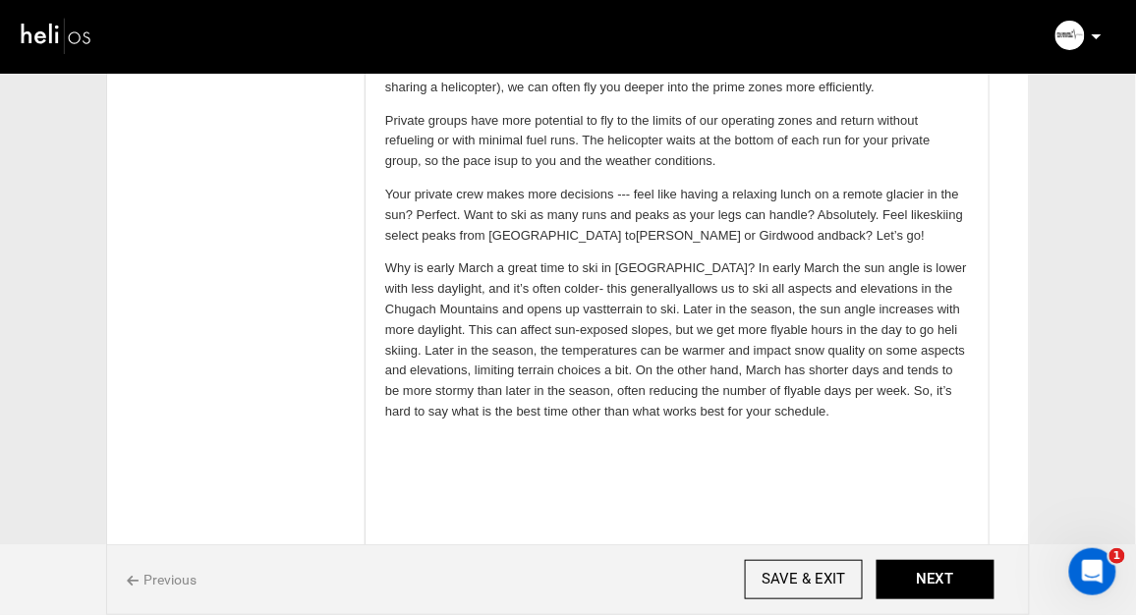
click at [555, 311] on p "Why is early March a great time to ski in [GEOGRAPHIC_DATA]? In early March t h…" at bounding box center [676, 340] width 584 height 163
click at [667, 308] on p "Why is early March a great time to ski in [GEOGRAPHIC_DATA]? In early March t h…" at bounding box center [676, 340] width 584 height 163
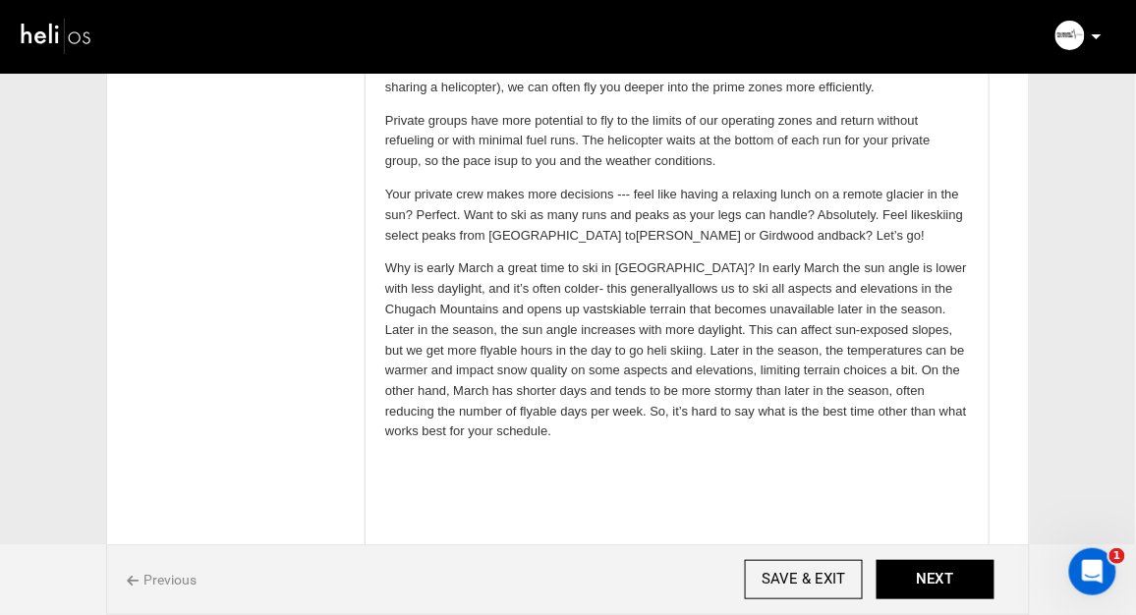
click at [427, 330] on p "Why is early March a great time to ski in [GEOGRAPHIC_DATA]? In early March t h…" at bounding box center [676, 351] width 584 height 184
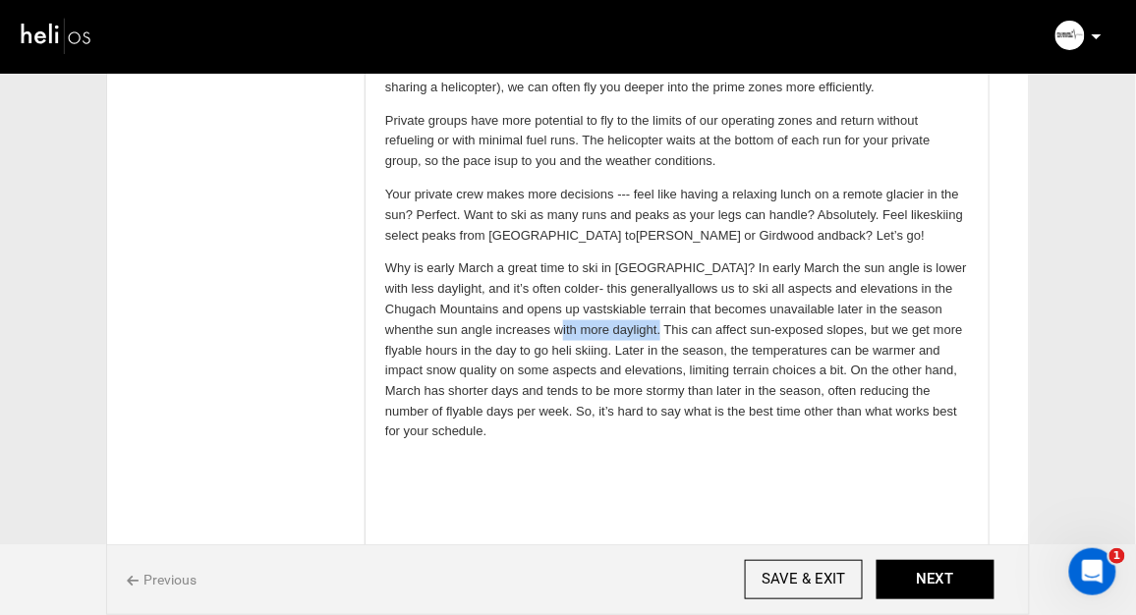
drag, startPoint x: 605, startPoint y: 329, endPoint x: 501, endPoint y: 332, distance: 104.2
click at [501, 332] on p "Why is early March a great time to ski in [GEOGRAPHIC_DATA]? In early March t h…" at bounding box center [676, 351] width 584 height 184
click at [675, 331] on p "Why is early March a great time to ski in [GEOGRAPHIC_DATA]? In early March t h…" at bounding box center [676, 351] width 584 height 184
click at [673, 331] on p "Why is early March a great time to ski in [GEOGRAPHIC_DATA]? In early March t h…" at bounding box center [676, 351] width 584 height 184
click at [620, 332] on p "Why is early March a great time to ski in [GEOGRAPHIC_DATA]? In early March t h…" at bounding box center [676, 351] width 584 height 184
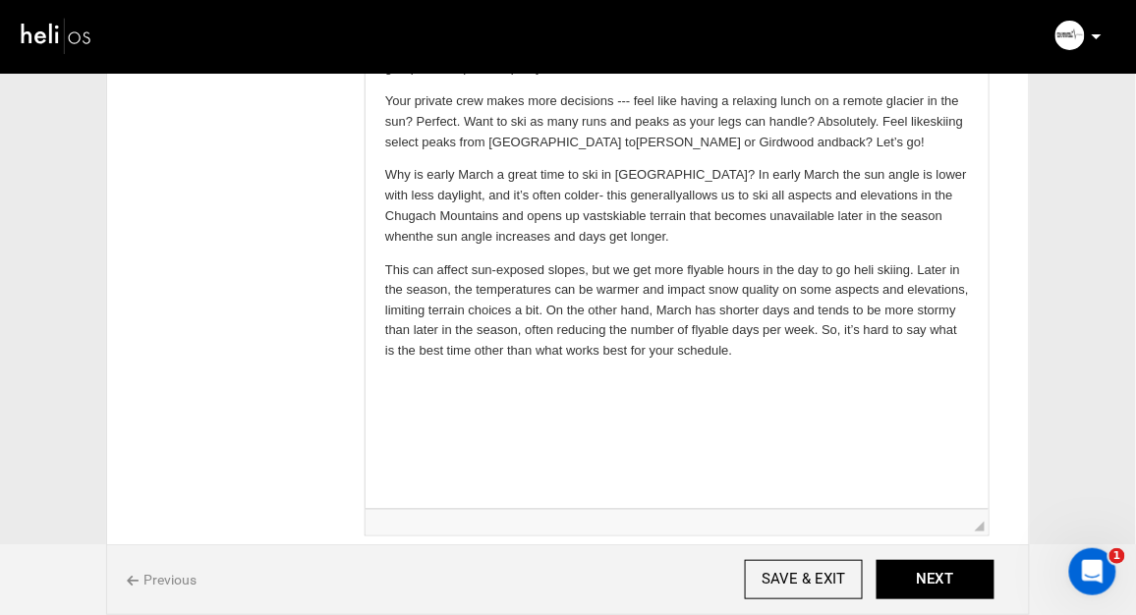
scroll to position [529, 0]
click at [546, 197] on p "Why is early March a great time to ski in [GEOGRAPHIC_DATA]? In early March t h…" at bounding box center [676, 206] width 584 height 82
click at [449, 217] on p "Why is early March a great time to ski in [GEOGRAPHIC_DATA]? In early March t h…" at bounding box center [676, 206] width 584 height 82
click at [497, 241] on p "Why is early March a great time to ski in [GEOGRAPHIC_DATA]? In early March t h…" at bounding box center [676, 206] width 584 height 82
click at [546, 308] on p "This can affect sun-exposed slopes, but we get more flyable hours in the day to…" at bounding box center [676, 311] width 584 height 102
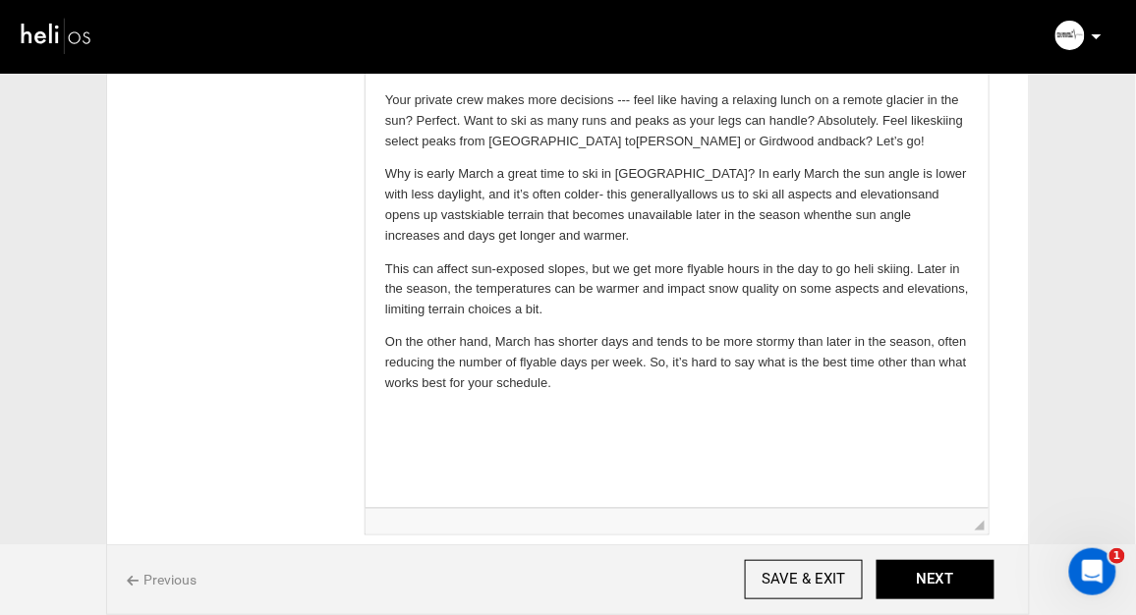
click at [546, 240] on p "Why is early March a great time to ski in [GEOGRAPHIC_DATA]? In early March t h…" at bounding box center [676, 206] width 584 height 82
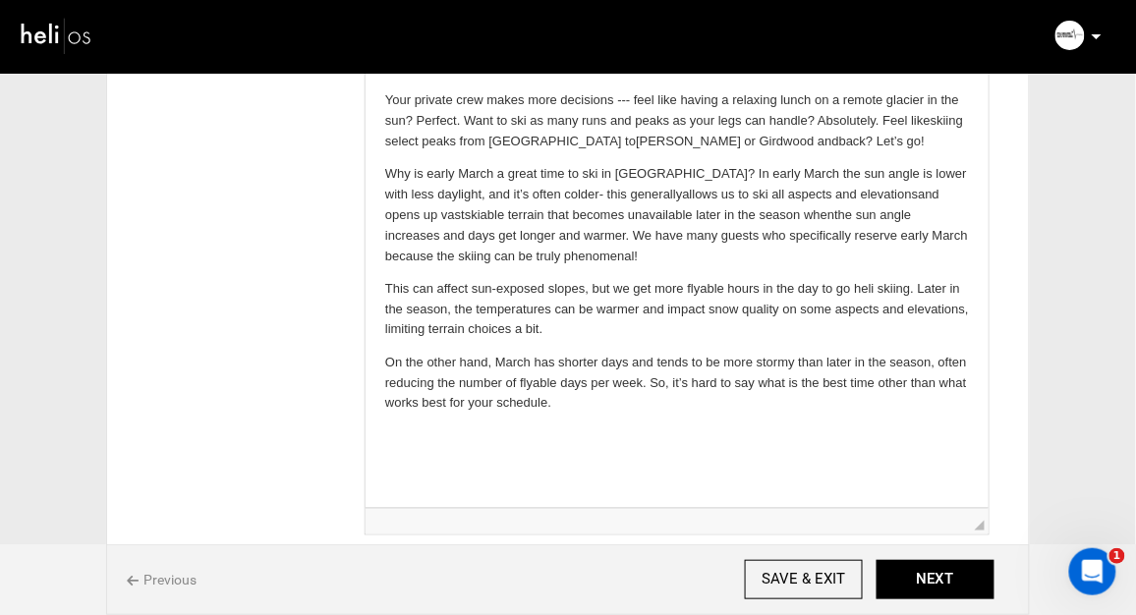
click at [504, 235] on p "Why is early March a great time to ski in [GEOGRAPHIC_DATA]? In early March t h…" at bounding box center [676, 216] width 584 height 102
click at [500, 236] on p "Why is early March a great time to ski in [GEOGRAPHIC_DATA]? In early March t h…" at bounding box center [676, 216] width 584 height 102
click at [541, 241] on p "Why is early March a great time to ski in [GEOGRAPHIC_DATA]? In early March t h…" at bounding box center [676, 216] width 584 height 102
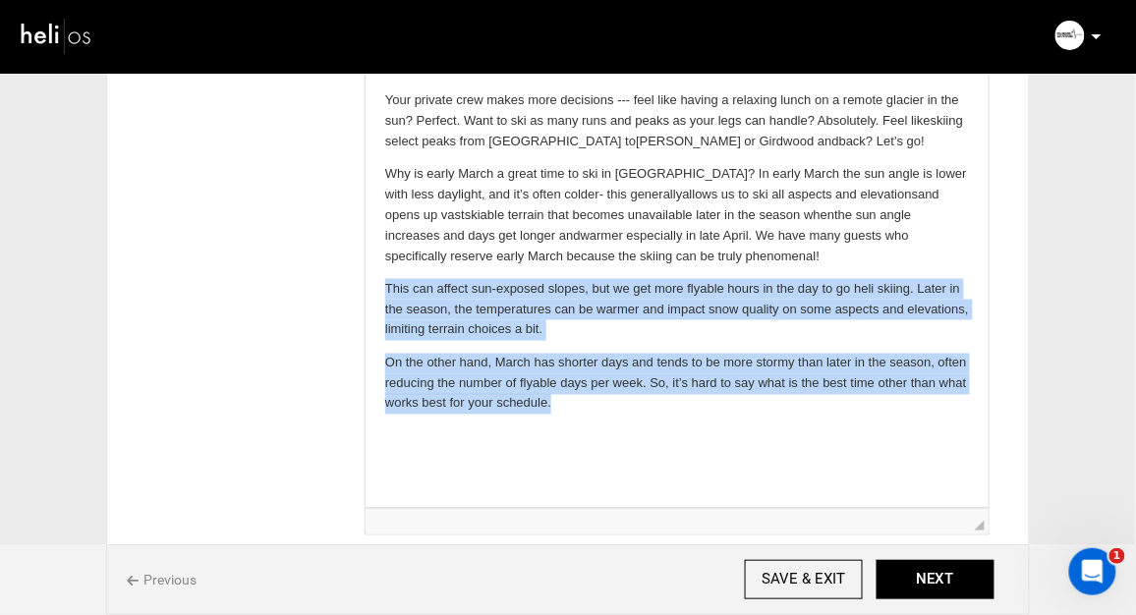
drag, startPoint x: 560, startPoint y: 406, endPoint x: 365, endPoint y: 283, distance: 230.9
click at [365, 283] on html "We designed this early-season p rivate heli skiing package to maximize your [US…" at bounding box center [676, 132] width 623 height 606
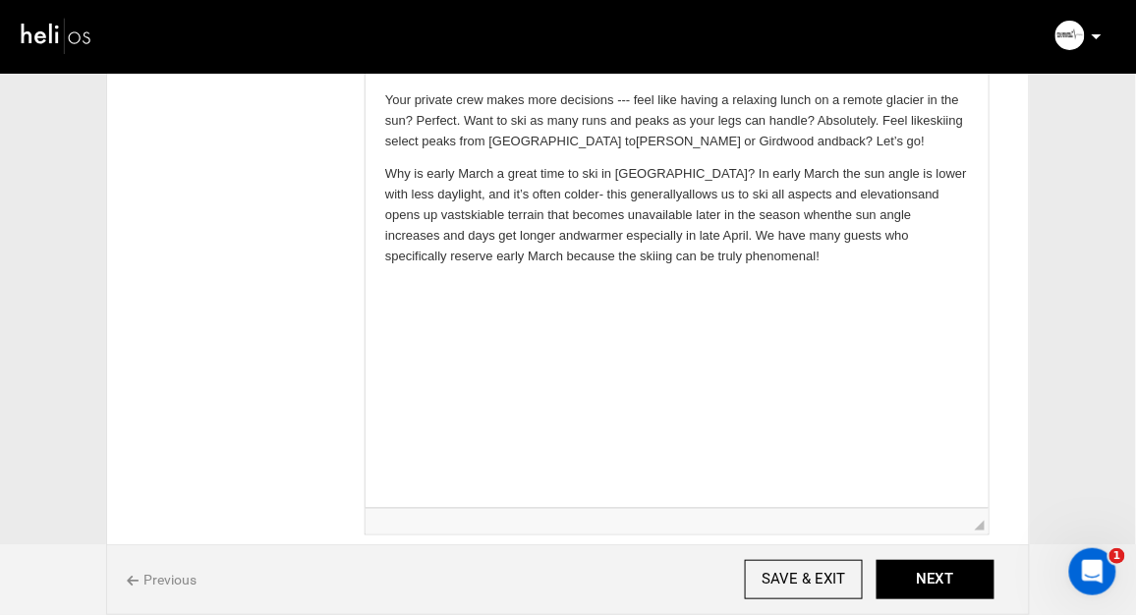
click at [736, 256] on p "Why is early March a great time to ski in [GEOGRAPHIC_DATA]? In early March t h…" at bounding box center [676, 216] width 584 height 102
click at [543, 238] on p "Why is early March a great time to ski in [GEOGRAPHIC_DATA]? In early March t h…" at bounding box center [676, 216] width 584 height 102
click at [617, 287] on html "We designed this early-season p rivate heli skiing package to maximize your [US…" at bounding box center [676, 58] width 623 height 458
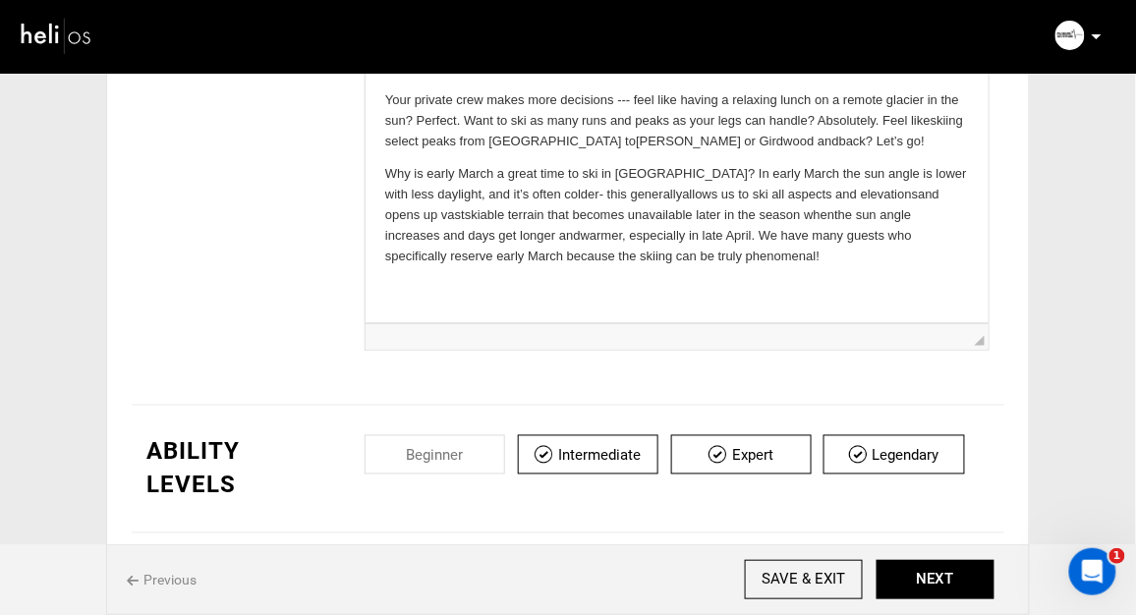
drag, startPoint x: 980, startPoint y: 529, endPoint x: 978, endPoint y: 406, distance: 122.8
click at [978, 406] on div "EVENT DETAILS Event Name Private Heliskiing Package, [GEOGRAPHIC_DATA], [US_STA…" at bounding box center [568, 24] width 873 height 763
click at [840, 176] on p "Why is early March a great time to ski in [GEOGRAPHIC_DATA]? In early March t h…" at bounding box center [676, 216] width 584 height 102
click at [545, 195] on p "Why is early March a great time to ski in [GEOGRAPHIC_DATA]? In early March t h…" at bounding box center [676, 216] width 584 height 102
click at [875, 197] on p "Why is early March a great time to ski in [GEOGRAPHIC_DATA]? In early March t h…" at bounding box center [676, 216] width 584 height 102
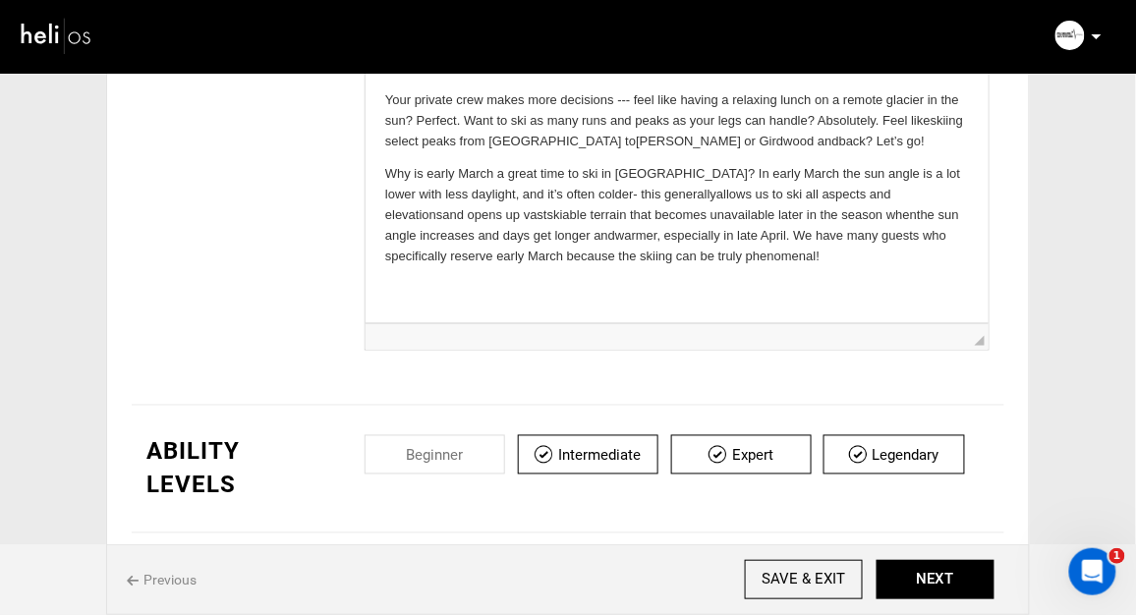
click at [413, 218] on p "Why is early March a great time to ski in [GEOGRAPHIC_DATA]? In early March t h…" at bounding box center [676, 216] width 584 height 102
click at [839, 260] on p "Why is early March a great time to ski in [GEOGRAPHIC_DATA]? In early March t h…" at bounding box center [676, 216] width 584 height 102
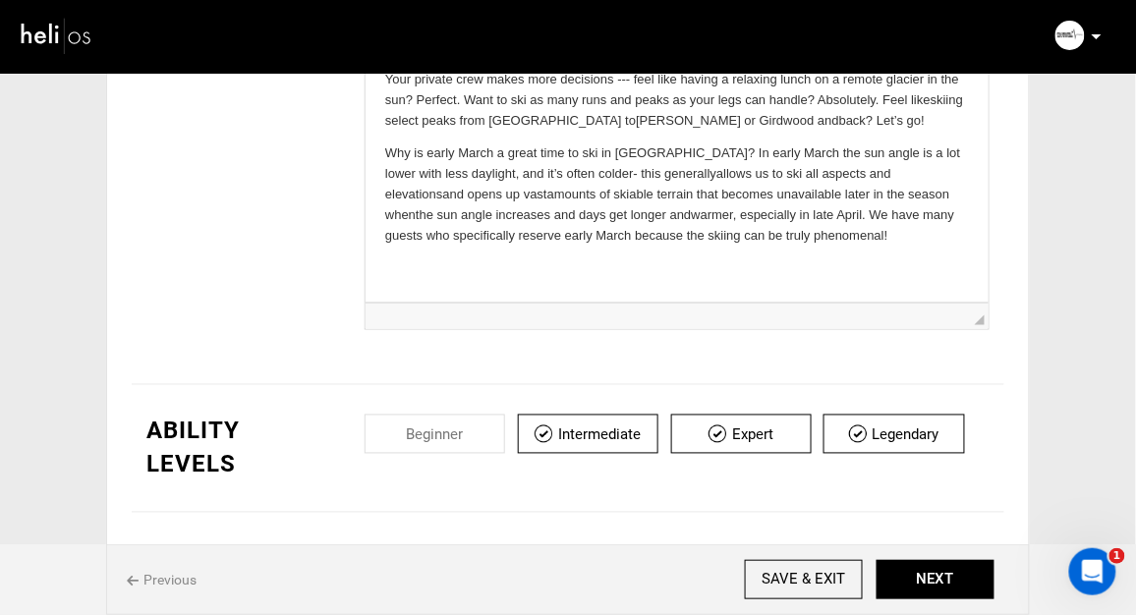
scroll to position [551, 0]
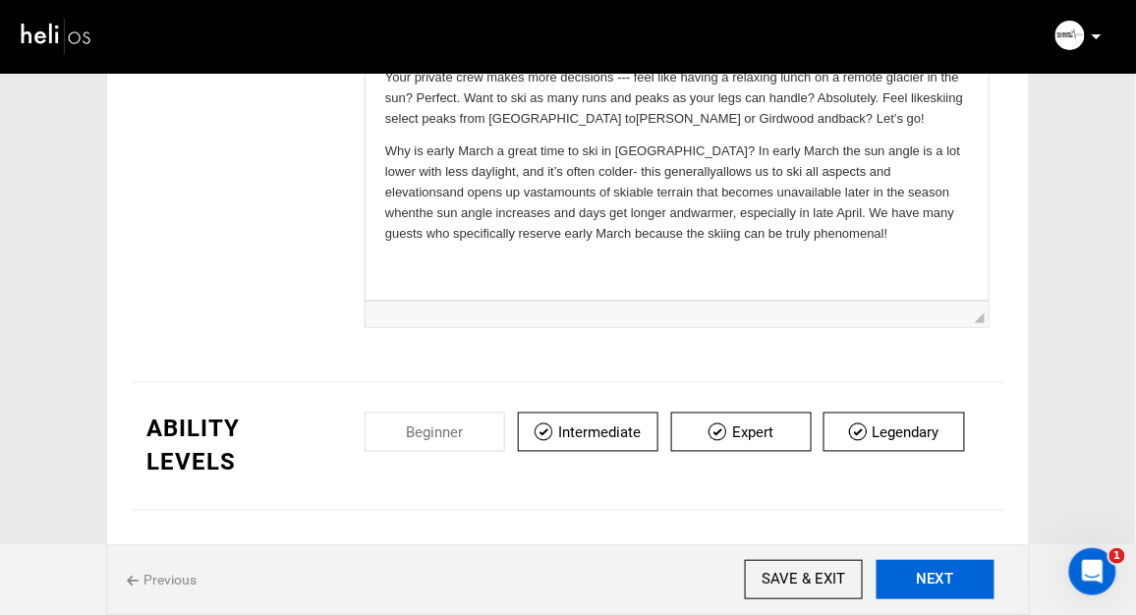
click at [919, 579] on button "NEXT" at bounding box center [936, 579] width 118 height 39
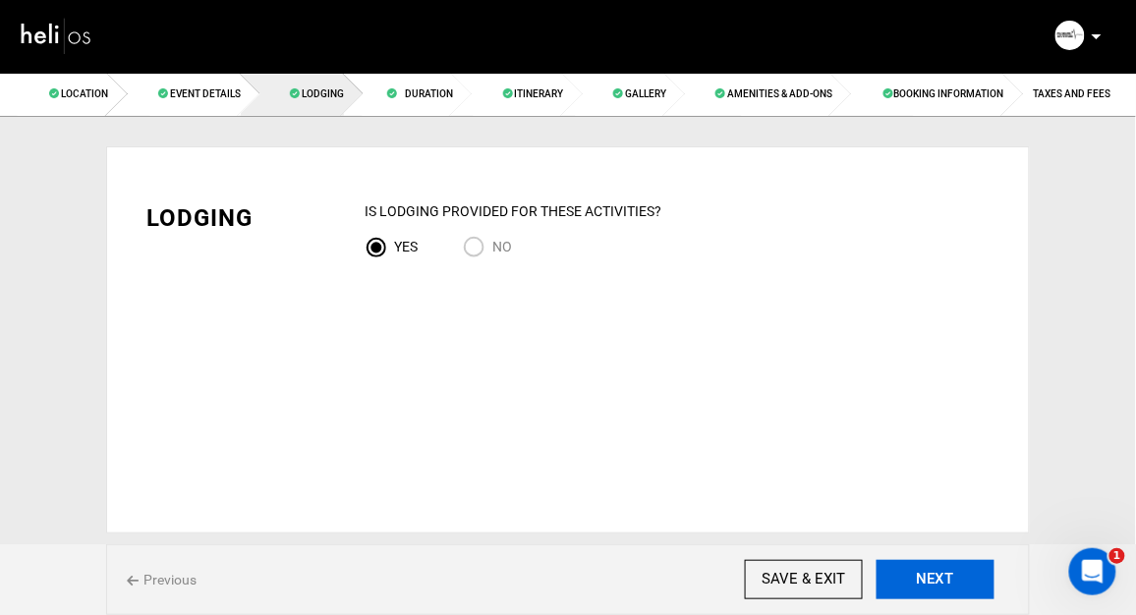
click at [919, 579] on button "NEXT" at bounding box center [936, 579] width 118 height 39
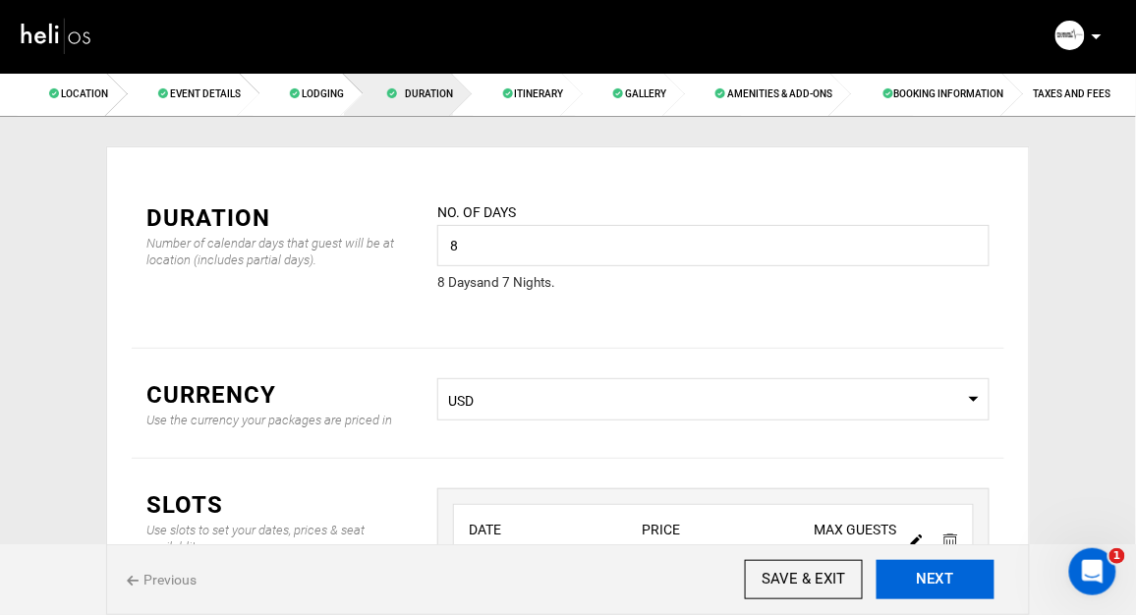
click at [919, 579] on button "NEXT" at bounding box center [936, 579] width 118 height 39
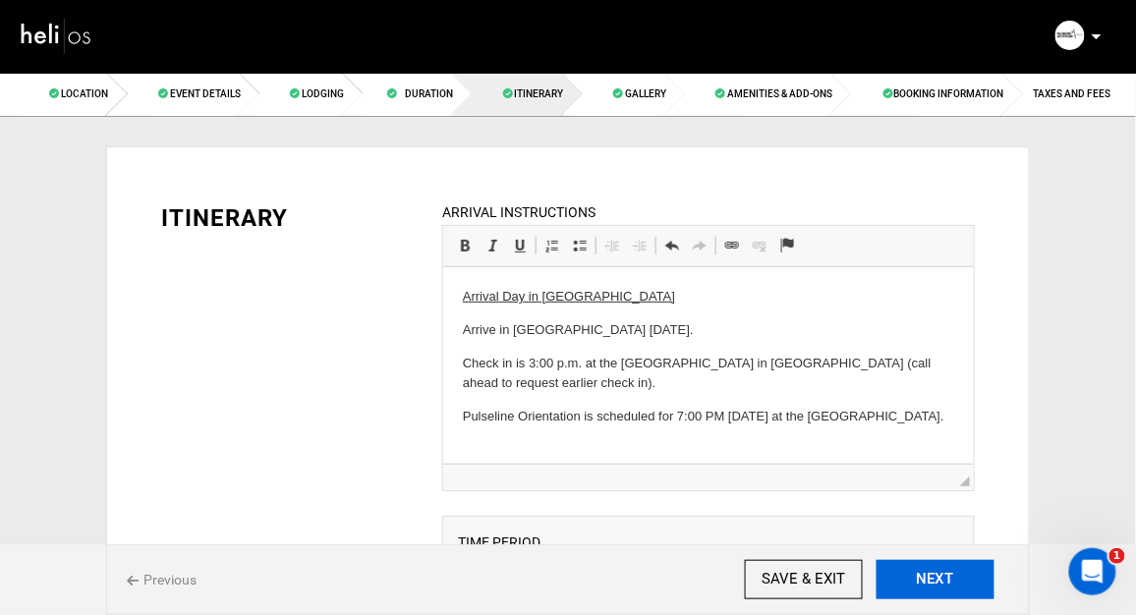
click at [919, 579] on button "NEXT" at bounding box center [936, 579] width 118 height 39
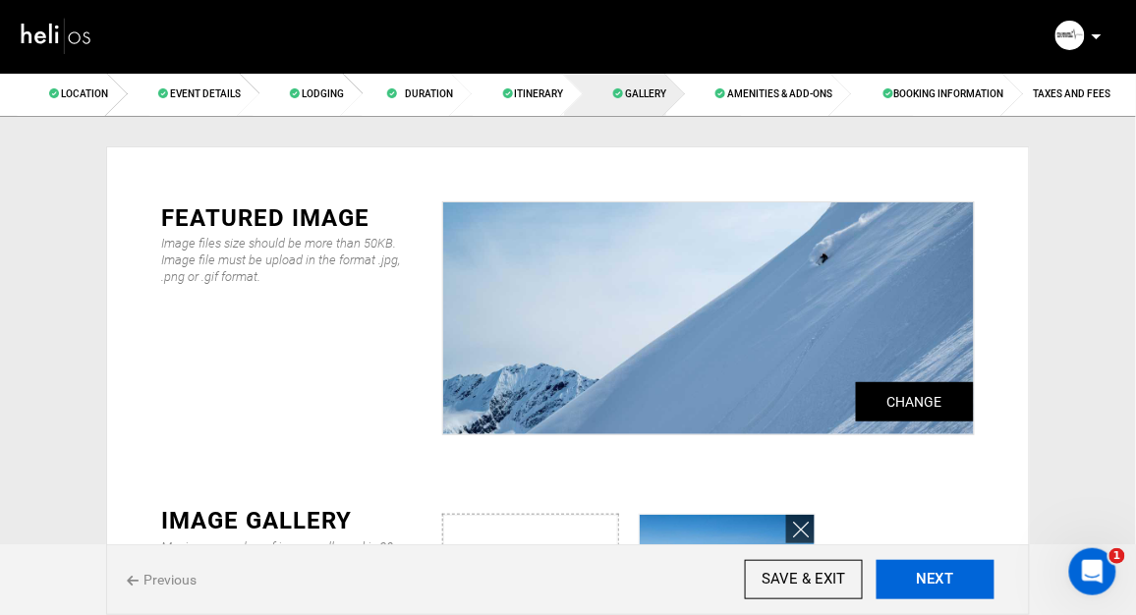
click at [919, 579] on button "NEXT" at bounding box center [936, 579] width 118 height 39
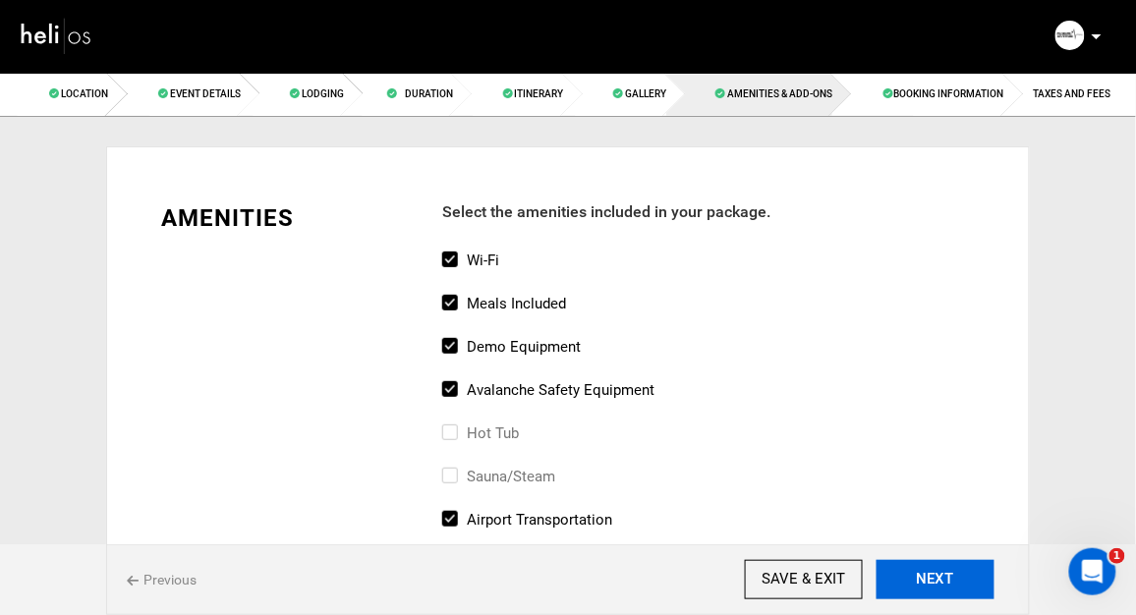
click at [919, 579] on button "NEXT" at bounding box center [936, 579] width 118 height 39
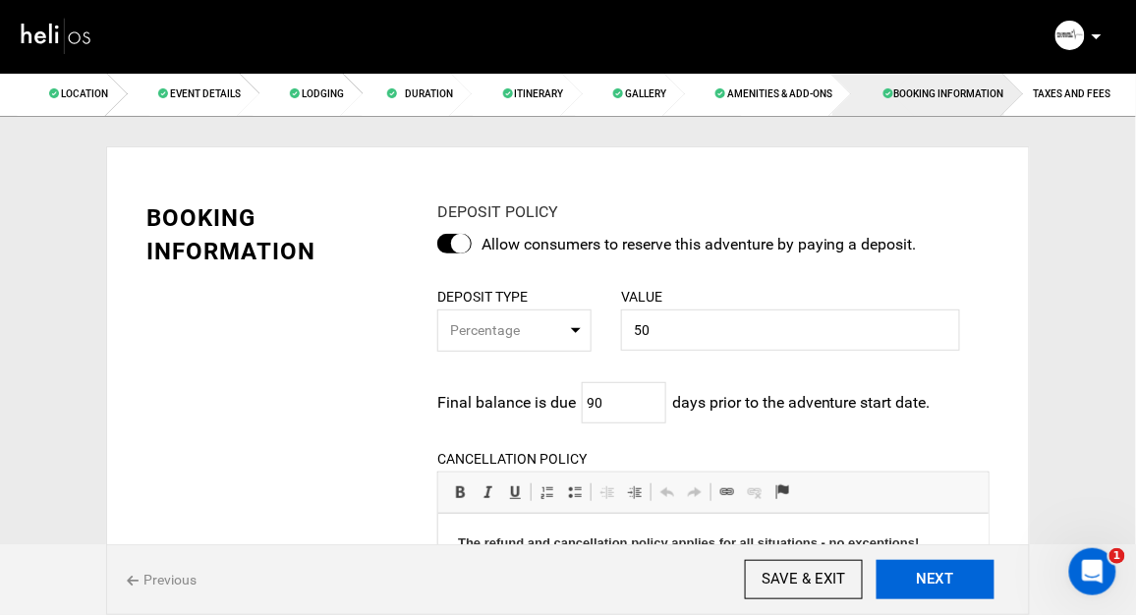
click at [919, 579] on button "NEXT" at bounding box center [936, 579] width 118 height 39
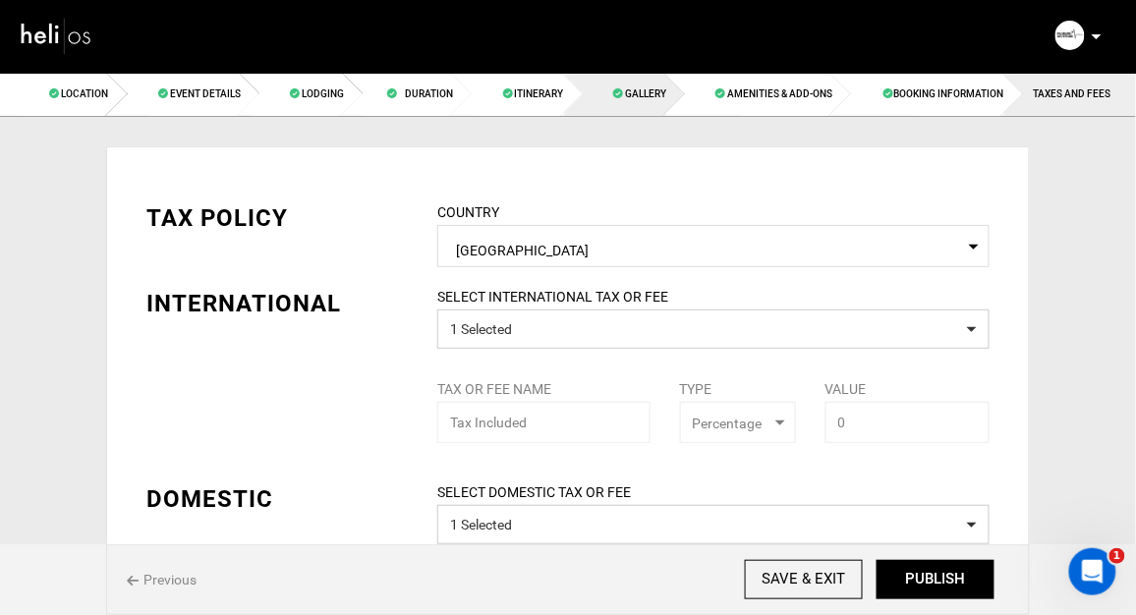
click at [658, 95] on span "Gallery" at bounding box center [645, 93] width 41 height 11
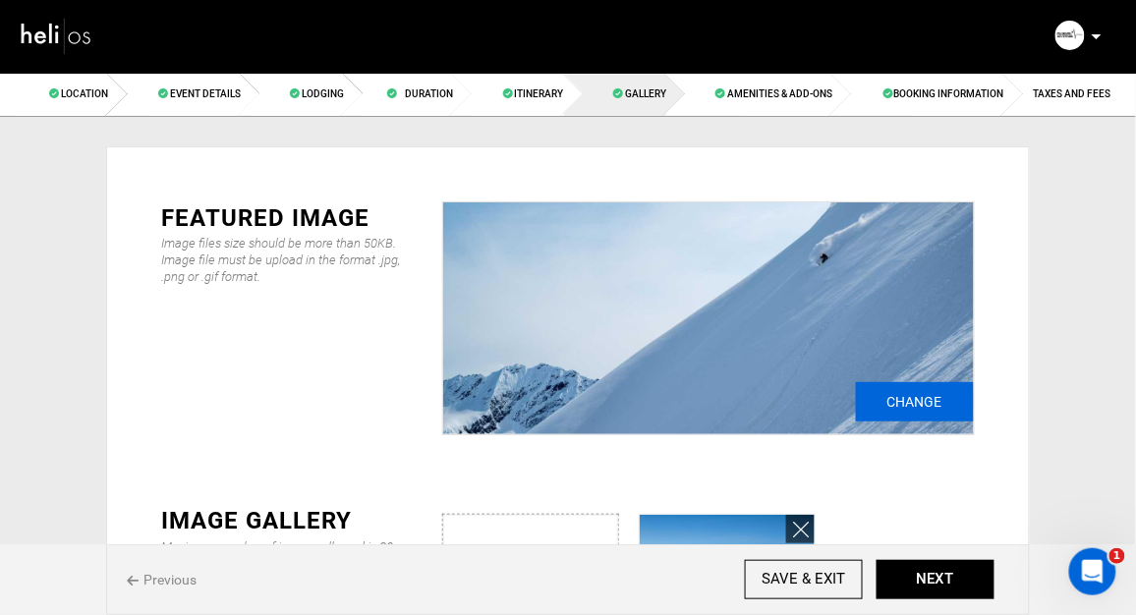
click at [895, 407] on input "Change" at bounding box center [915, 401] width 118 height 39
type input "C:\fakepath\20250415 ©KeokiFlagg 03251.JPG"
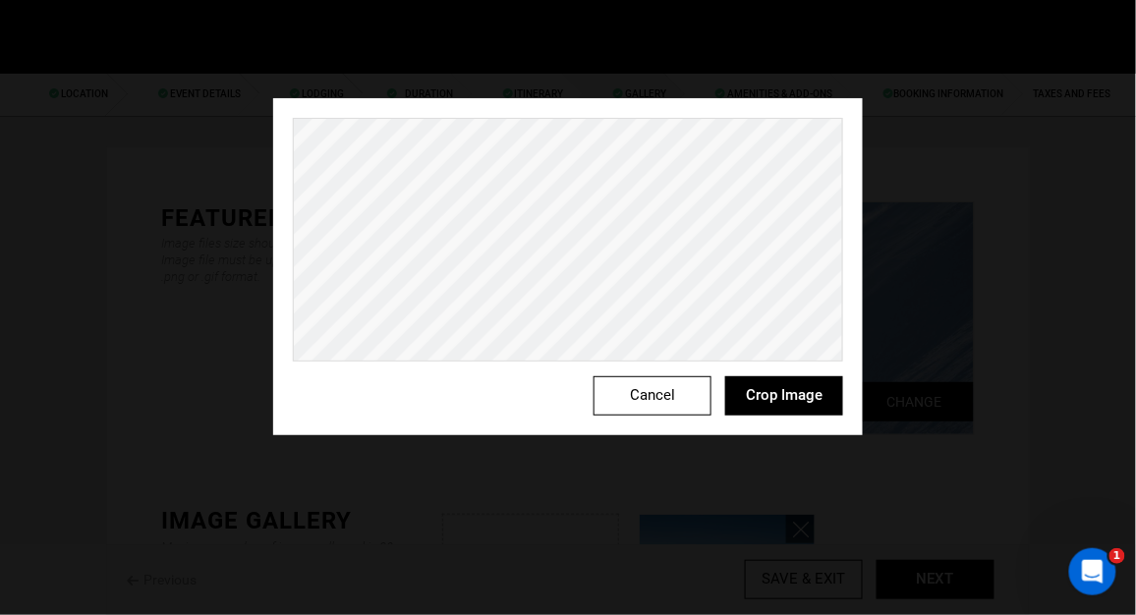
click at [81, 26] on div "Cancel Crop Image" at bounding box center [568, 307] width 1136 height 615
click at [783, 396] on button "Crop Image" at bounding box center [784, 395] width 118 height 39
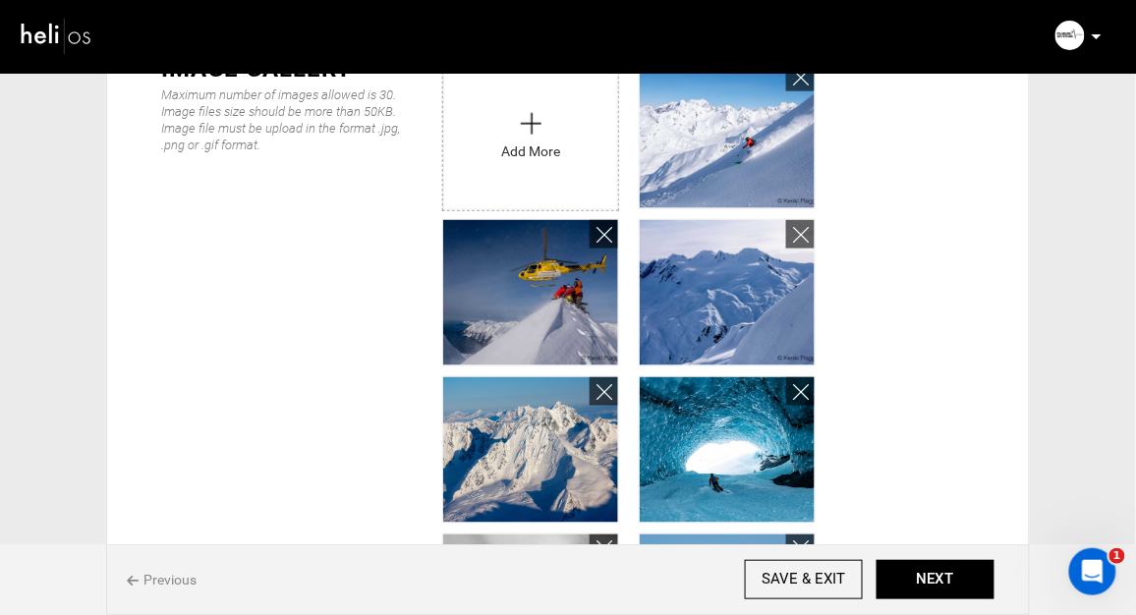
scroll to position [453, 0]
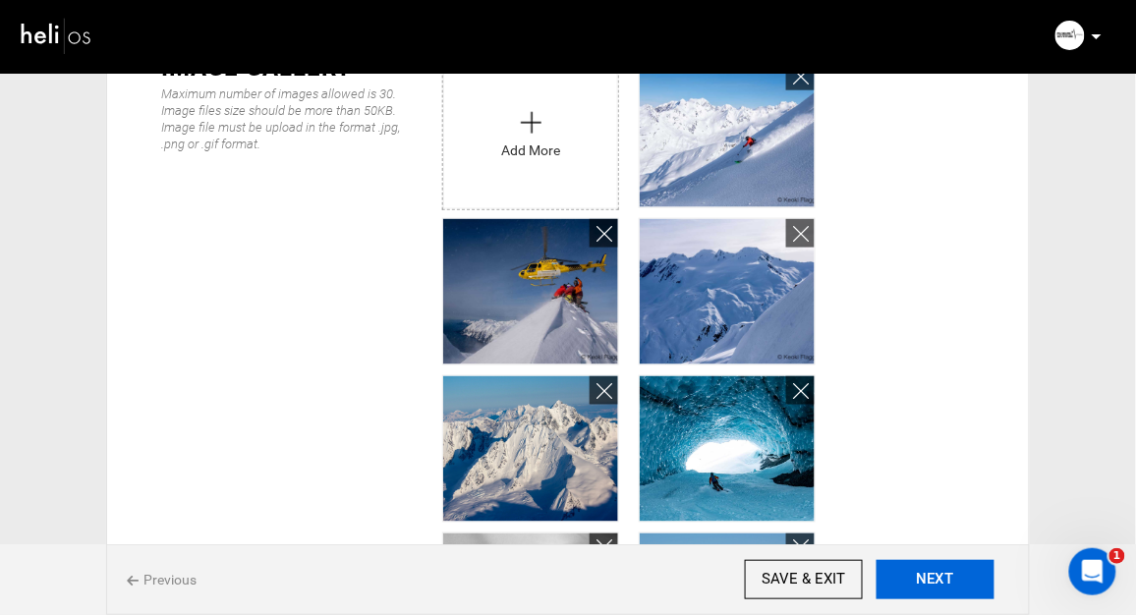
click at [925, 586] on button "NEXT" at bounding box center [936, 579] width 118 height 39
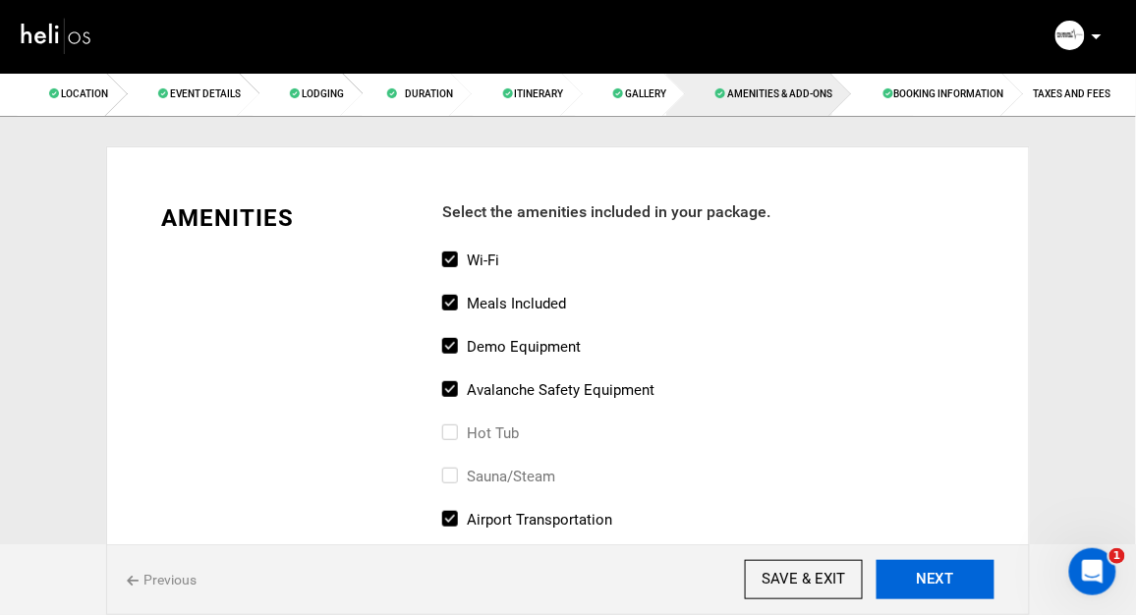
click at [925, 586] on button "NEXT" at bounding box center [936, 579] width 118 height 39
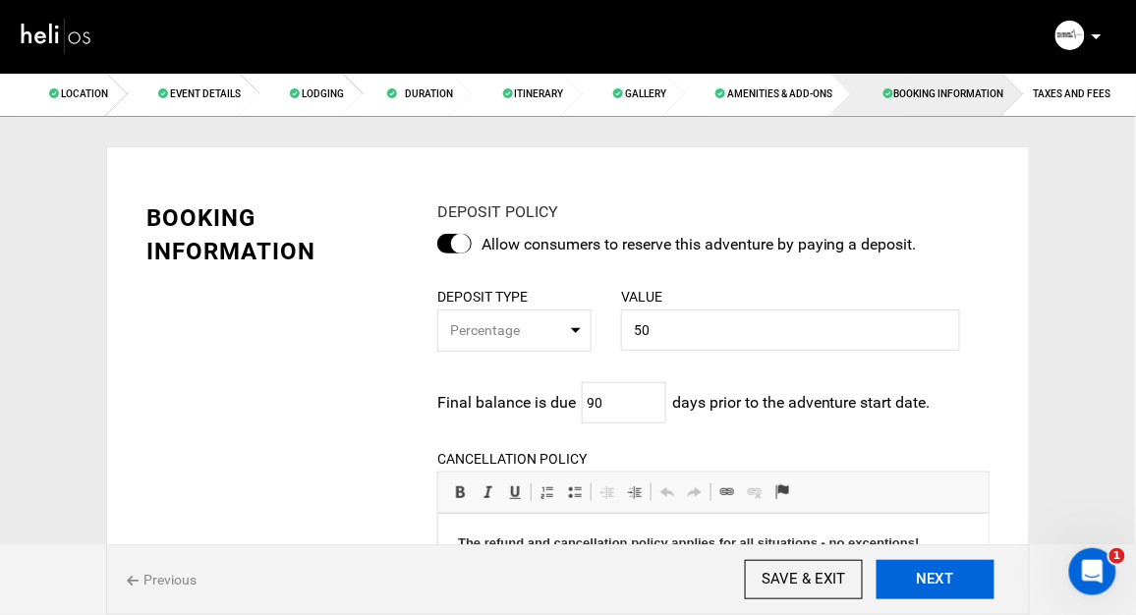
click at [925, 586] on button "NEXT" at bounding box center [936, 579] width 118 height 39
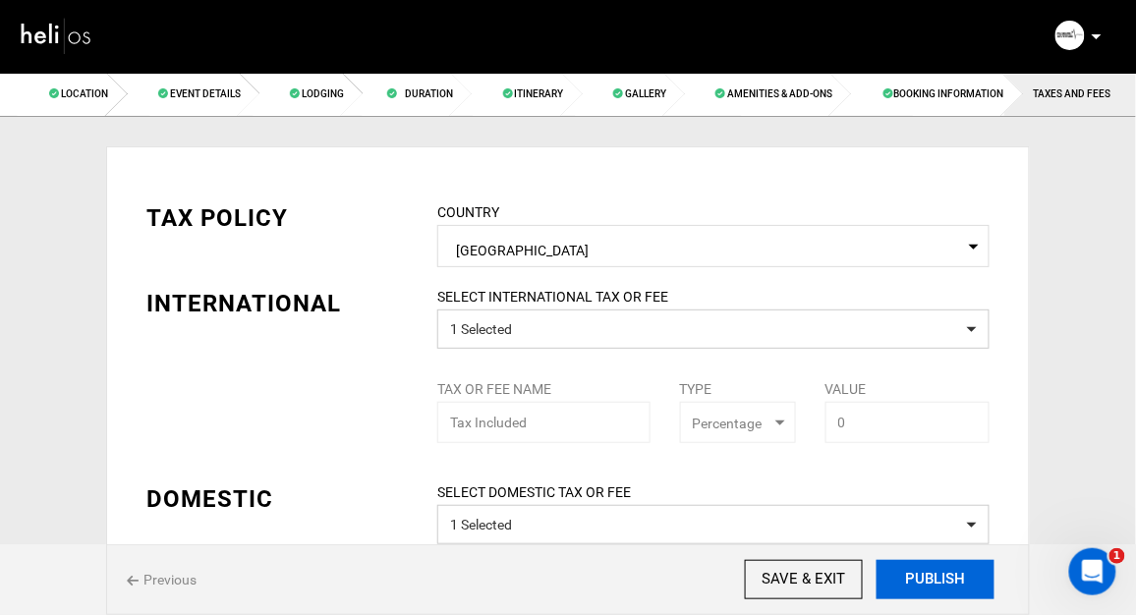
click at [925, 586] on button "PUBLISH" at bounding box center [936, 579] width 118 height 39
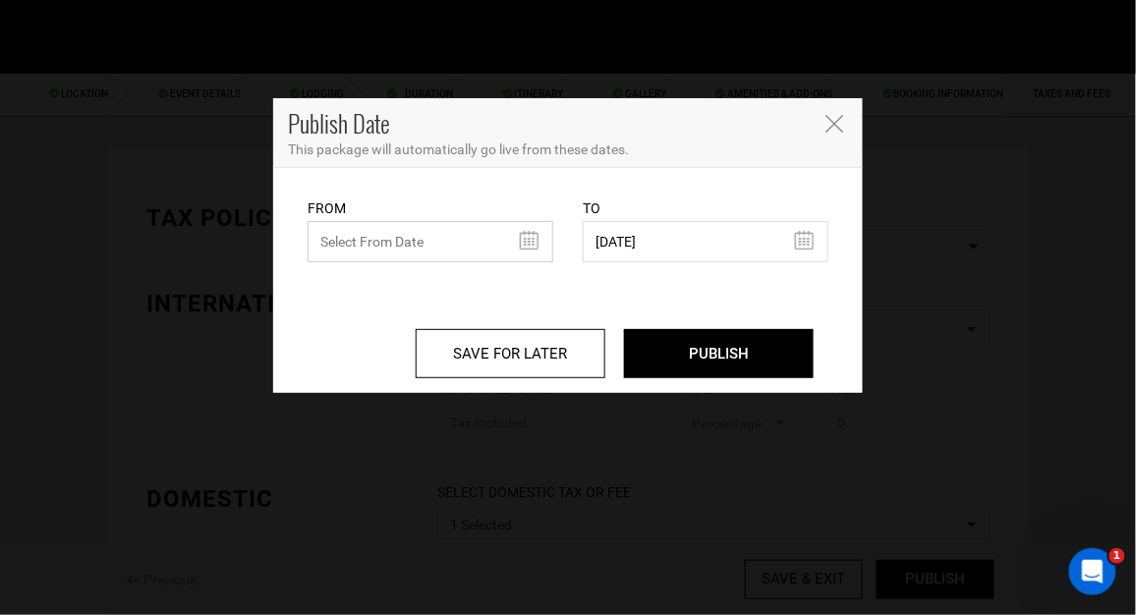
click at [530, 242] on input "text" at bounding box center [431, 241] width 246 height 41
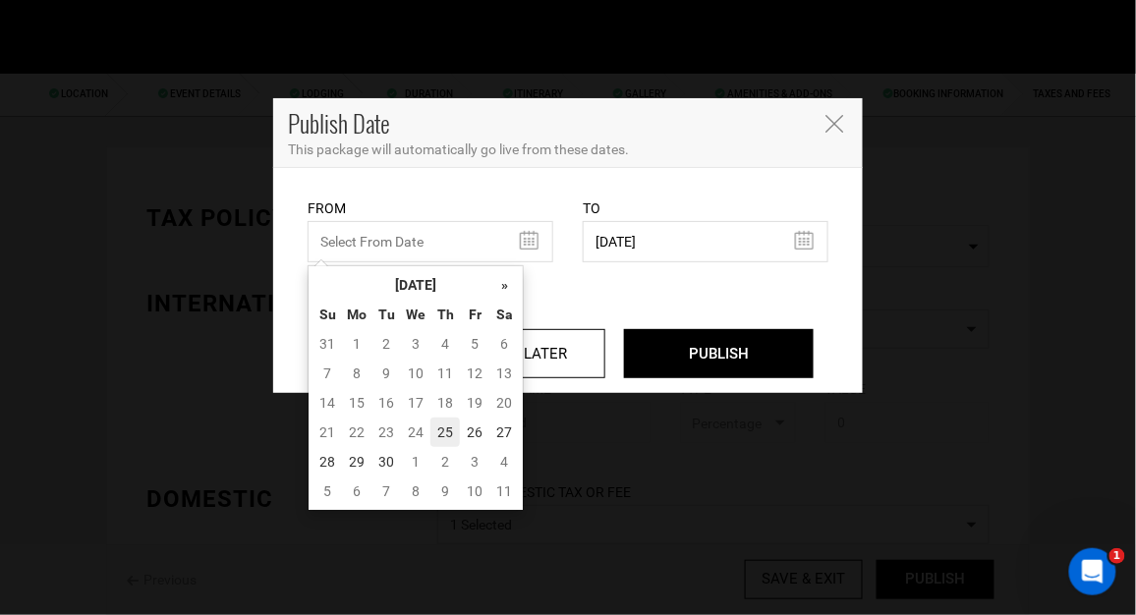
click at [441, 432] on td "25" at bounding box center [444, 432] width 29 height 29
type input "[DATE]"
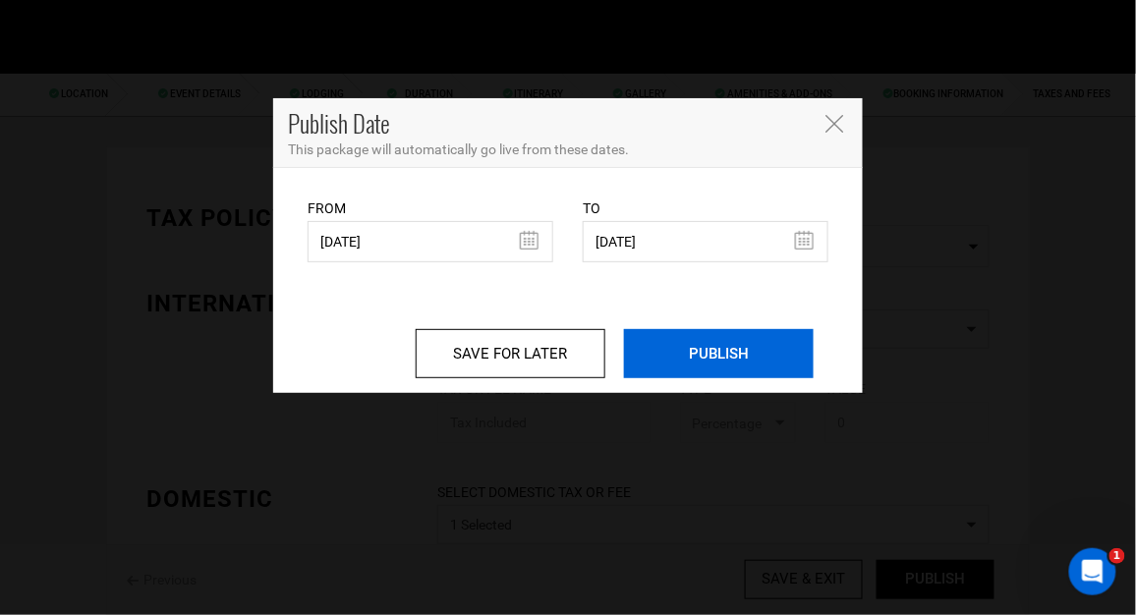
click at [718, 353] on input "PUBLISH" at bounding box center [719, 353] width 190 height 49
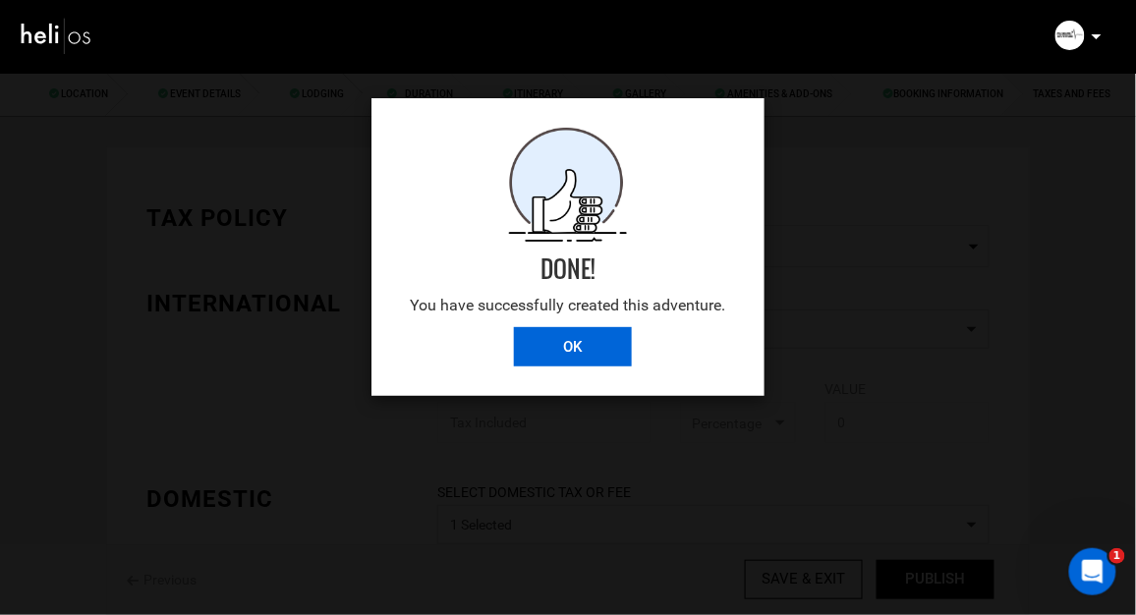
click at [552, 349] on input "OK" at bounding box center [573, 346] width 118 height 39
